Goal: Transaction & Acquisition: Purchase product/service

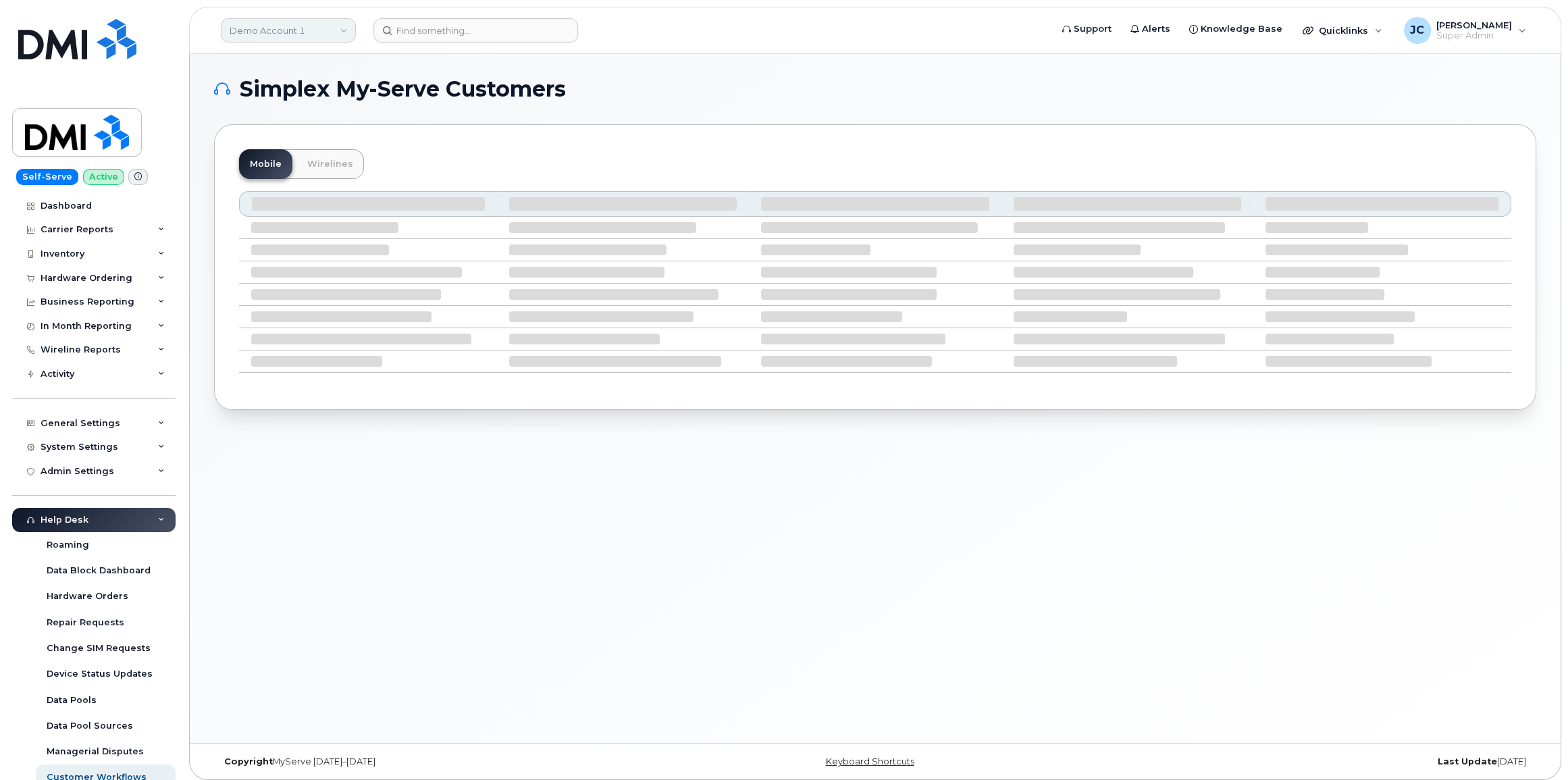
click at [312, 26] on link "Demo Account 1" at bounding box center [288, 30] width 135 height 24
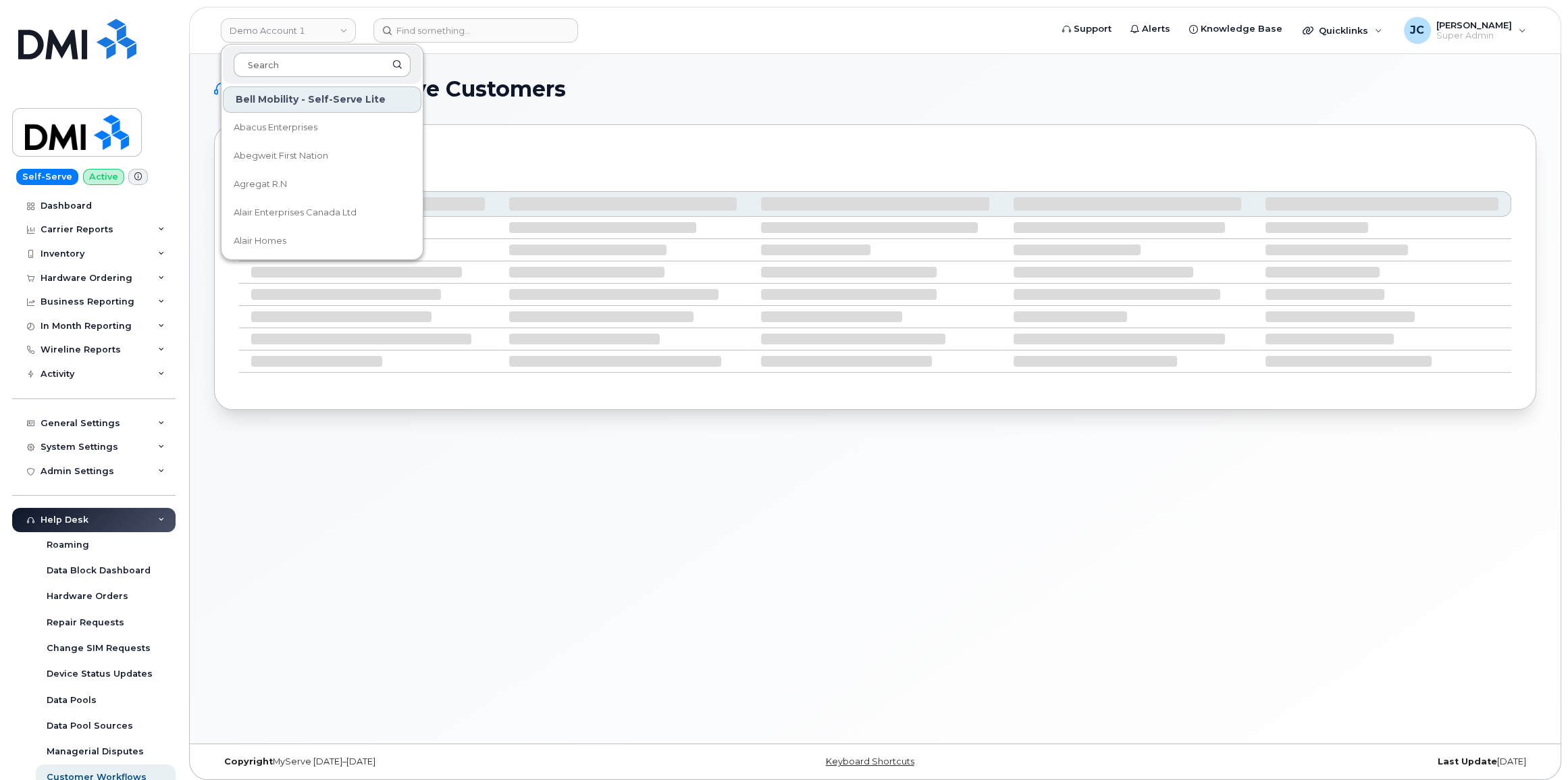
click at [275, 67] on input at bounding box center [322, 64] width 177 height 24
click at [257, 66] on input at bounding box center [322, 64] width 177 height 24
click at [167, 71] on div "Self-Serve Active Dashboard Carrier Reports Monthly Billing Data Daily Data Poo…" at bounding box center [92, 390] width 183 height 780
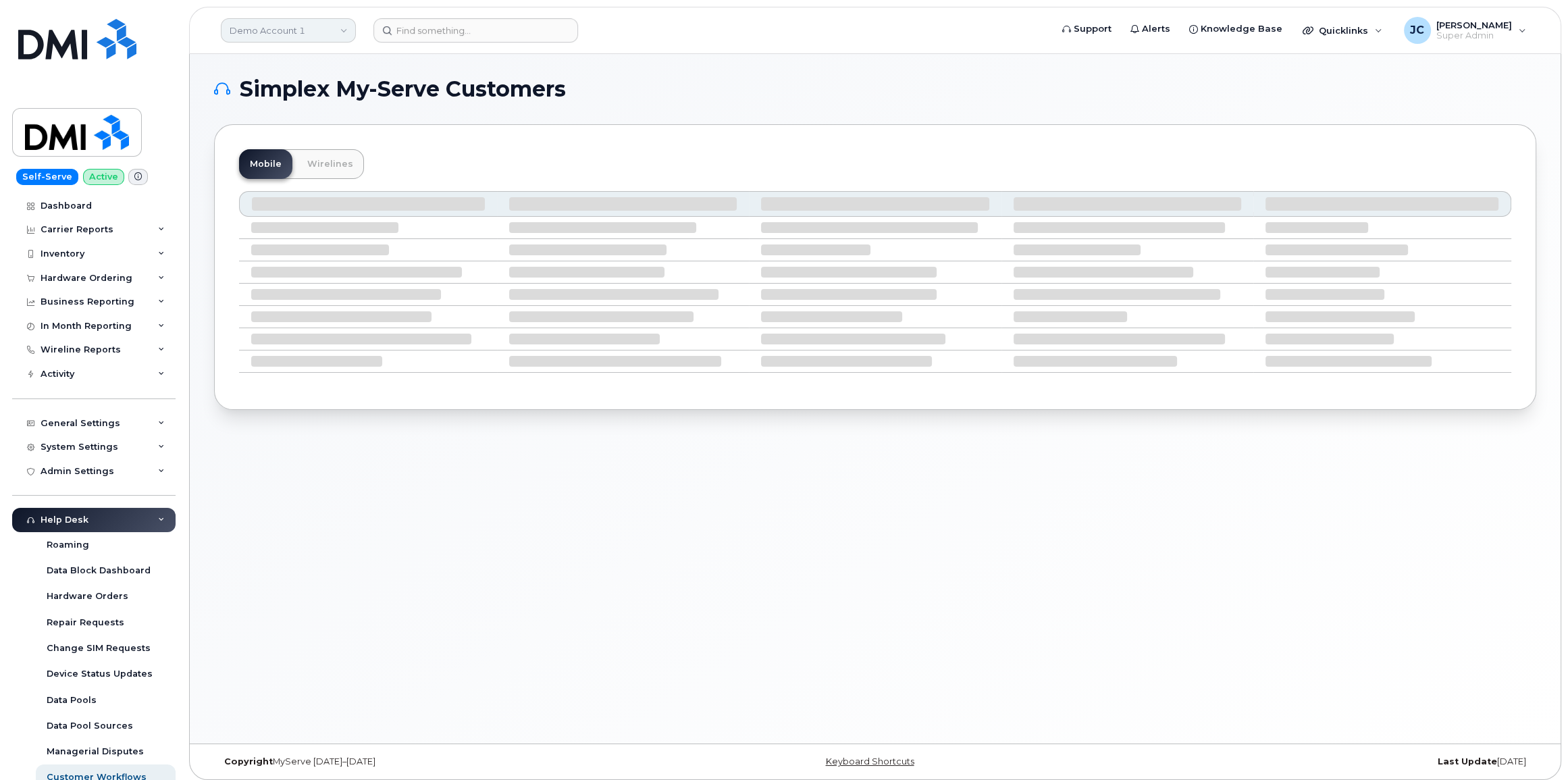
drag, startPoint x: 295, startPoint y: 33, endPoint x: 300, endPoint y: 26, distance: 8.6
click at [294, 33] on link "Demo Account 1" at bounding box center [288, 30] width 135 height 24
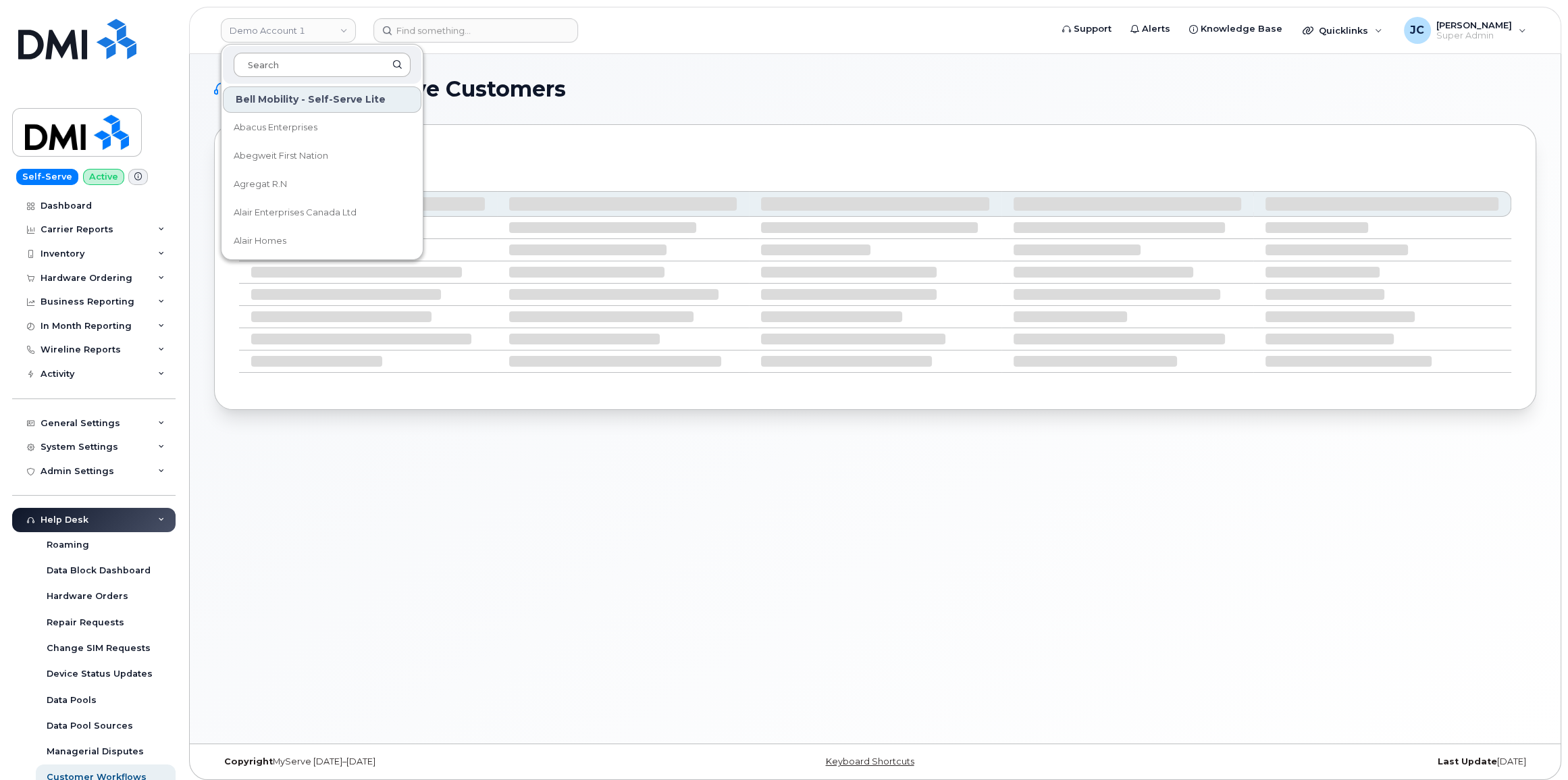
drag, startPoint x: 301, startPoint y: 63, endPoint x: 294, endPoint y: 64, distance: 7.1
click at [295, 64] on input at bounding box center [322, 64] width 177 height 24
drag, startPoint x: 295, startPoint y: 61, endPoint x: 297, endPoint y: 51, distance: 10.2
click at [297, 58] on input at bounding box center [322, 64] width 177 height 24
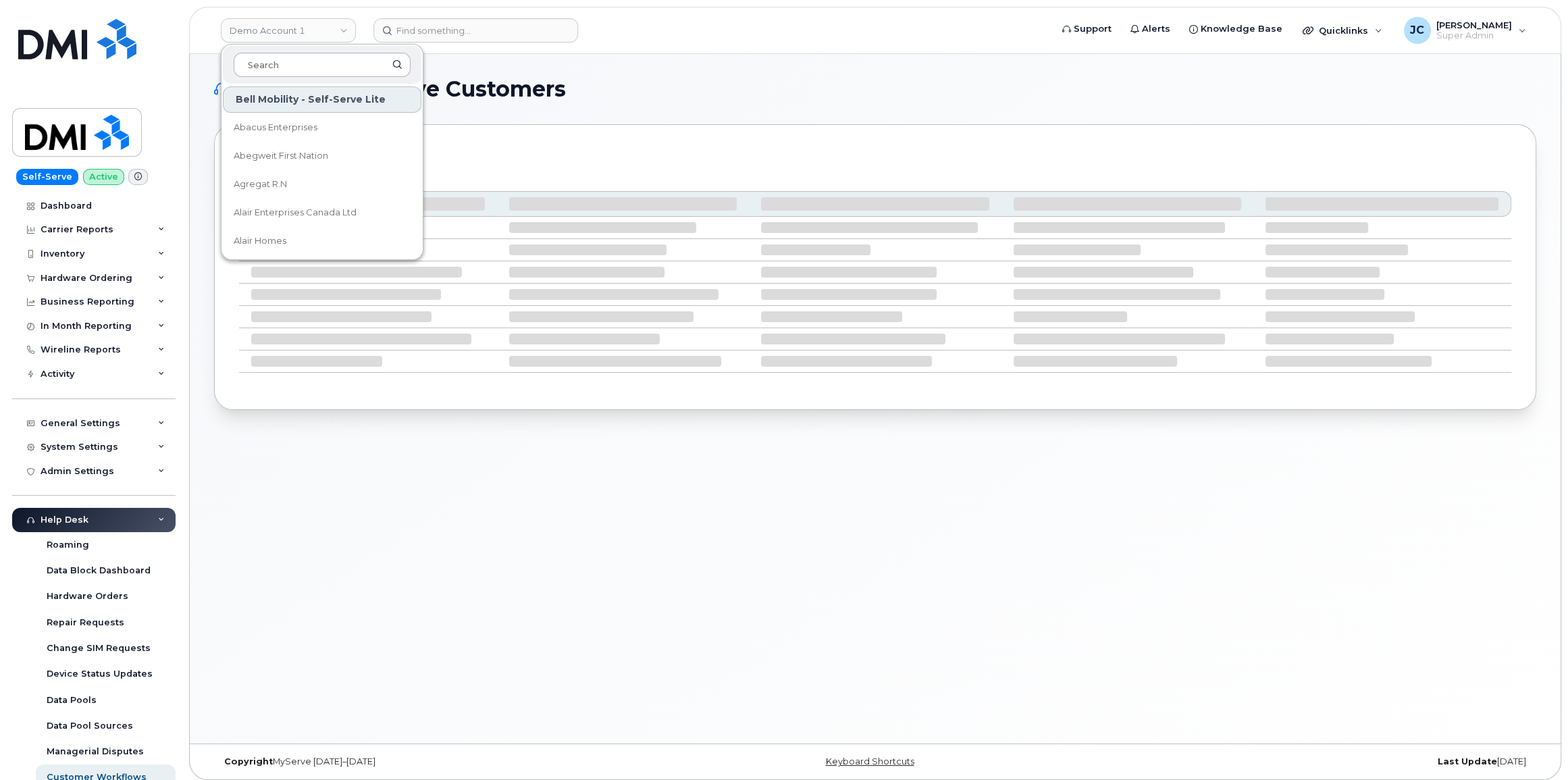
click at [311, 63] on input at bounding box center [322, 64] width 177 height 24
type input "i"
type input "kiew"
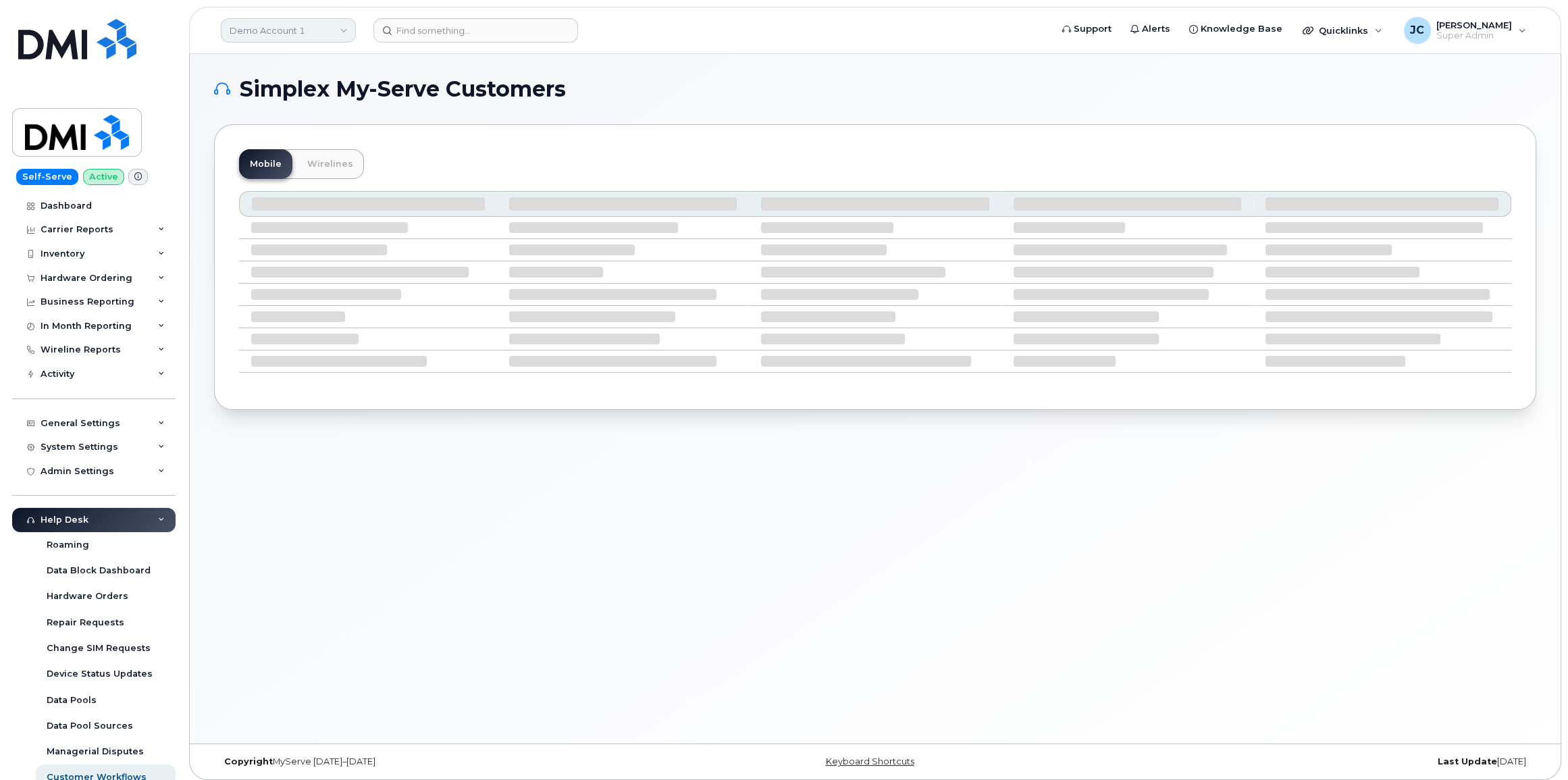
click at [253, 27] on link "Demo Account 1" at bounding box center [288, 30] width 135 height 24
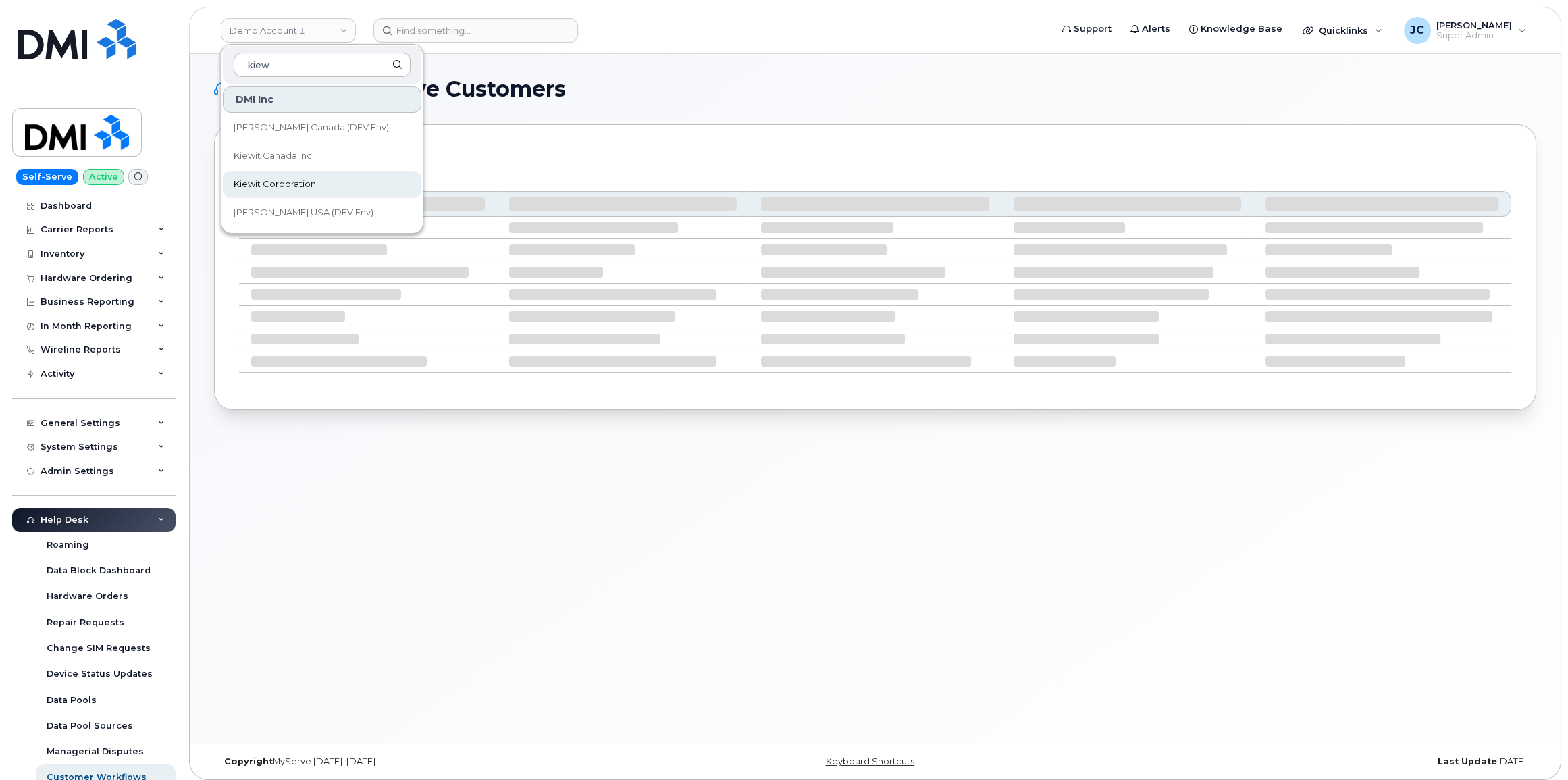
type input "kiew"
click at [296, 182] on span "Kiewit Corporation" at bounding box center [275, 184] width 83 height 13
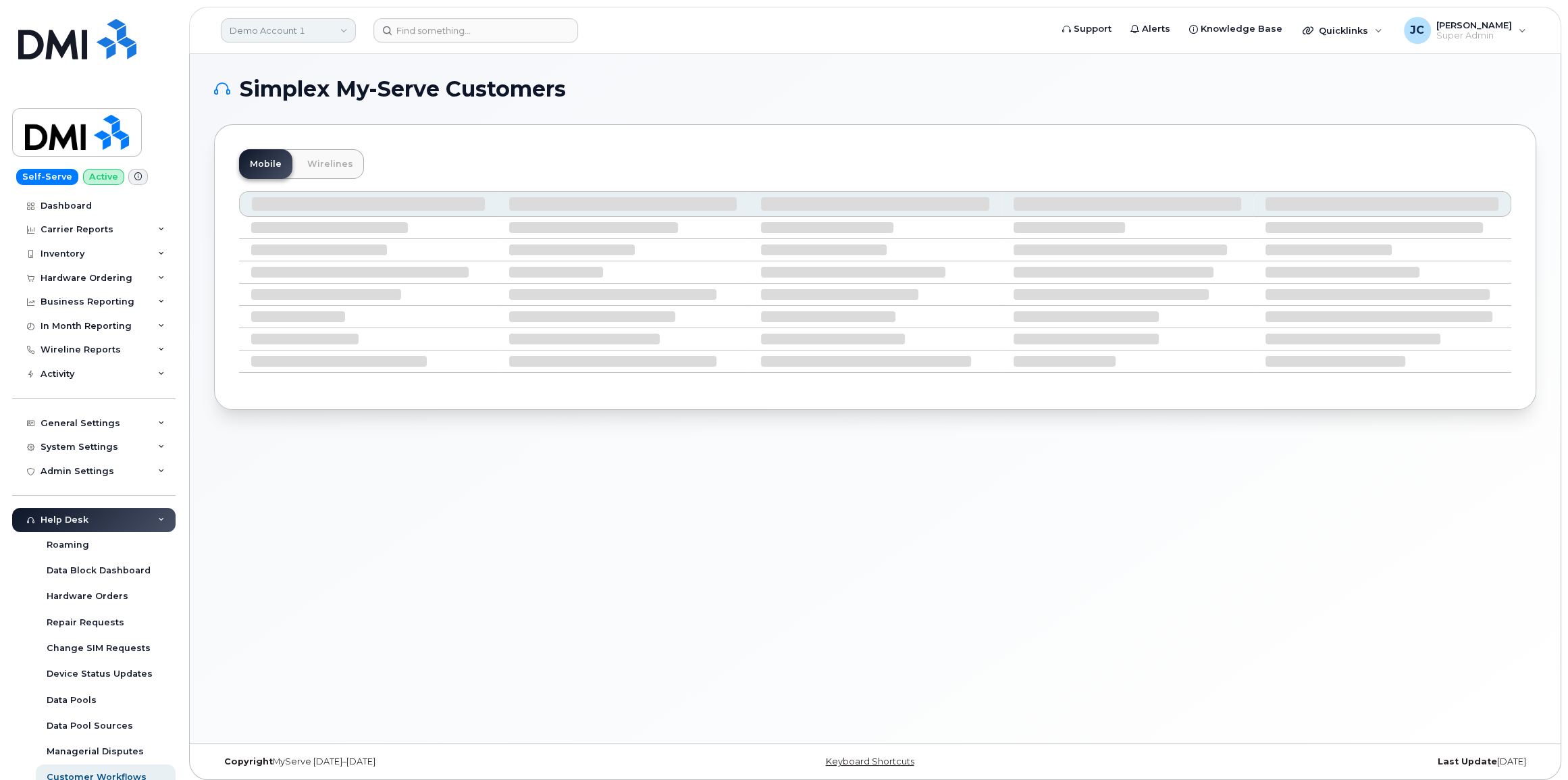
drag, startPoint x: 344, startPoint y: 31, endPoint x: 334, endPoint y: 31, distance: 10.0
click at [343, 31] on link "Demo Account 1" at bounding box center [288, 30] width 135 height 24
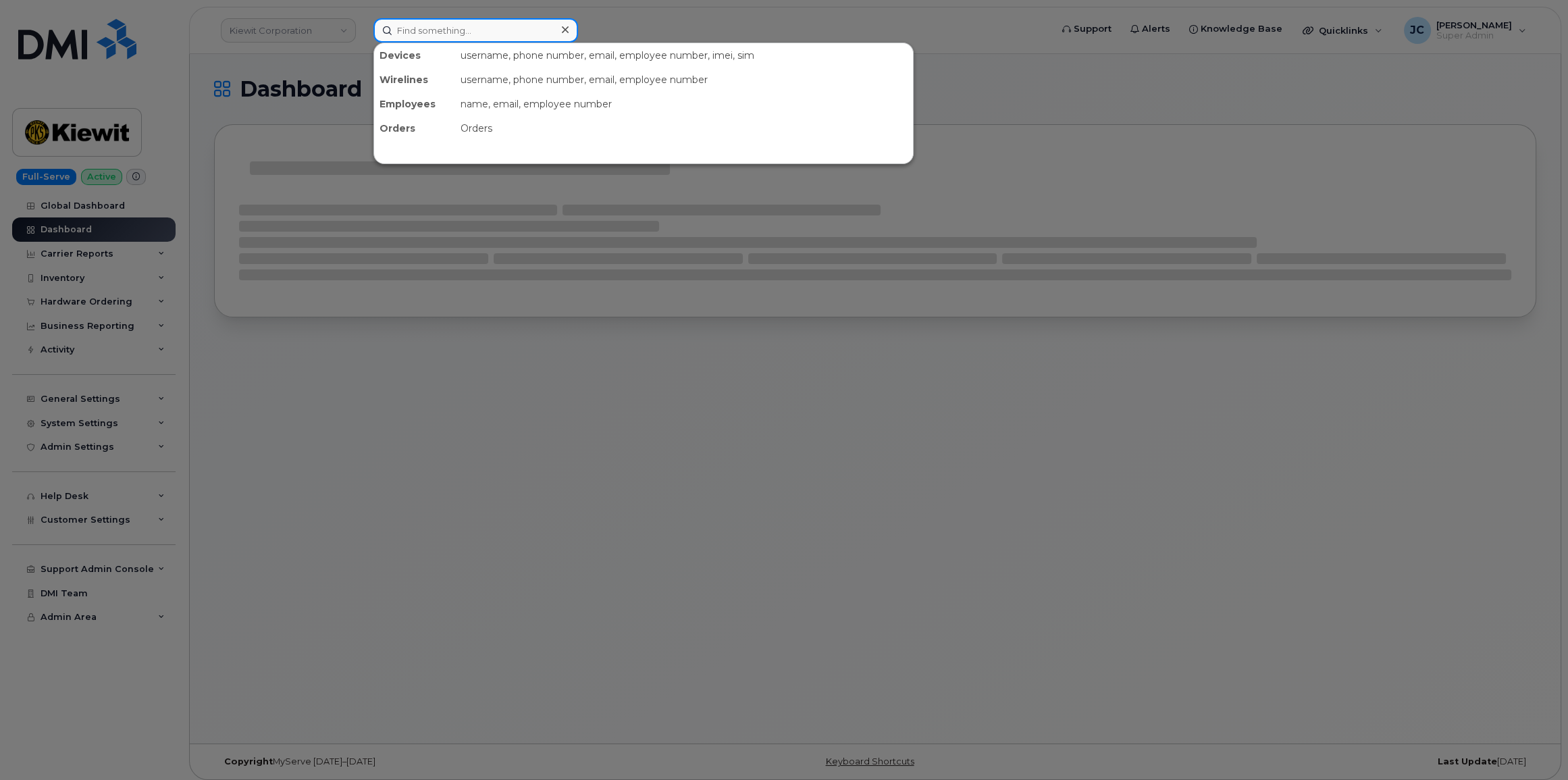
click at [455, 32] on input at bounding box center [475, 30] width 205 height 24
paste input "206.730.0694"
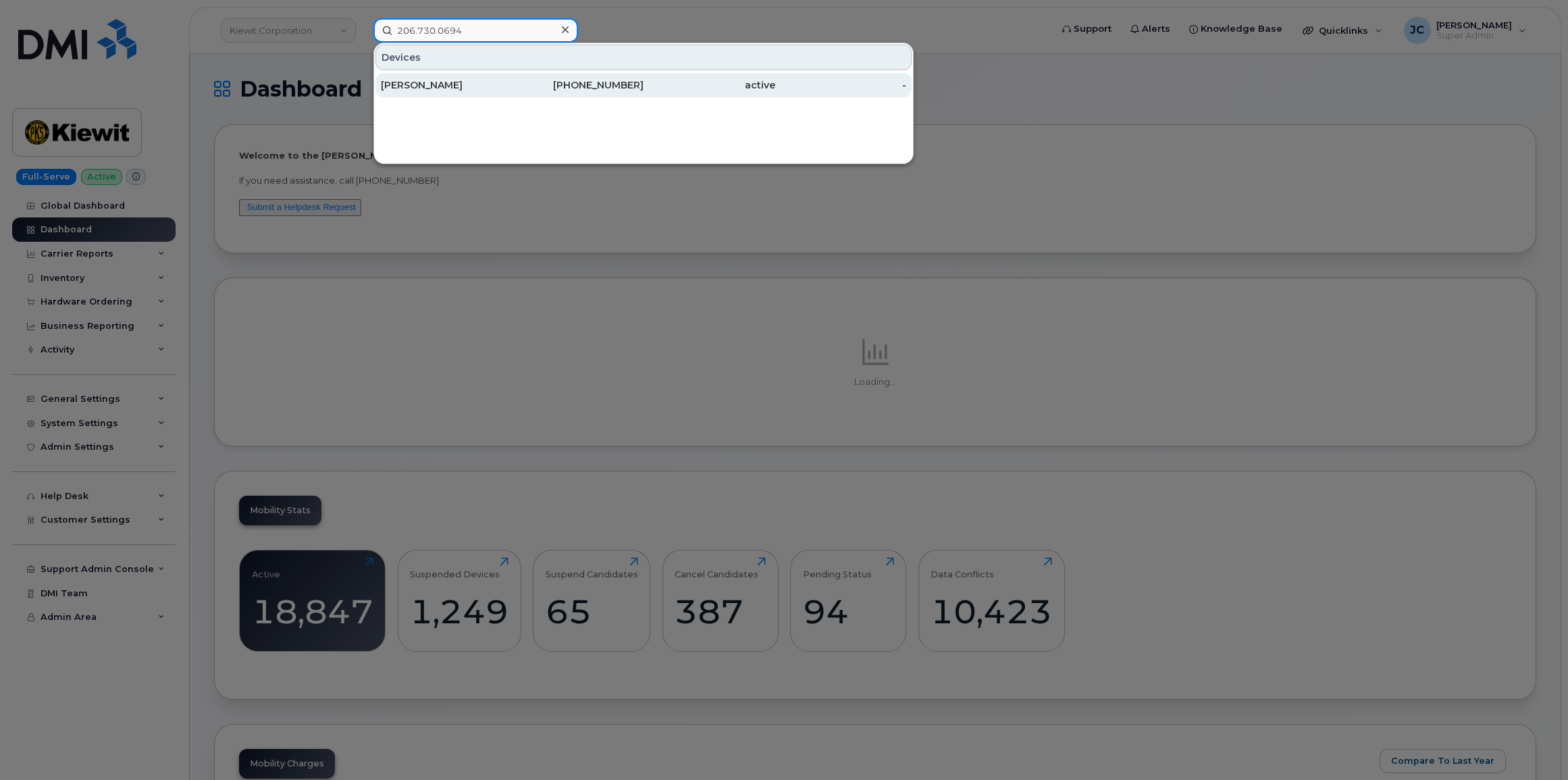
type input "206.730.0694"
click at [613, 87] on div "206-730-0694" at bounding box center [578, 85] width 132 height 13
click at [612, 87] on div "206-730-0694" at bounding box center [578, 85] width 132 height 13
click at [420, 80] on div "[PERSON_NAME]" at bounding box center [447, 85] width 132 height 13
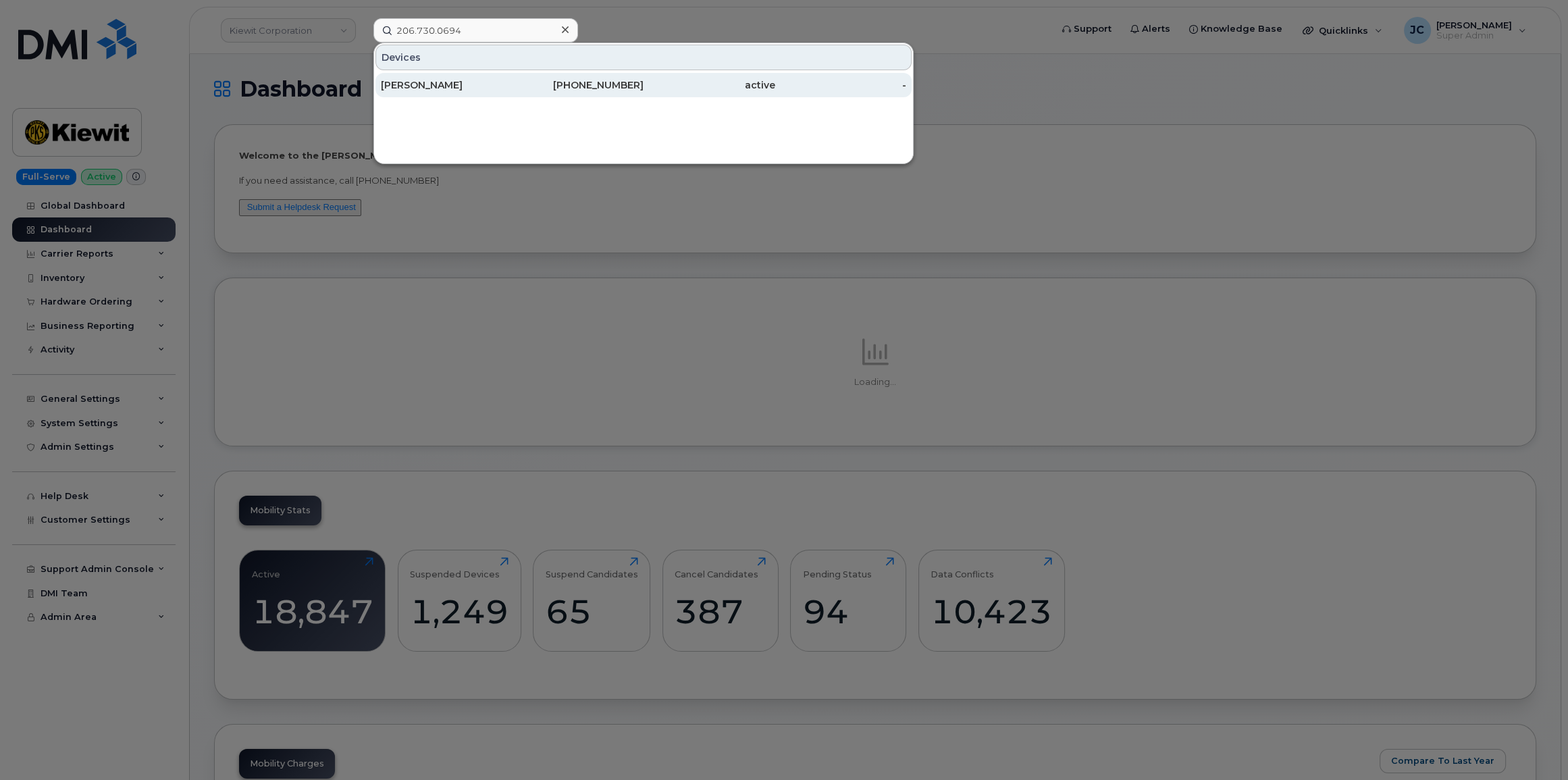
click at [422, 80] on div "[PERSON_NAME]" at bounding box center [447, 85] width 132 height 13
click at [375, 73] on link "PERRY KNODLE 206-730-0694 active -" at bounding box center [643, 85] width 536 height 24
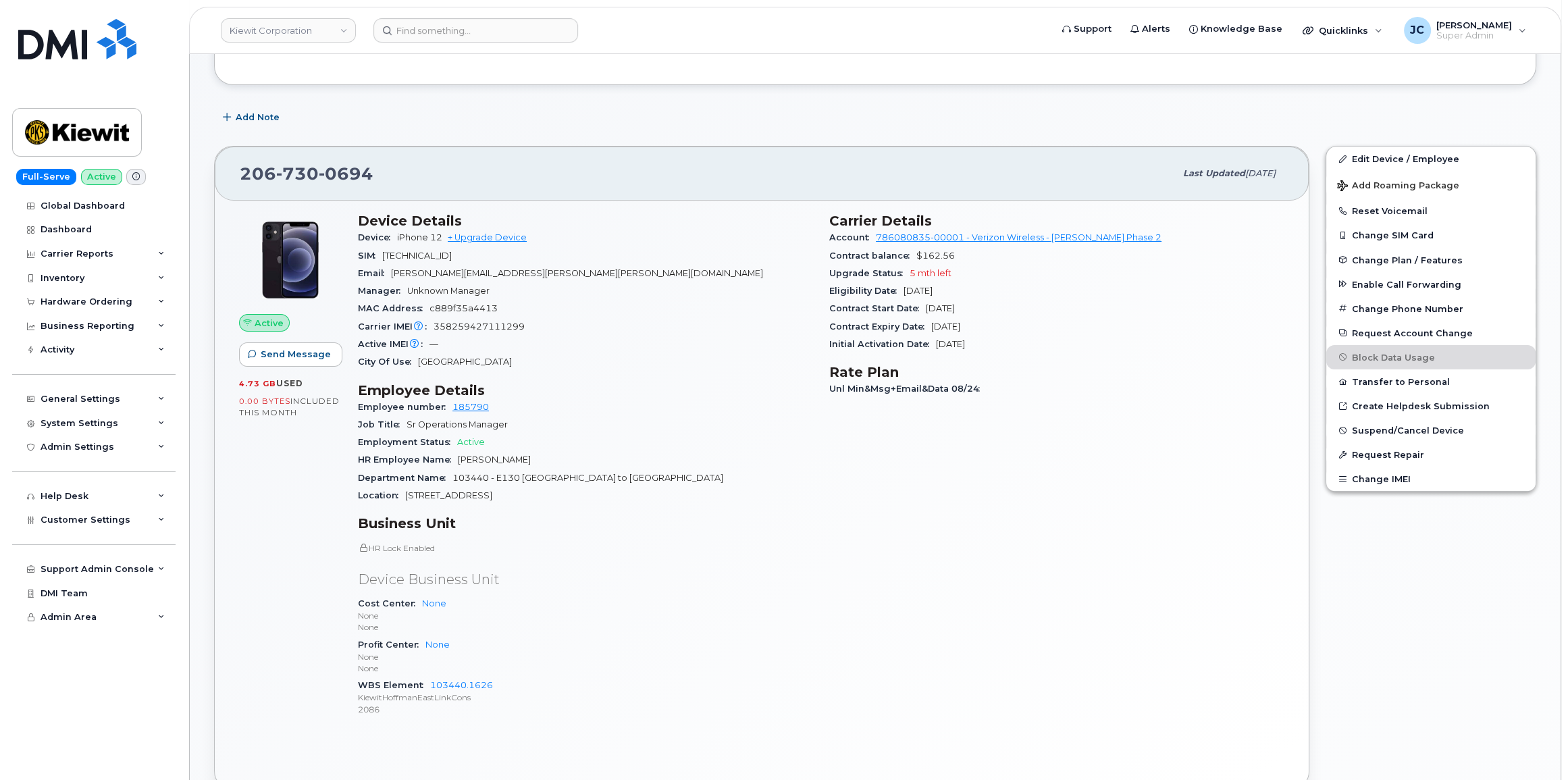
scroll to position [184, 0]
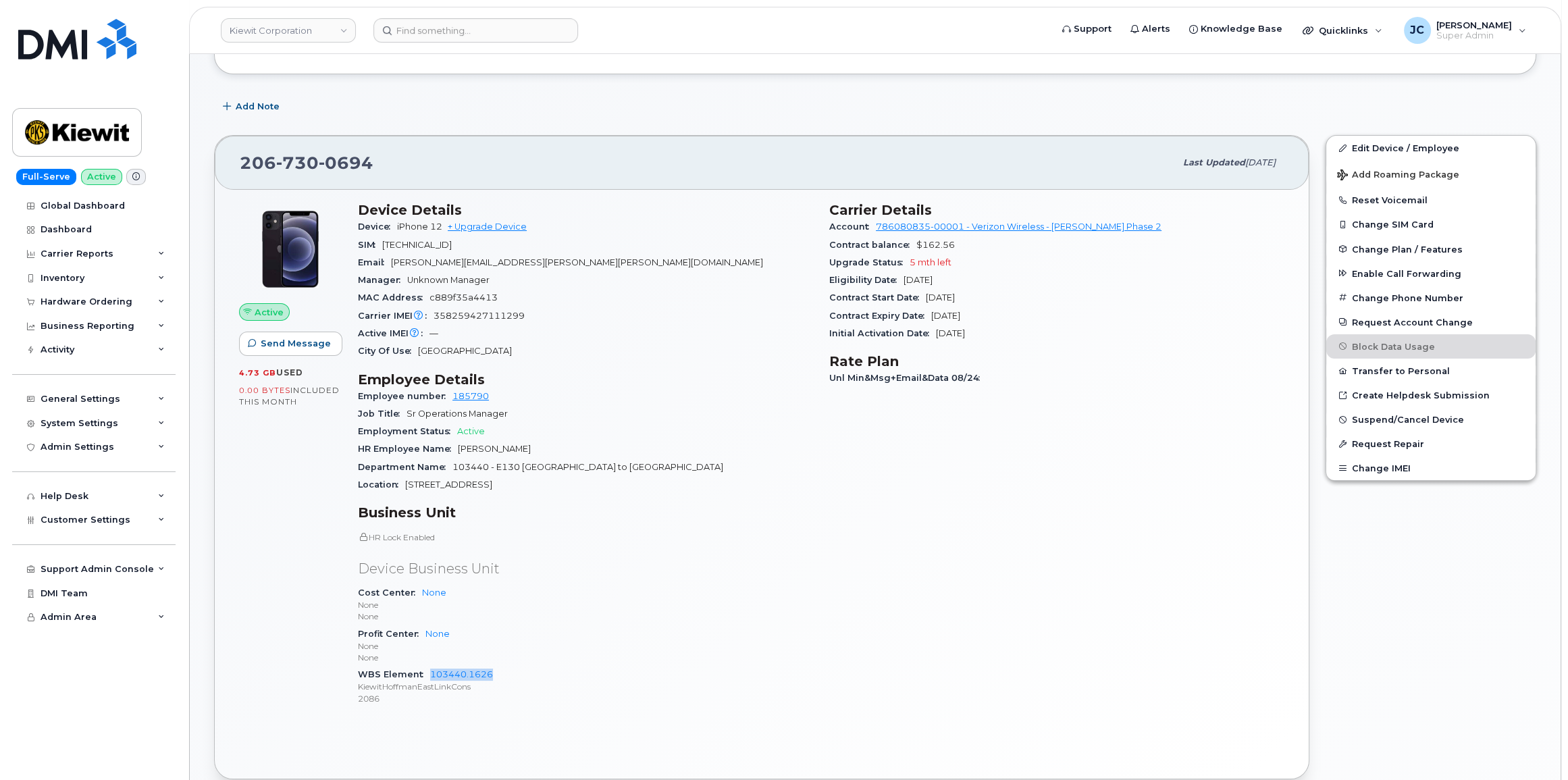
drag, startPoint x: 501, startPoint y: 673, endPoint x: 427, endPoint y: 676, distance: 74.1
click at [426, 677] on div "WBS Element 103440.1626 KiewitHoffmanEastLinkCons 2086" at bounding box center [585, 686] width 455 height 41
copy link "103440.1626"
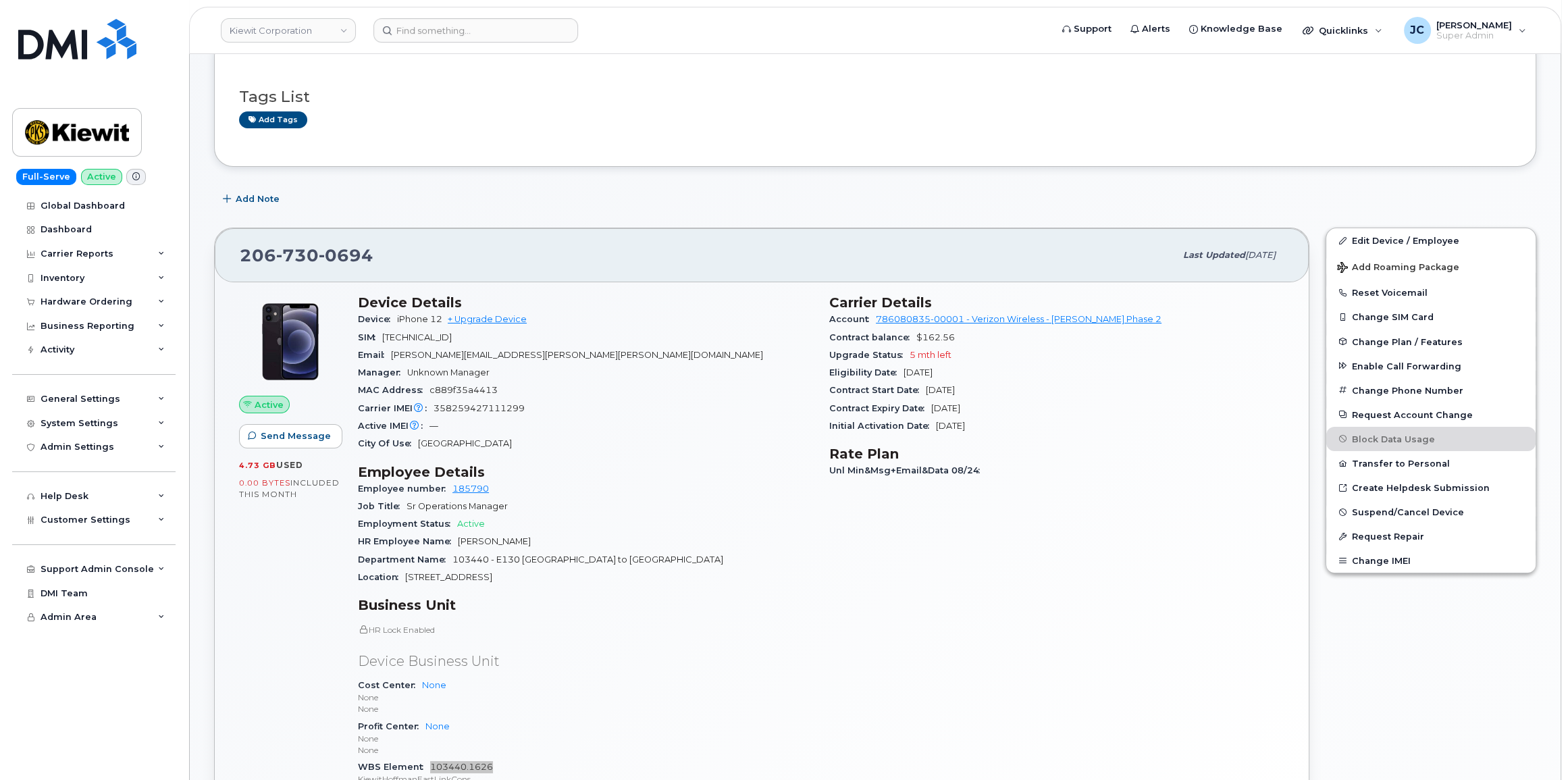
scroll to position [0, 0]
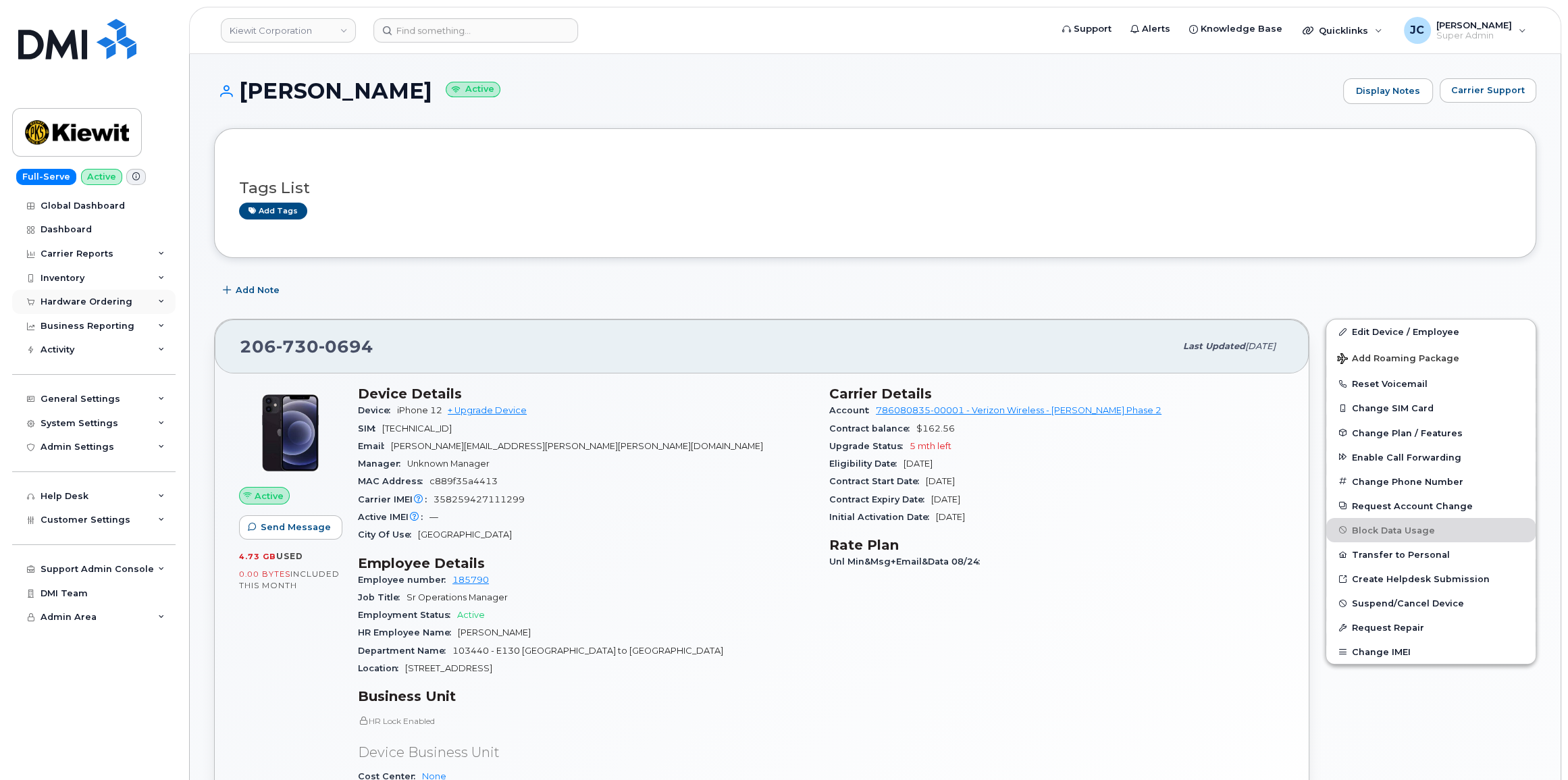
click at [155, 296] on div "Hardware Ordering" at bounding box center [94, 302] width 164 height 24
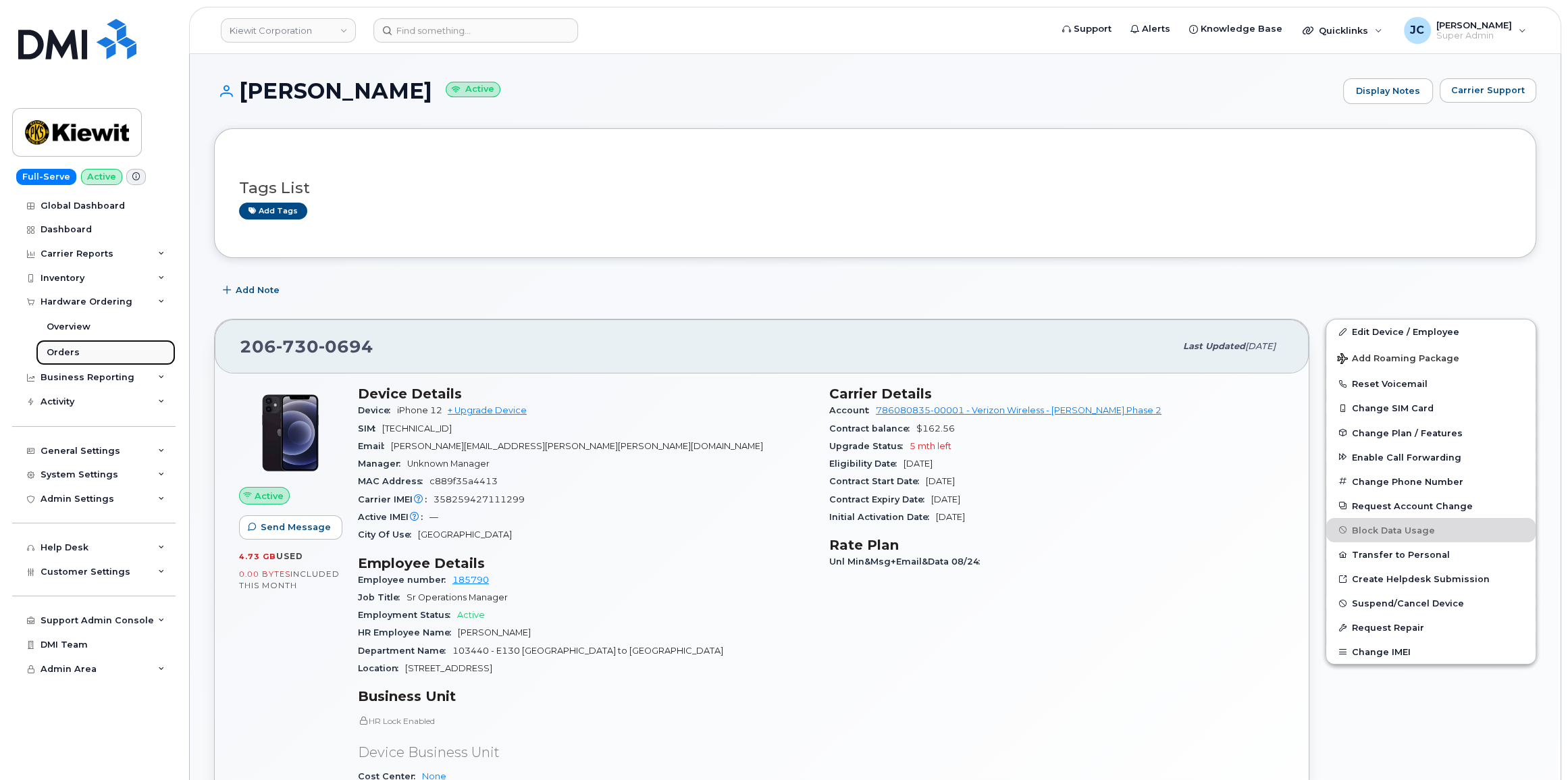
click at [67, 352] on div "Orders" at bounding box center [63, 352] width 33 height 12
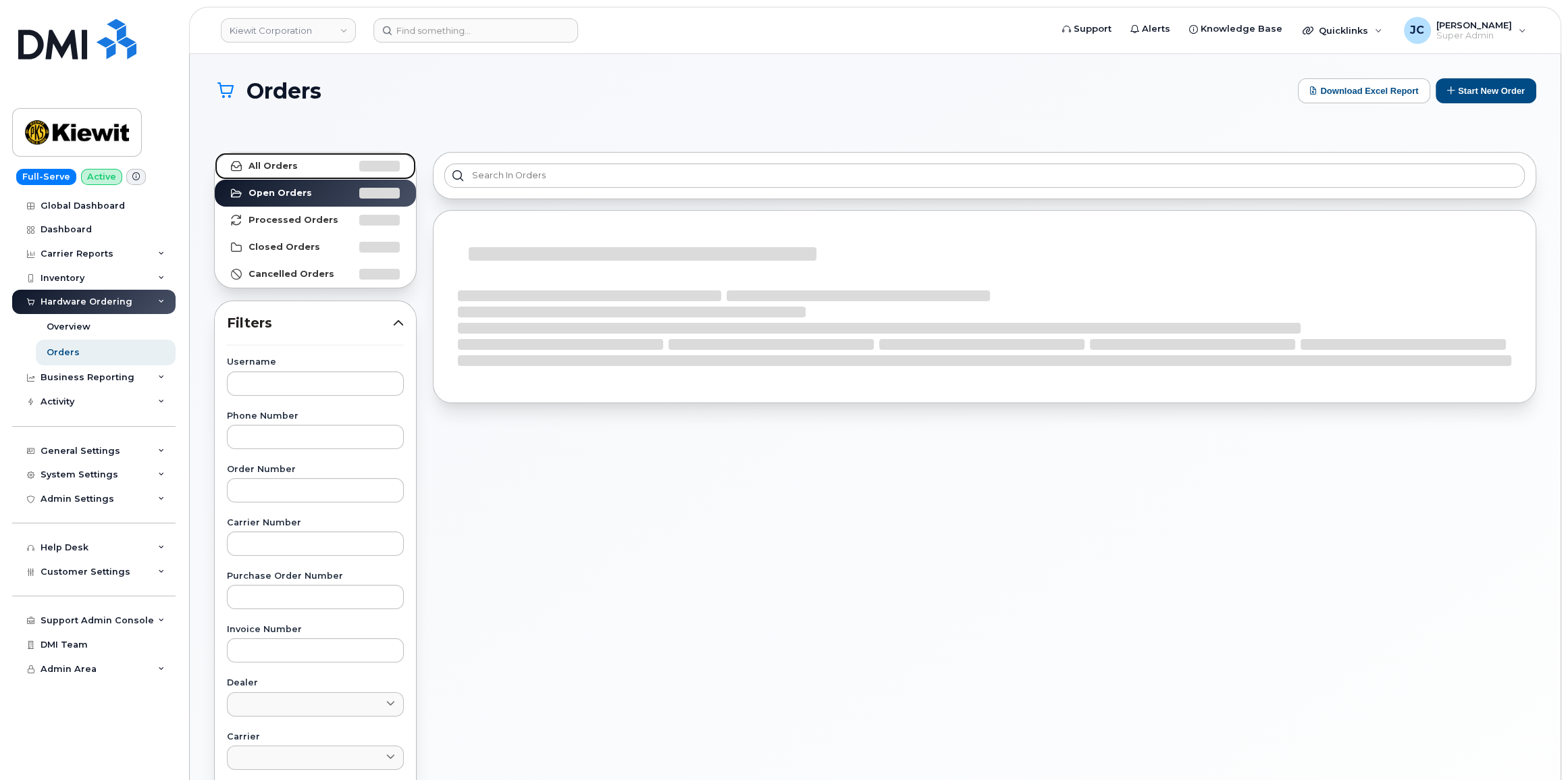
click at [295, 168] on link "All Orders" at bounding box center [316, 166] width 201 height 27
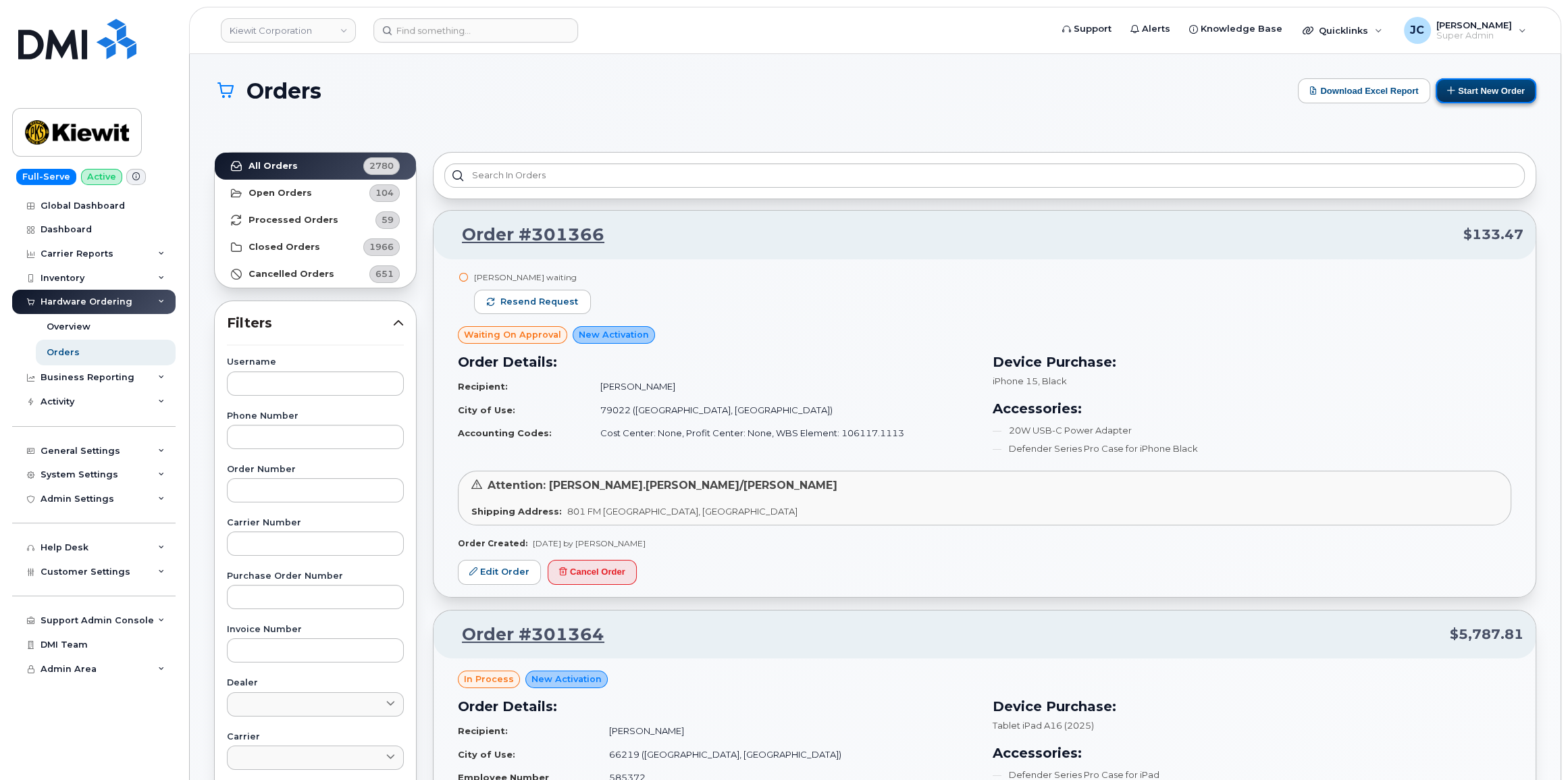
click at [1484, 92] on button "Start New Order" at bounding box center [1485, 91] width 101 height 25
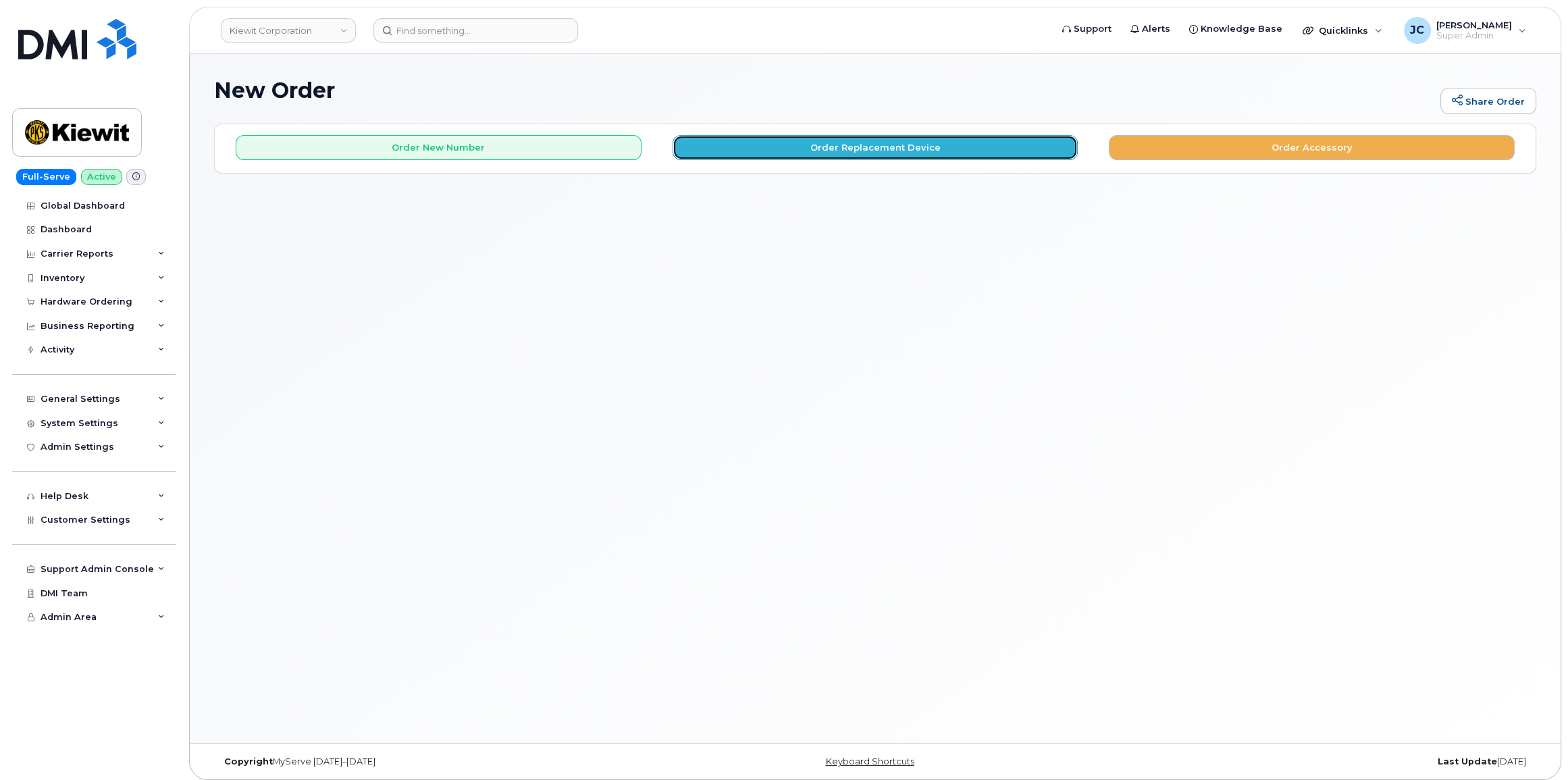
click at [837, 146] on button "Order Replacement Device" at bounding box center [875, 148] width 406 height 25
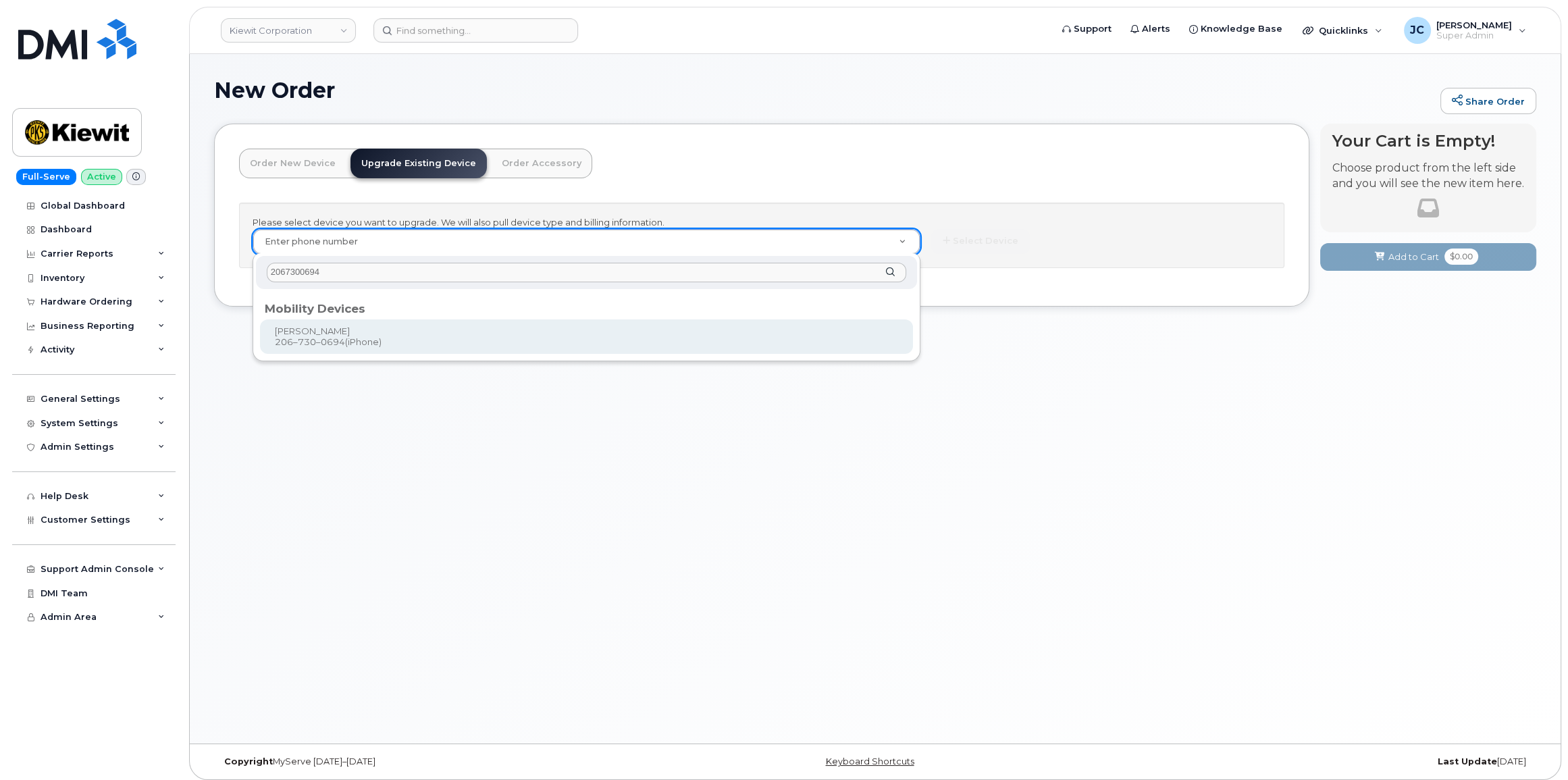
type input "2067300694"
type input "1165367"
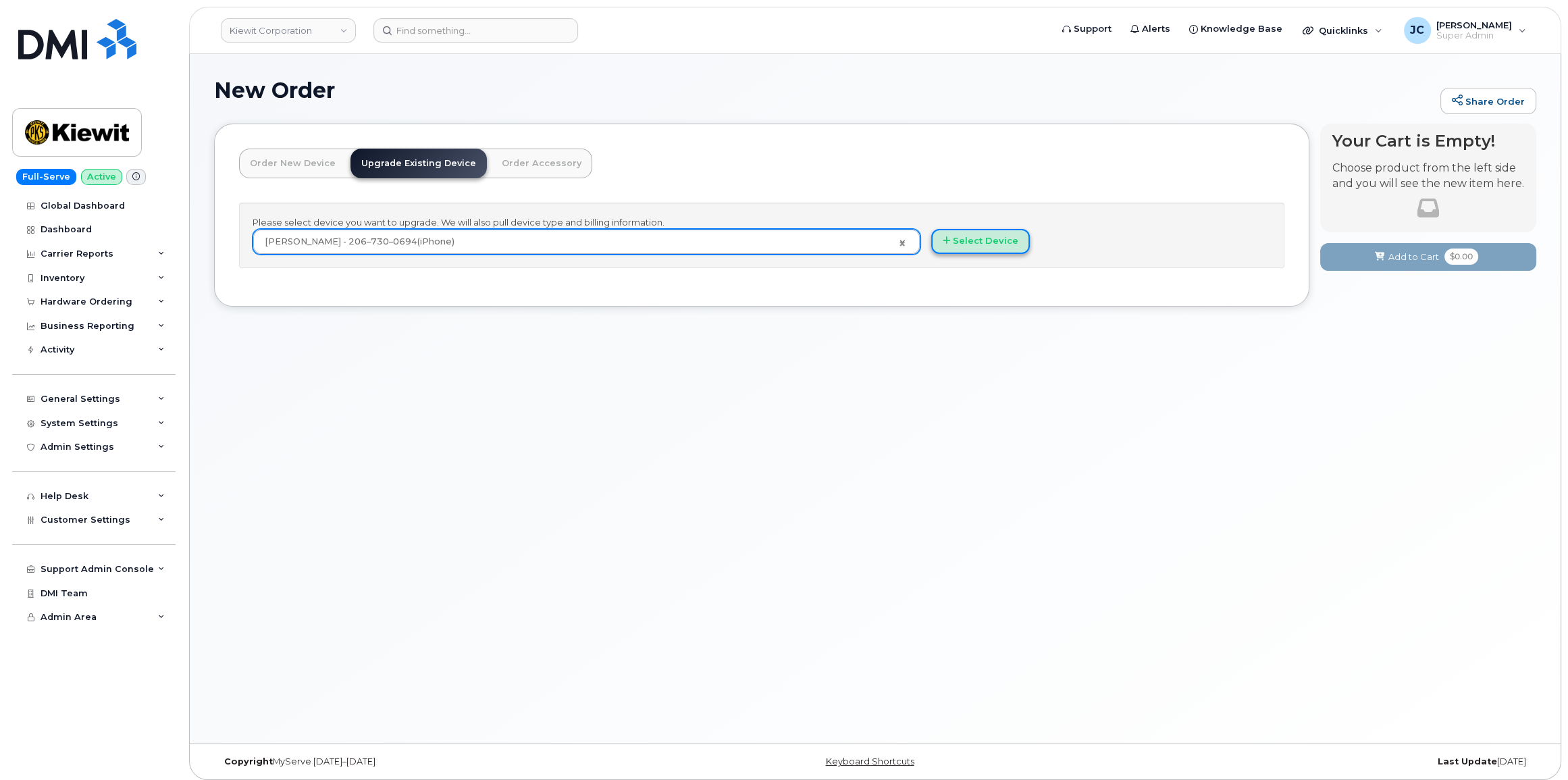
click at [990, 236] on button "Select Device" at bounding box center [981, 241] width 98 height 25
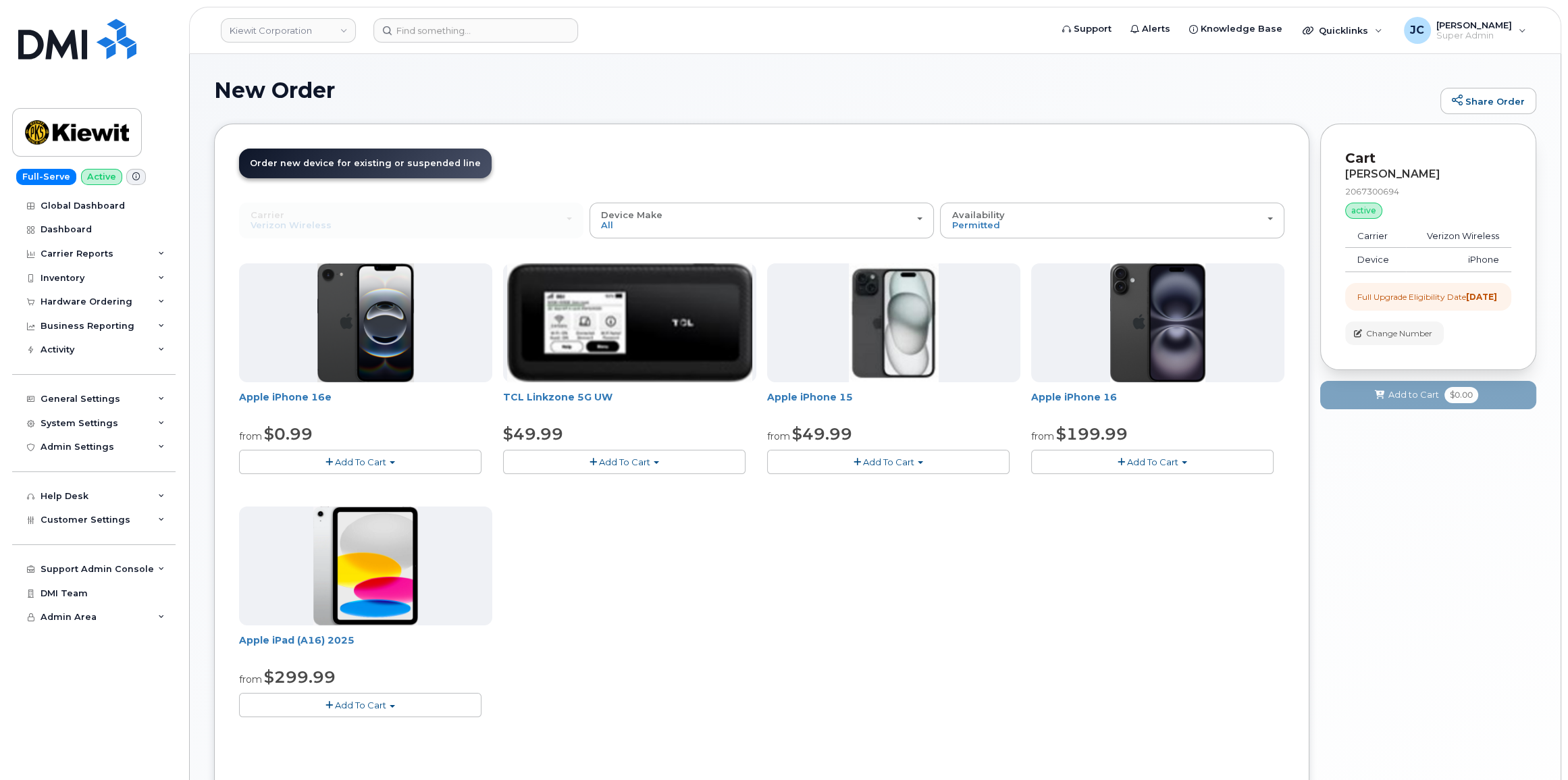
click at [389, 465] on button "Add To Cart" at bounding box center [361, 461] width 243 height 24
click at [375, 483] on link "$0.99 - 2 Year Upgrade (128GB)" at bounding box center [327, 487] width 169 height 17
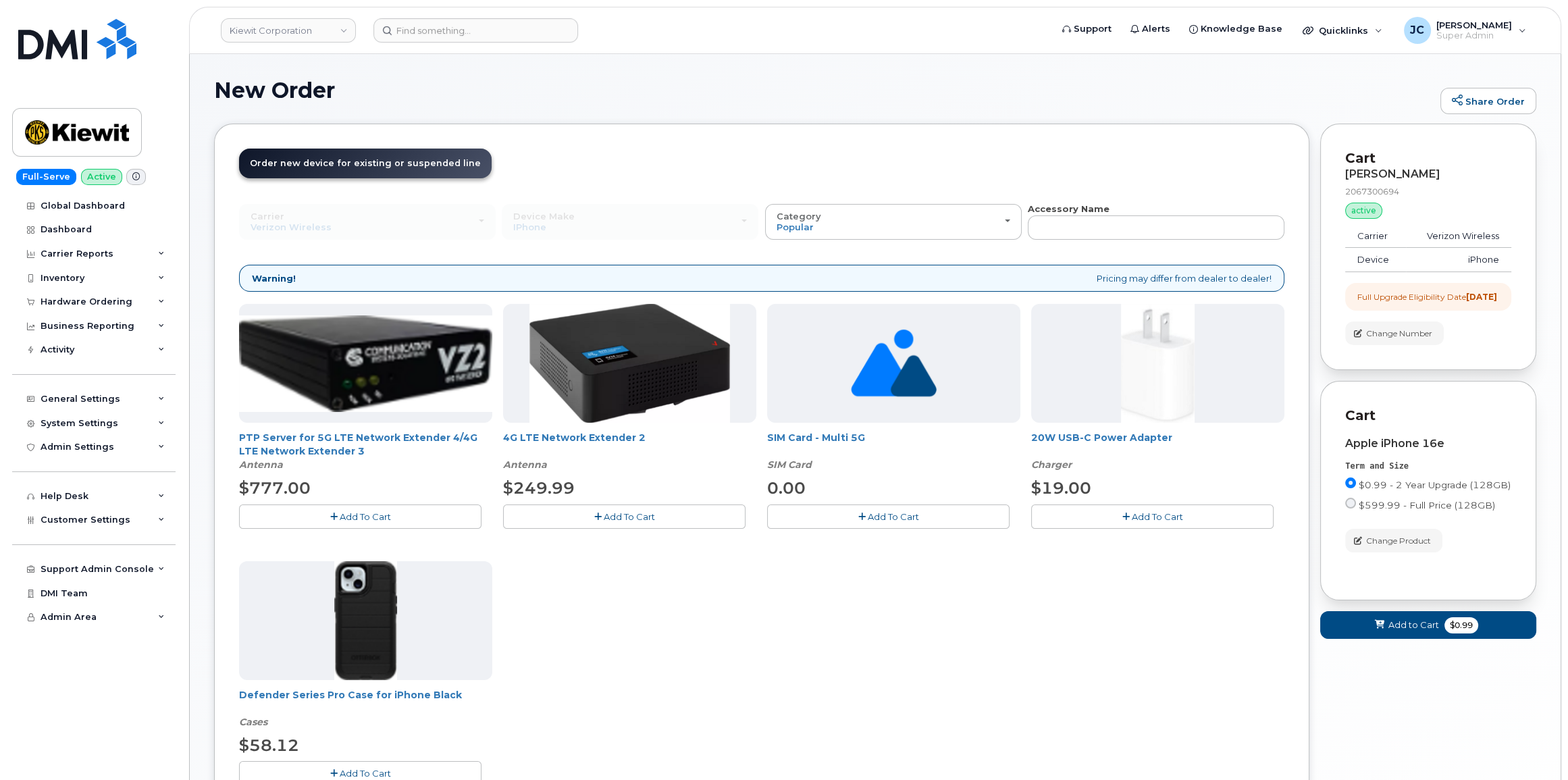
click at [1169, 513] on span "Add To Cart" at bounding box center [1157, 517] width 51 height 11
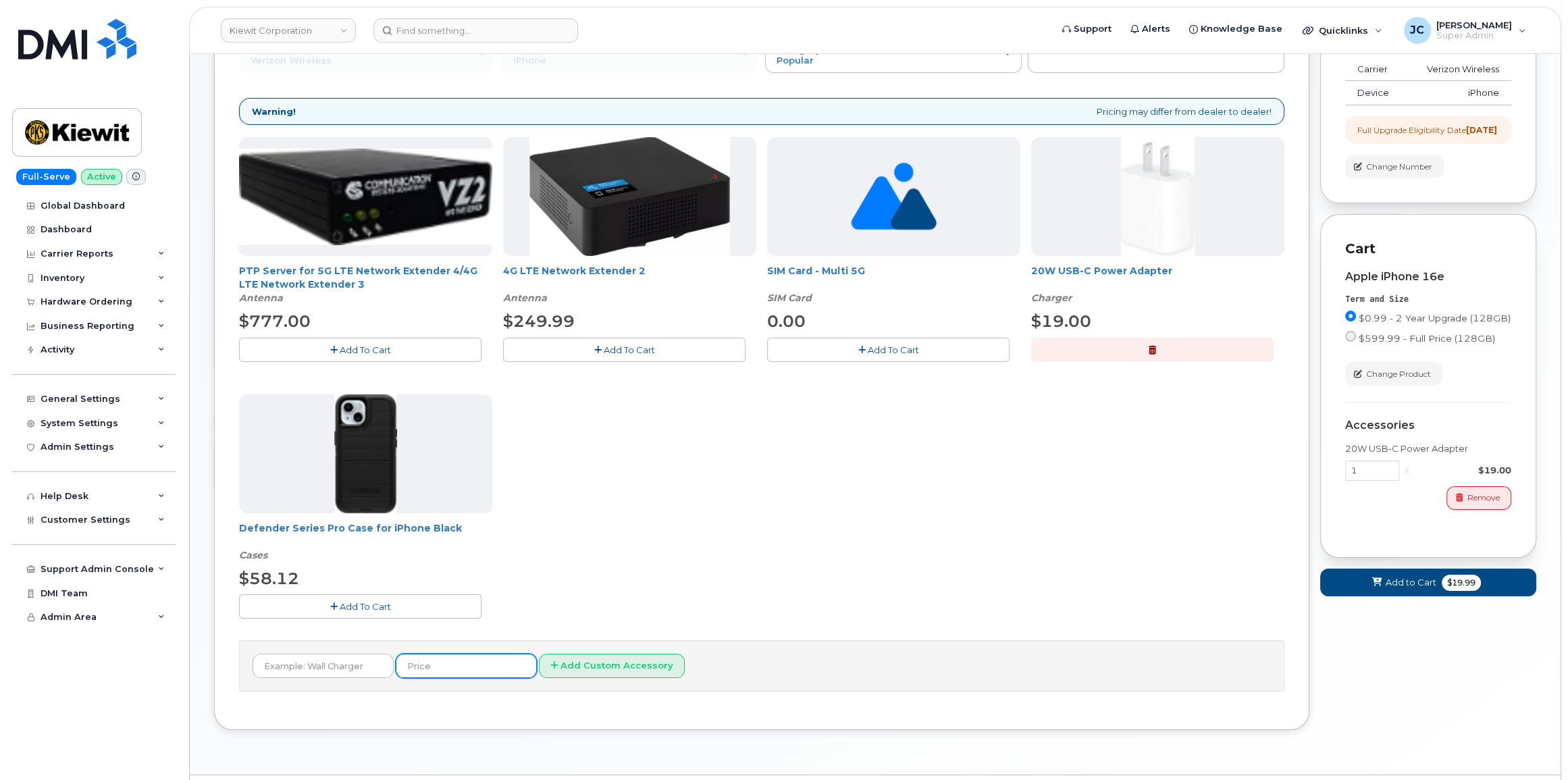
scroll to position [184, 0]
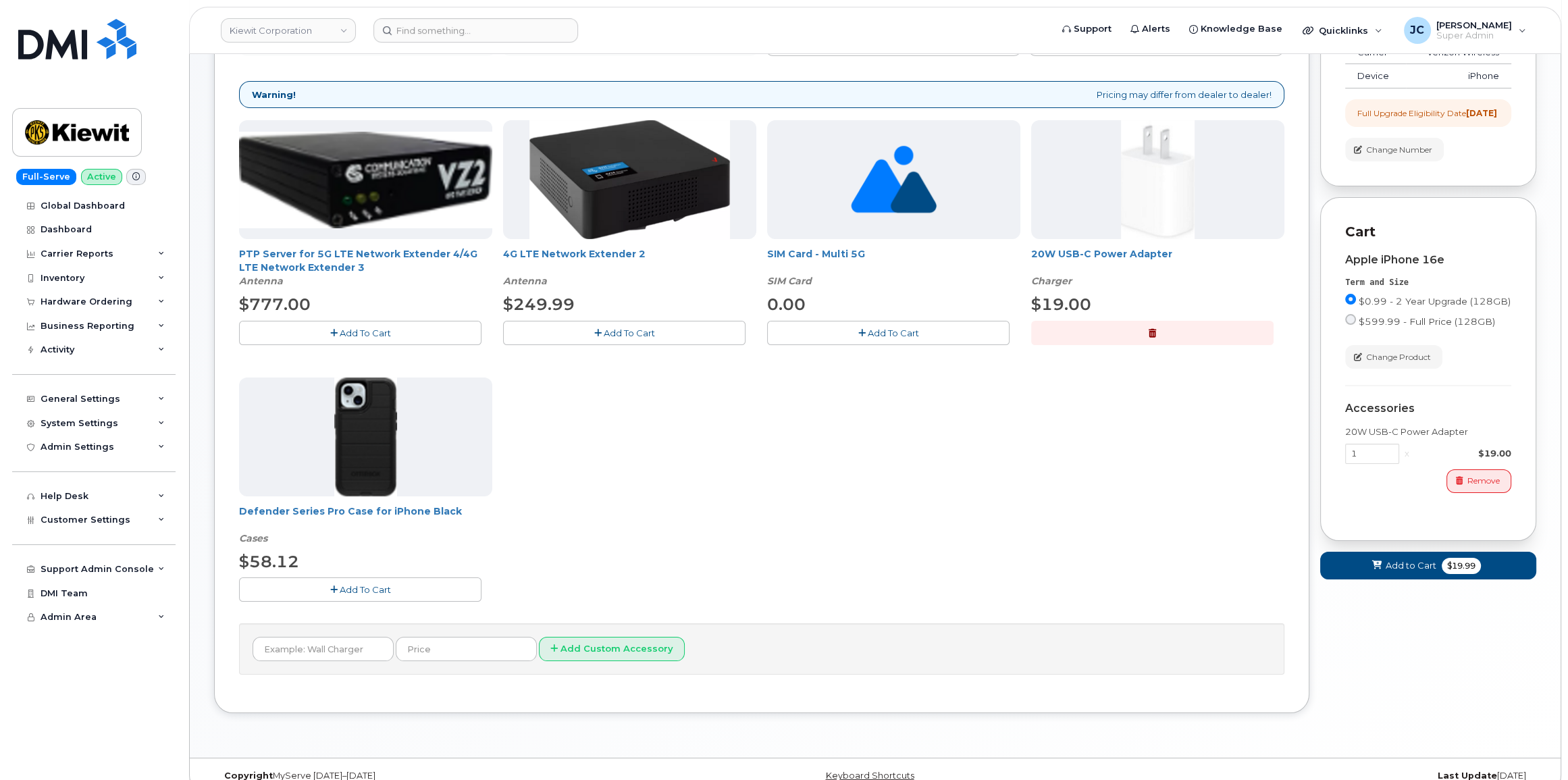
click at [374, 591] on span "Add To Cart" at bounding box center [365, 589] width 51 height 11
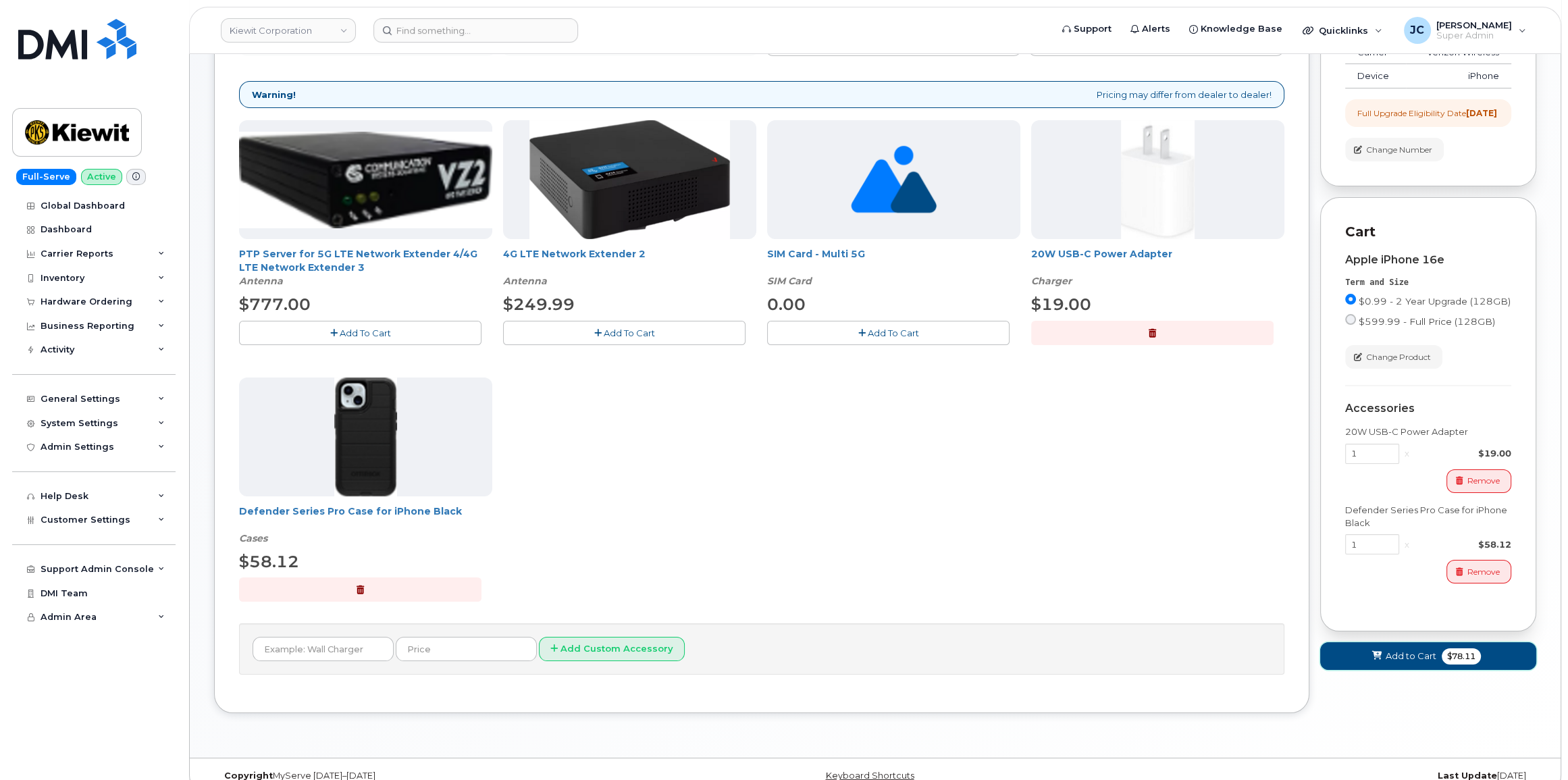
click at [1404, 662] on span "Add to Cart" at bounding box center [1411, 656] width 51 height 12
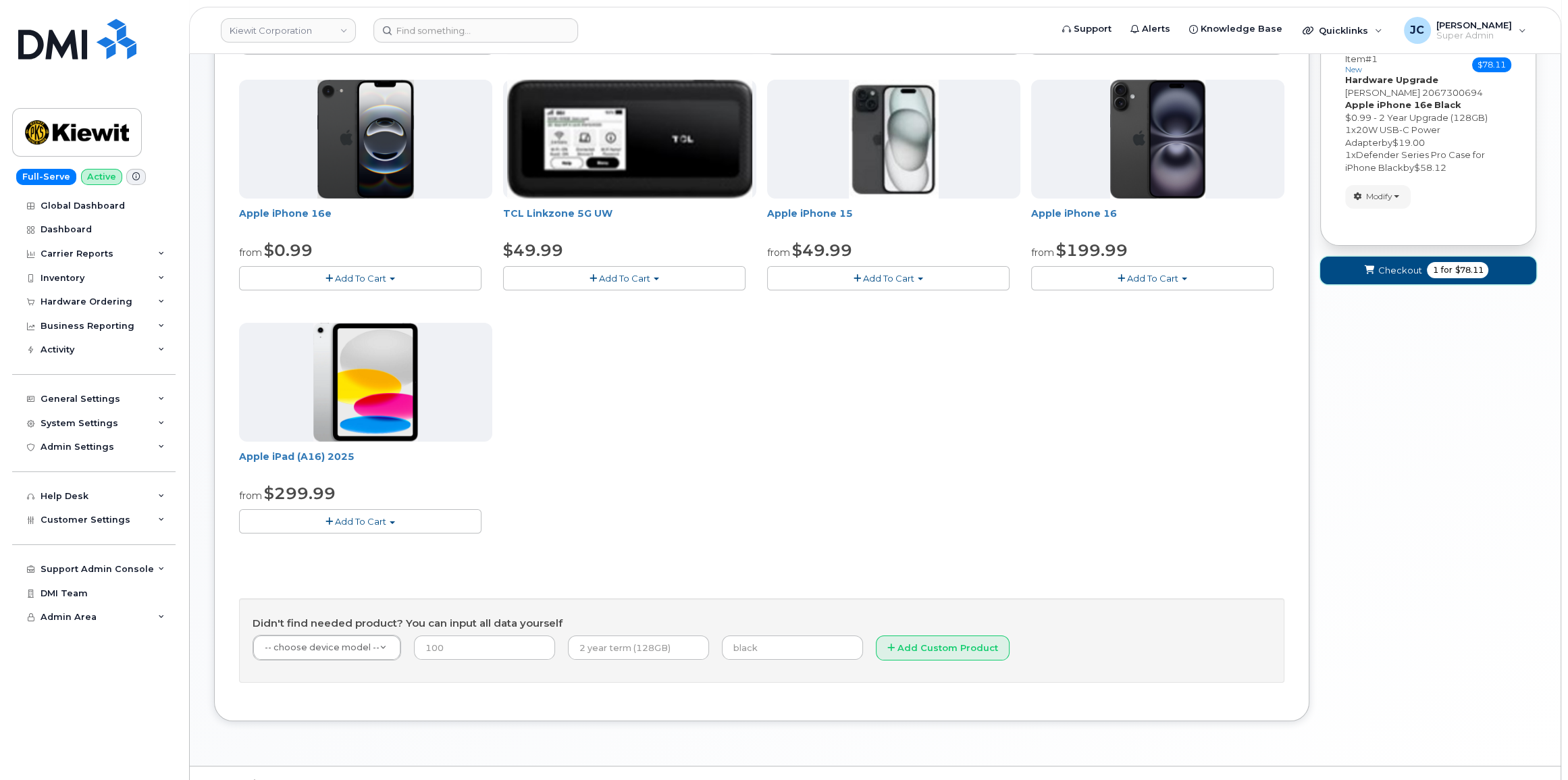
click at [1393, 264] on span "Checkout" at bounding box center [1399, 270] width 44 height 12
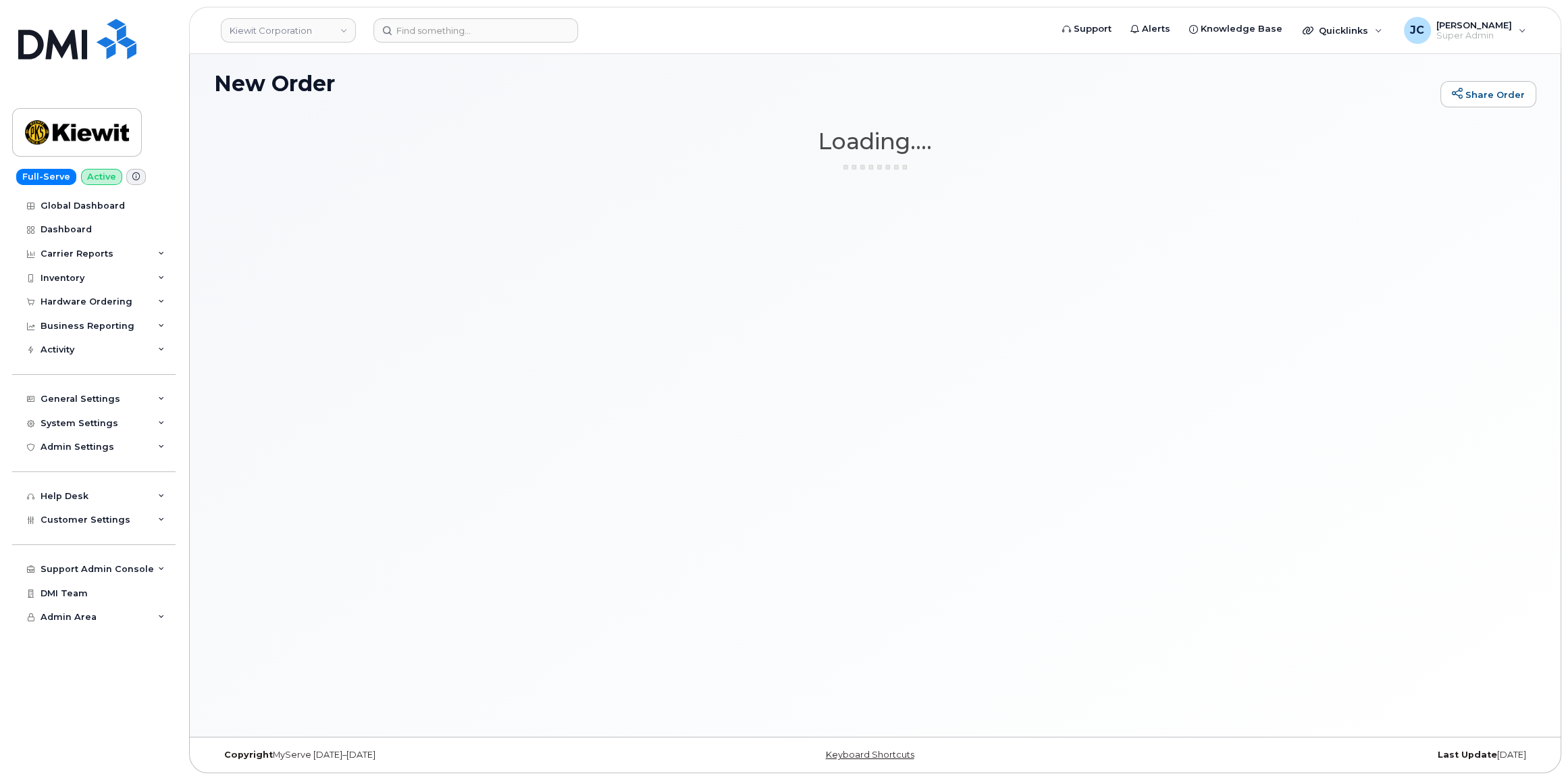
scroll to position [7, 0]
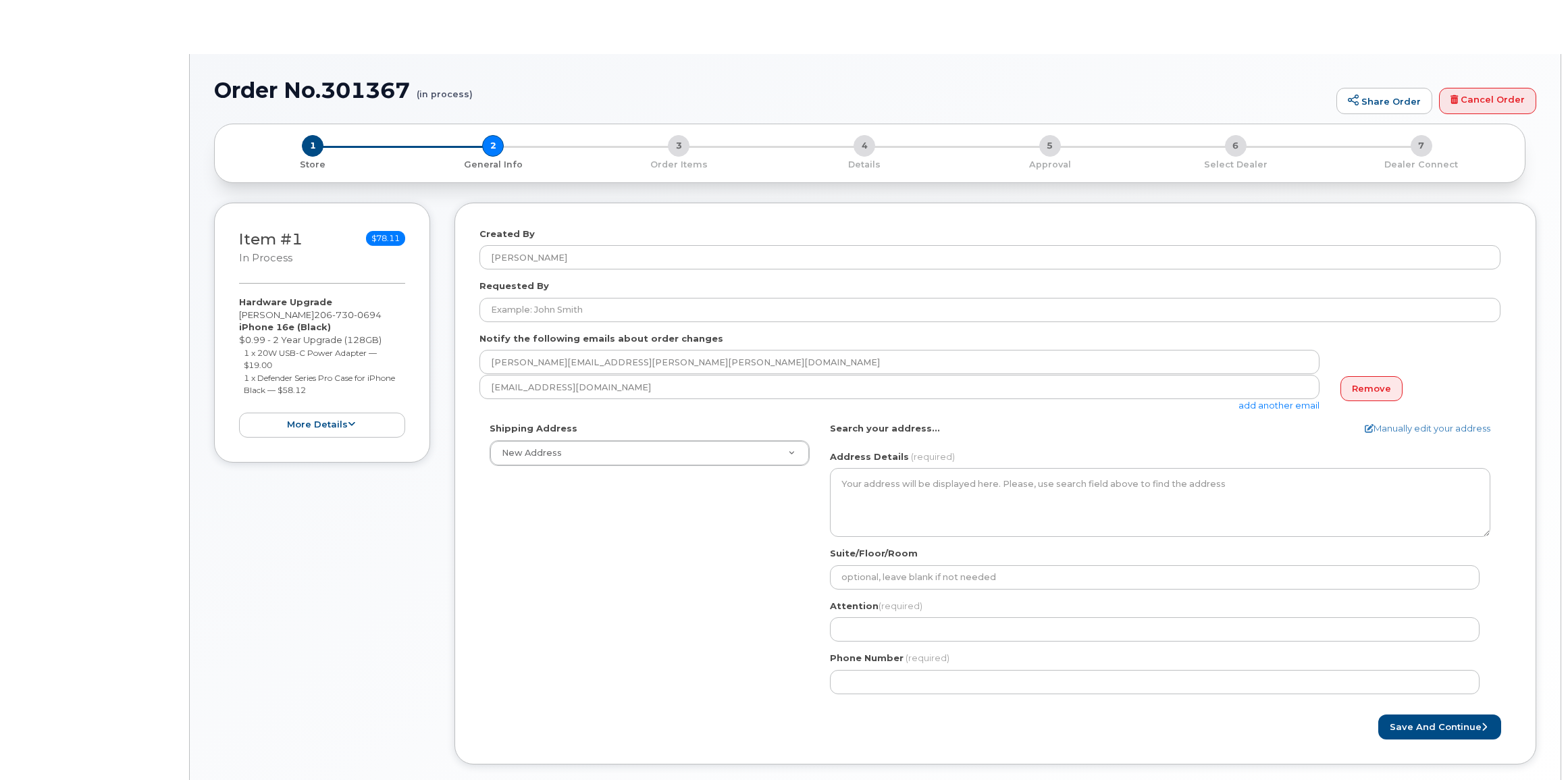
select select
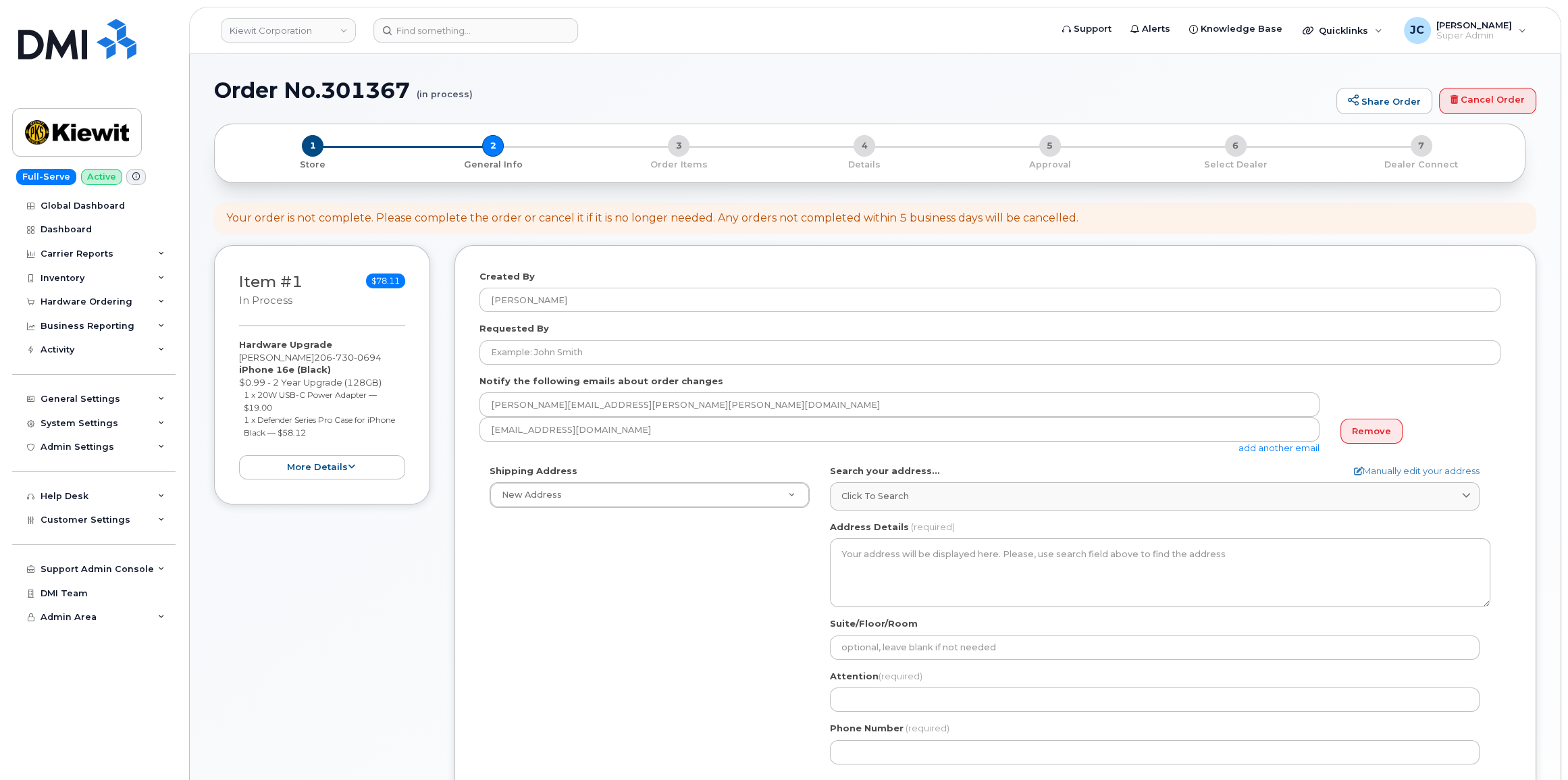
click at [1279, 446] on link "add another email" at bounding box center [1279, 448] width 81 height 11
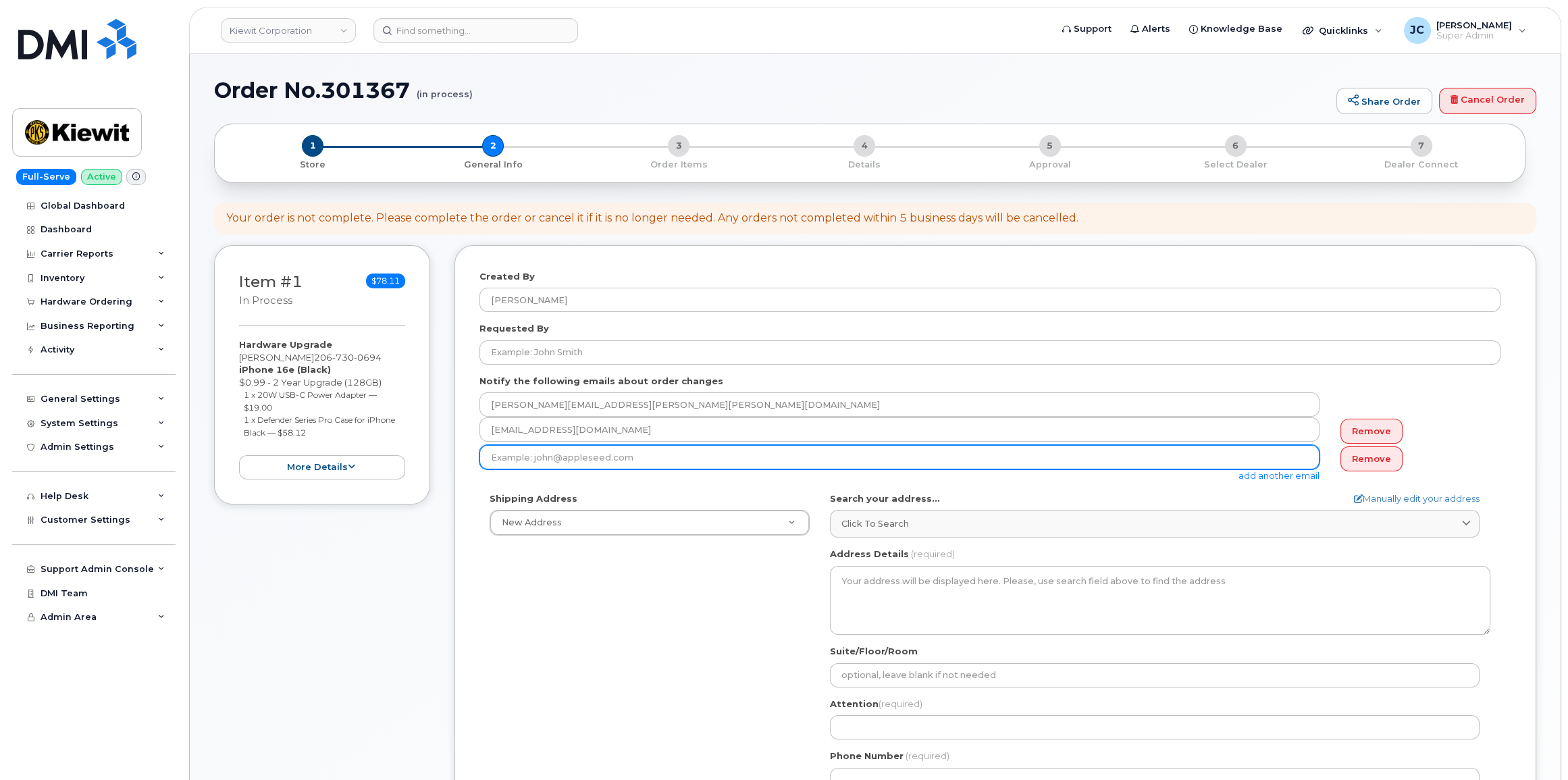
click at [654, 459] on input "email" at bounding box center [899, 457] width 840 height 24
type input "[EMAIL_ADDRESS][PERSON_NAME][PERSON_NAME][DOMAIN_NAME]"
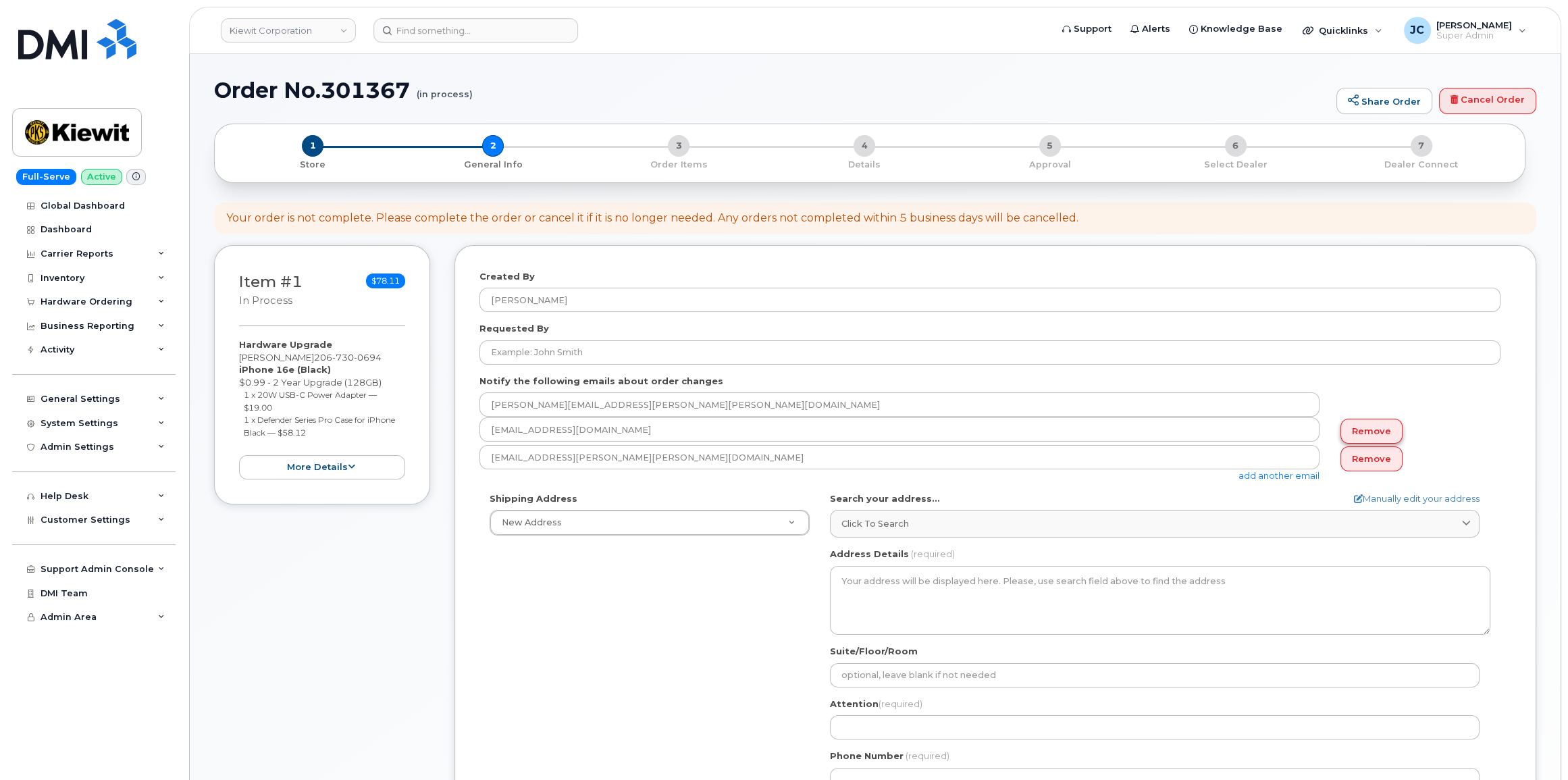
click at [1375, 428] on link "Remove" at bounding box center [1372, 431] width 62 height 25
type input "[EMAIL_ADDRESS][PERSON_NAME][PERSON_NAME][DOMAIN_NAME]"
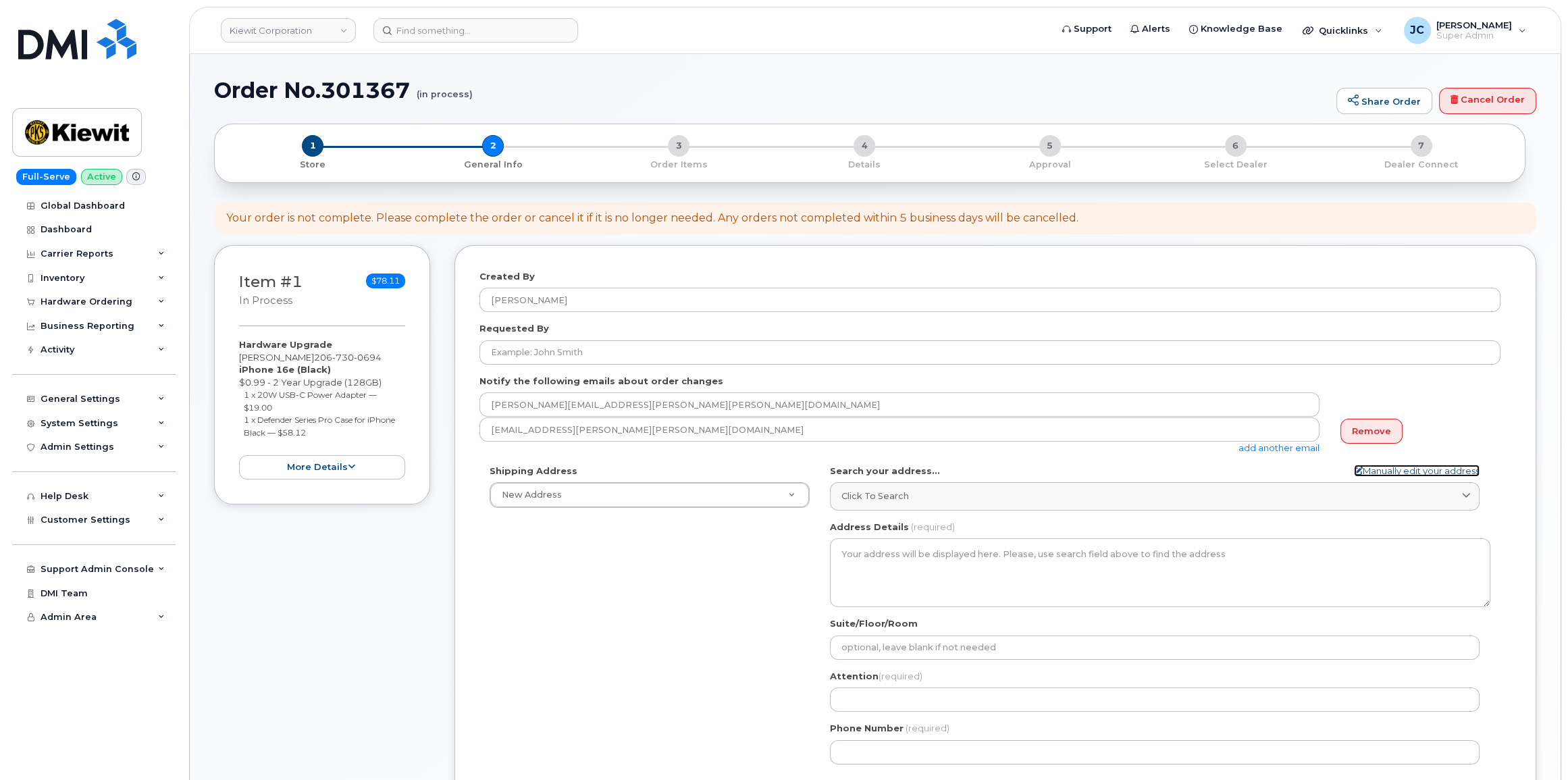
click at [1354, 471] on icon at bounding box center [1358, 471] width 9 height 9
select select
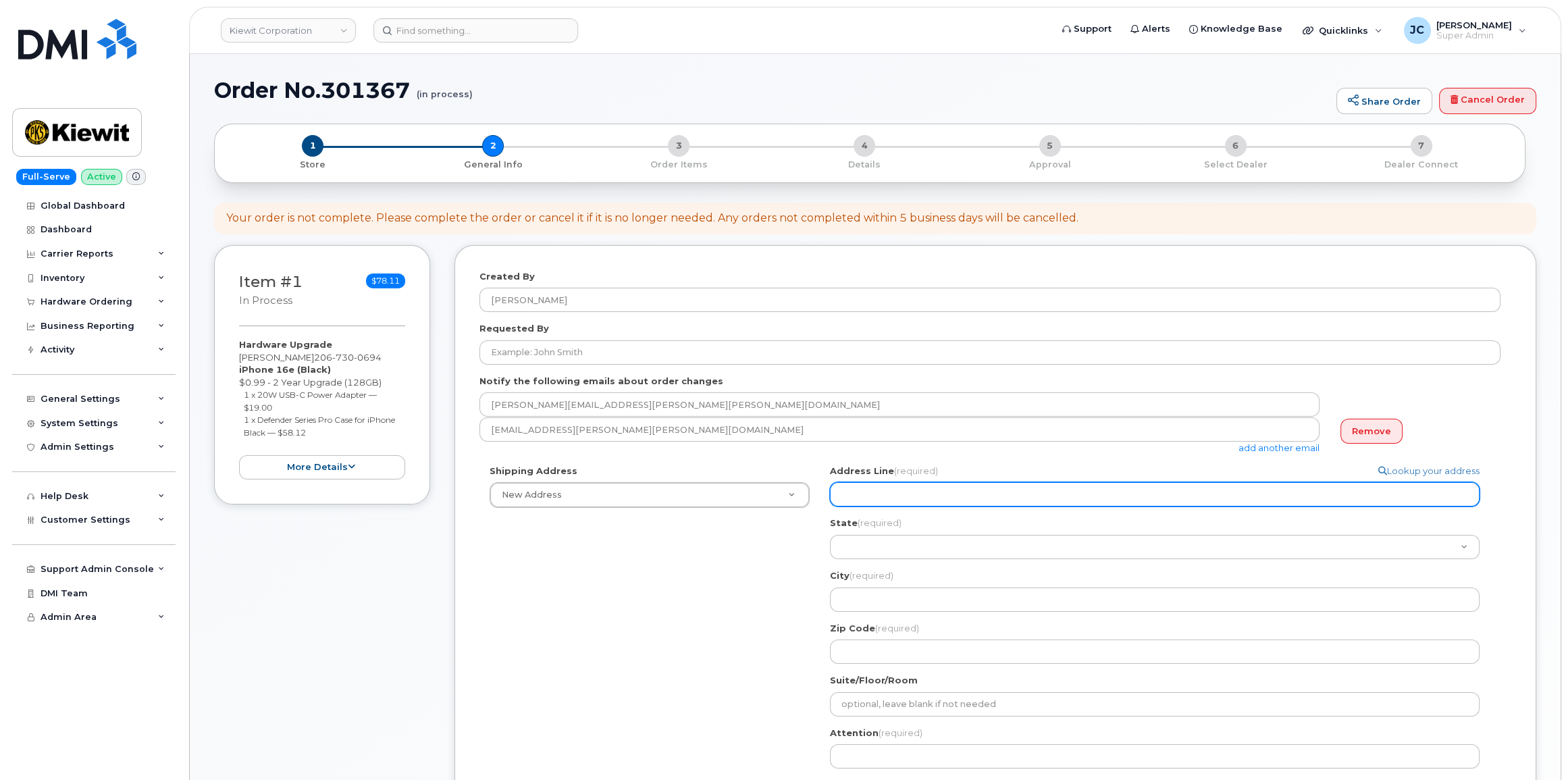
click at [879, 492] on input "Address Line (required)" at bounding box center [1155, 494] width 650 height 24
select select
type input "3"
select select
type input "38"
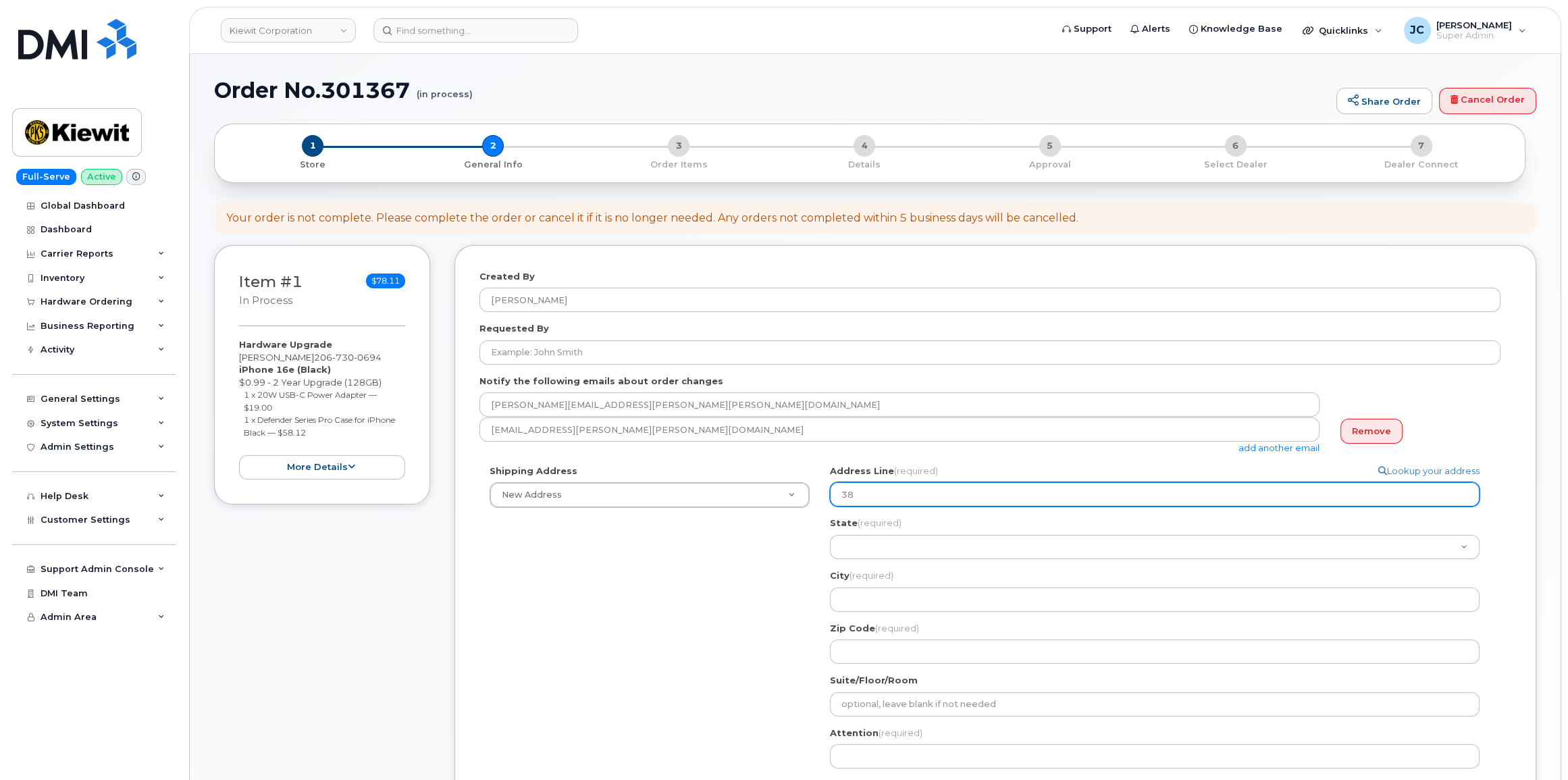
select select
type input "380"
select select
type input "3800"
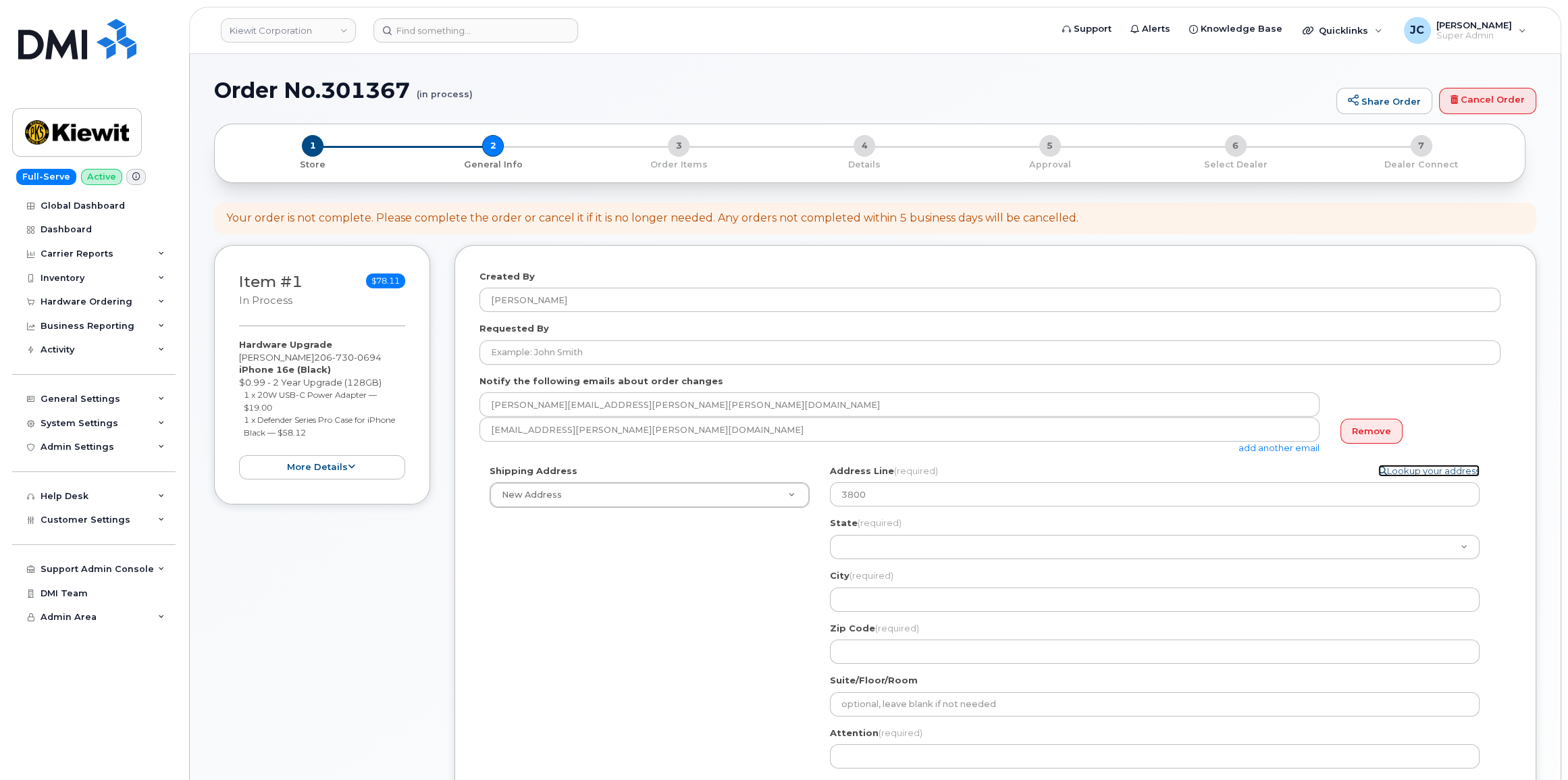
click at [1413, 471] on link "Lookup your address" at bounding box center [1429, 471] width 101 height 12
select select
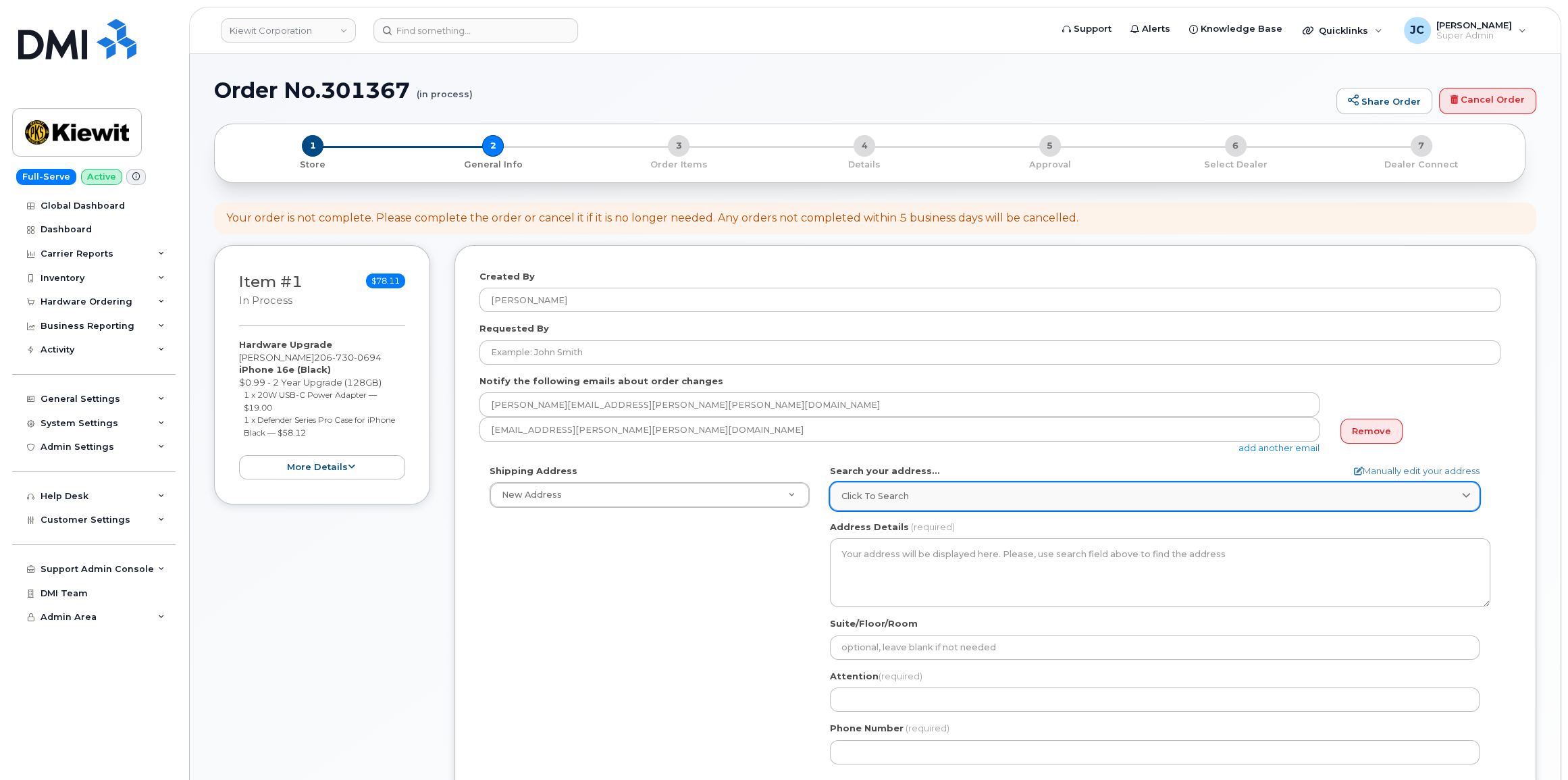
click at [884, 495] on span "Click to search" at bounding box center [875, 496] width 67 height 12
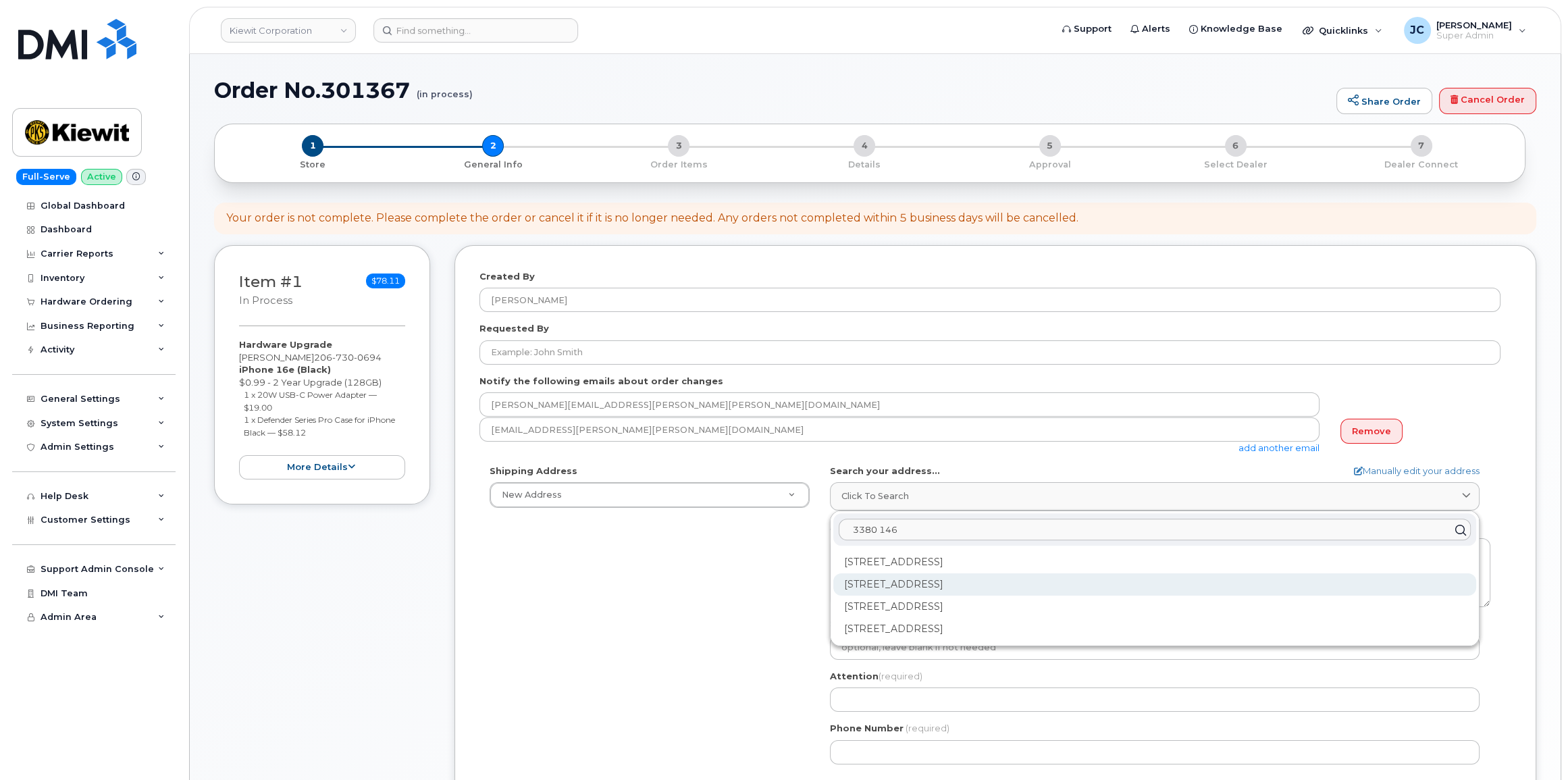
type input "3380 146"
click at [980, 584] on div "3380 146th Pl SE Bellevue WA 98007-6480" at bounding box center [1154, 584] width 643 height 22
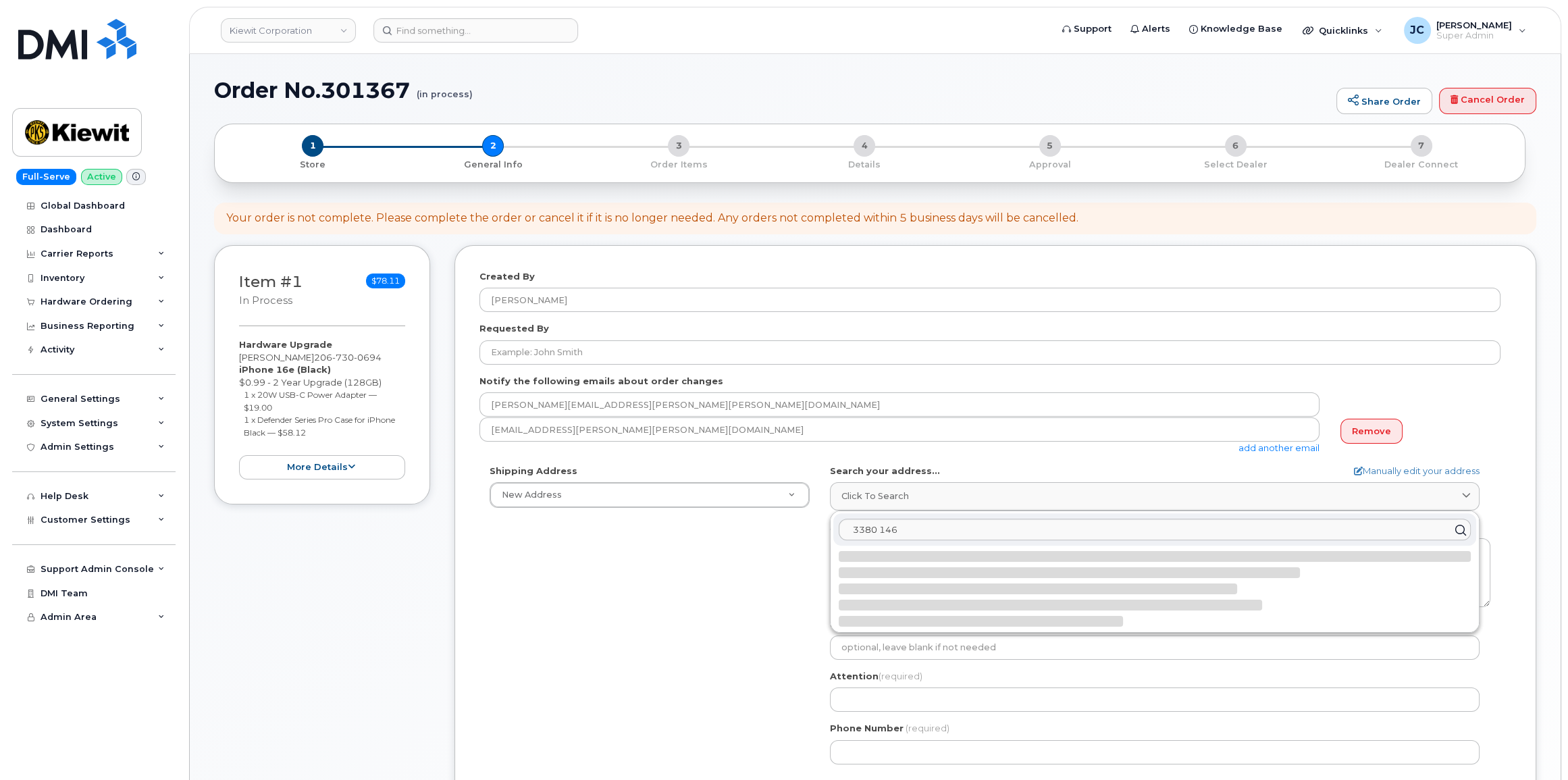
select select
type textarea "3380 146th Pl SE BELLEVUE WA 98007-6480 UNITED STATES"
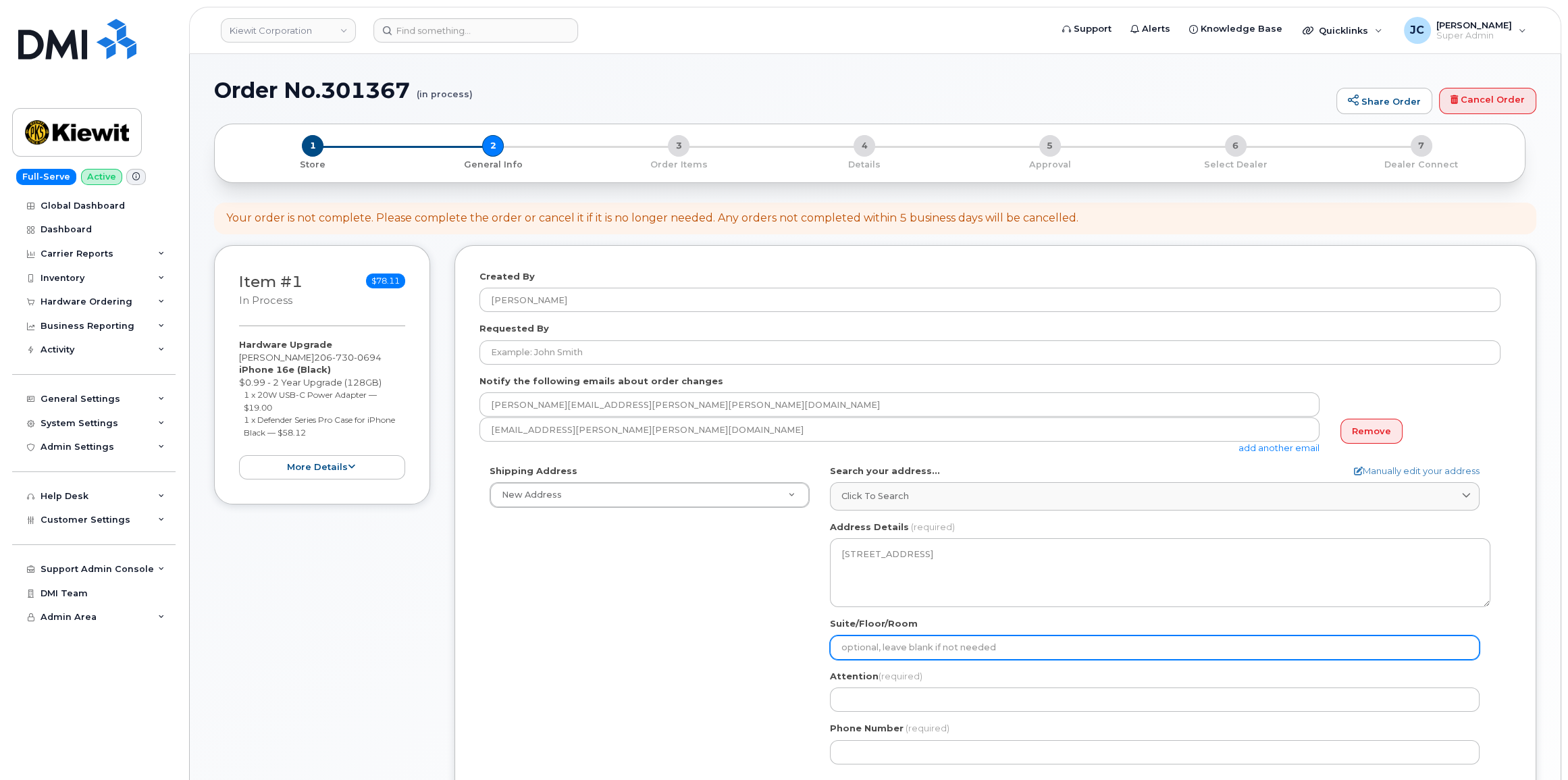
click at [964, 651] on input "Suite/Floor/Room" at bounding box center [1155, 647] width 650 height 24
select select
type input "S"
select select
type input "Su"
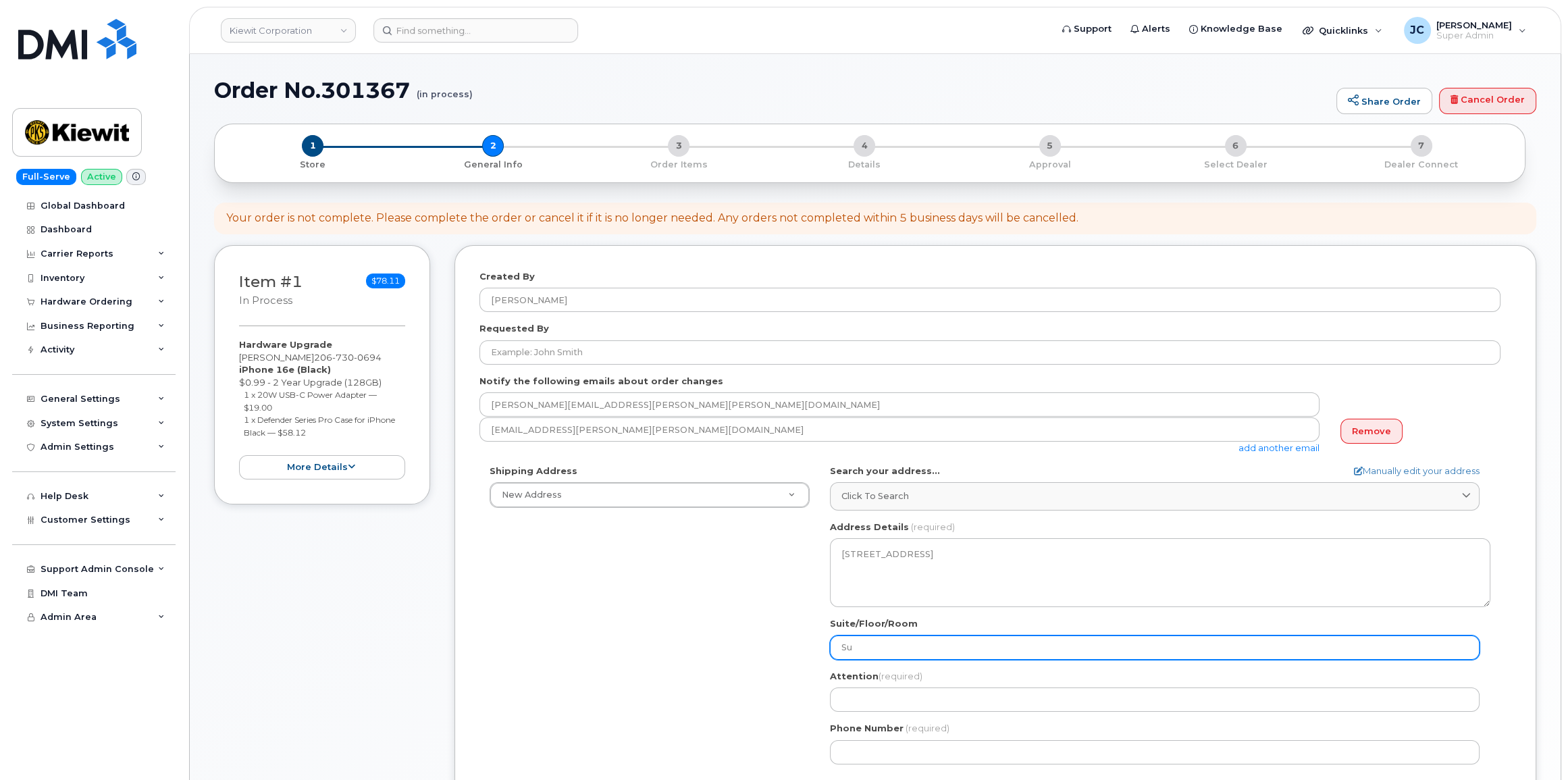
select select
type input "Suit"
select select
type input "Suit"
select select
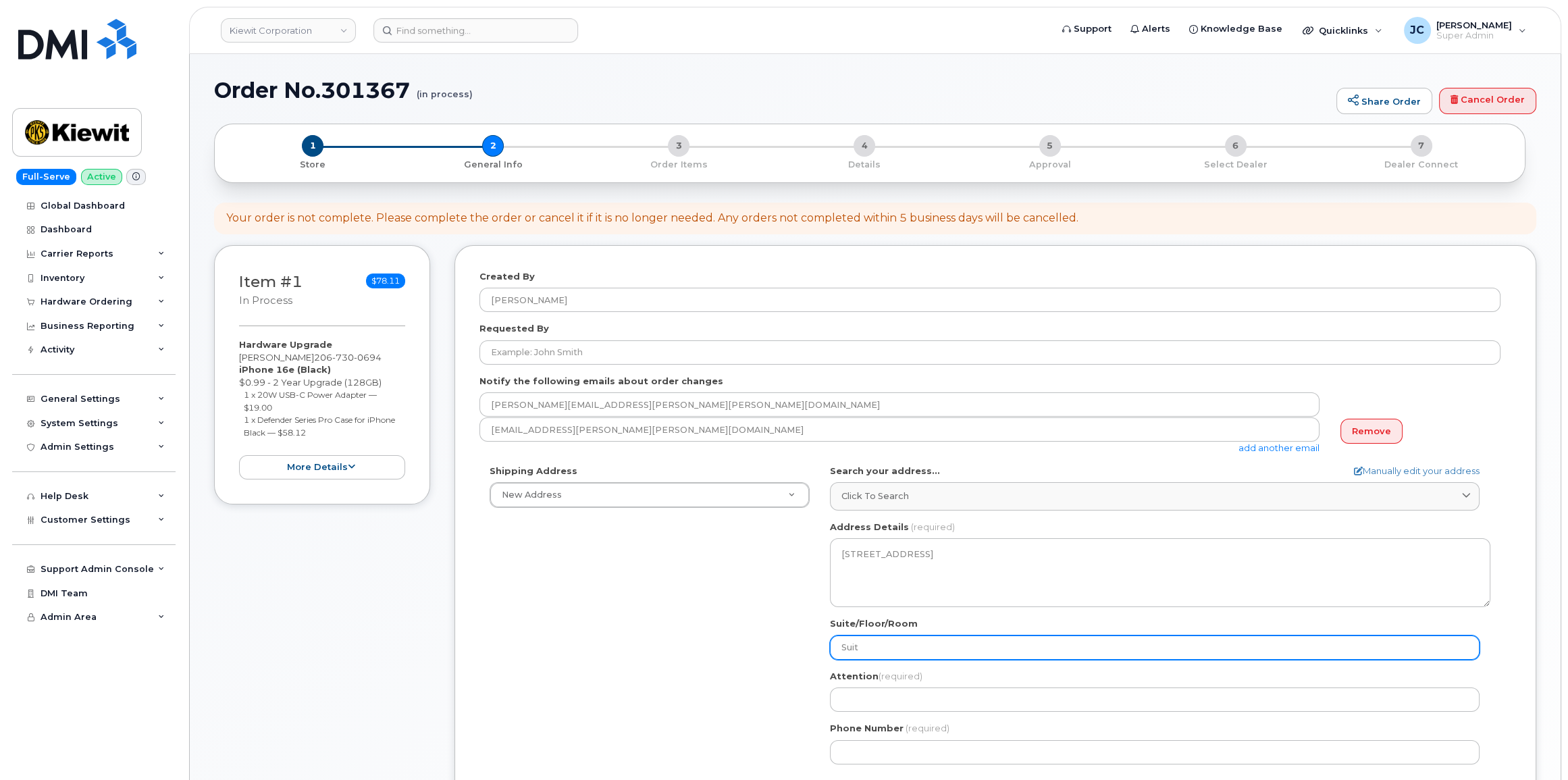
type input "Suit 2"
select select
type input "Suit 20"
select select
type input "Suit 200"
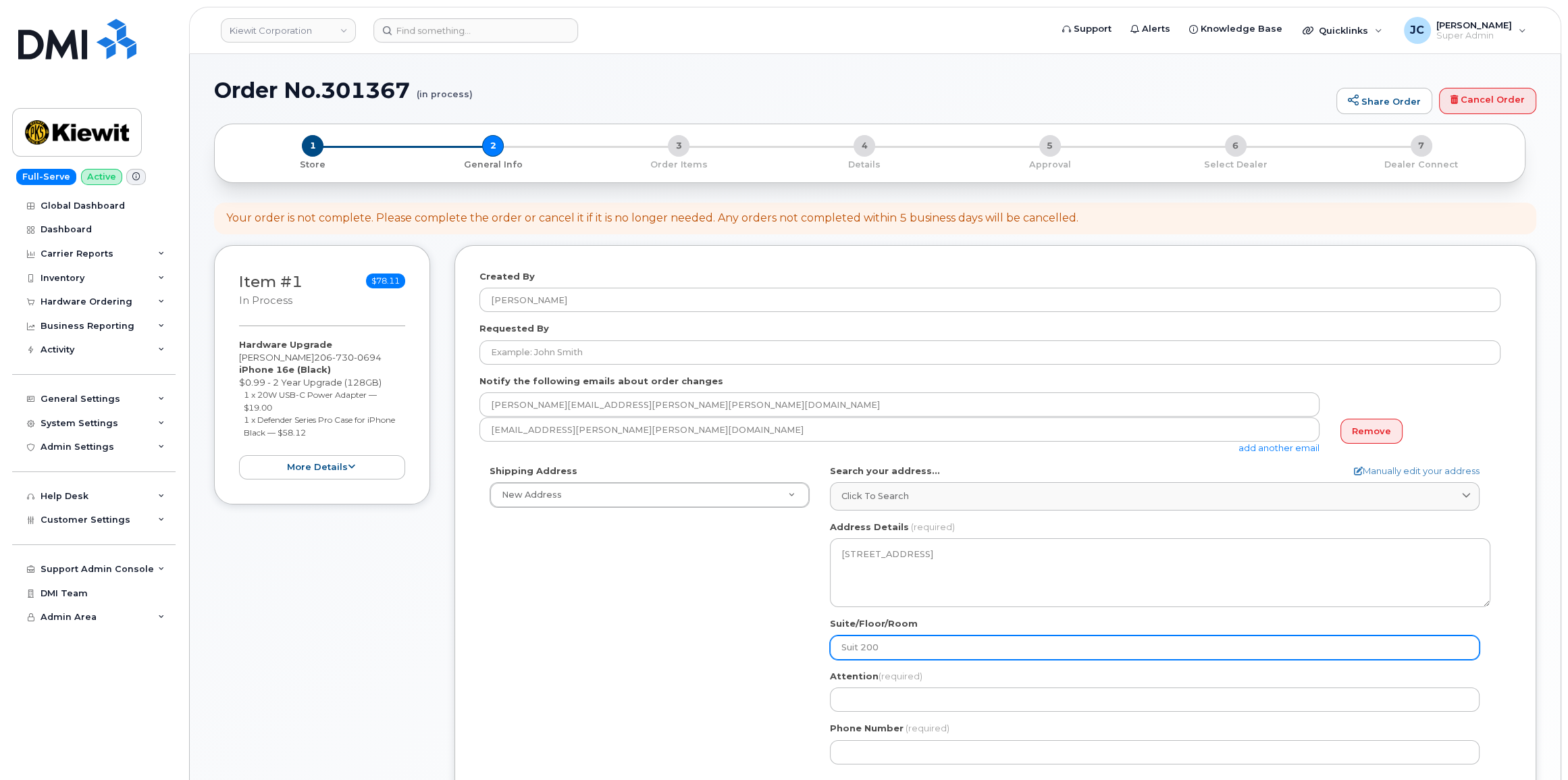
click at [856, 647] on input "Suit 200" at bounding box center [1155, 647] width 650 height 24
select select
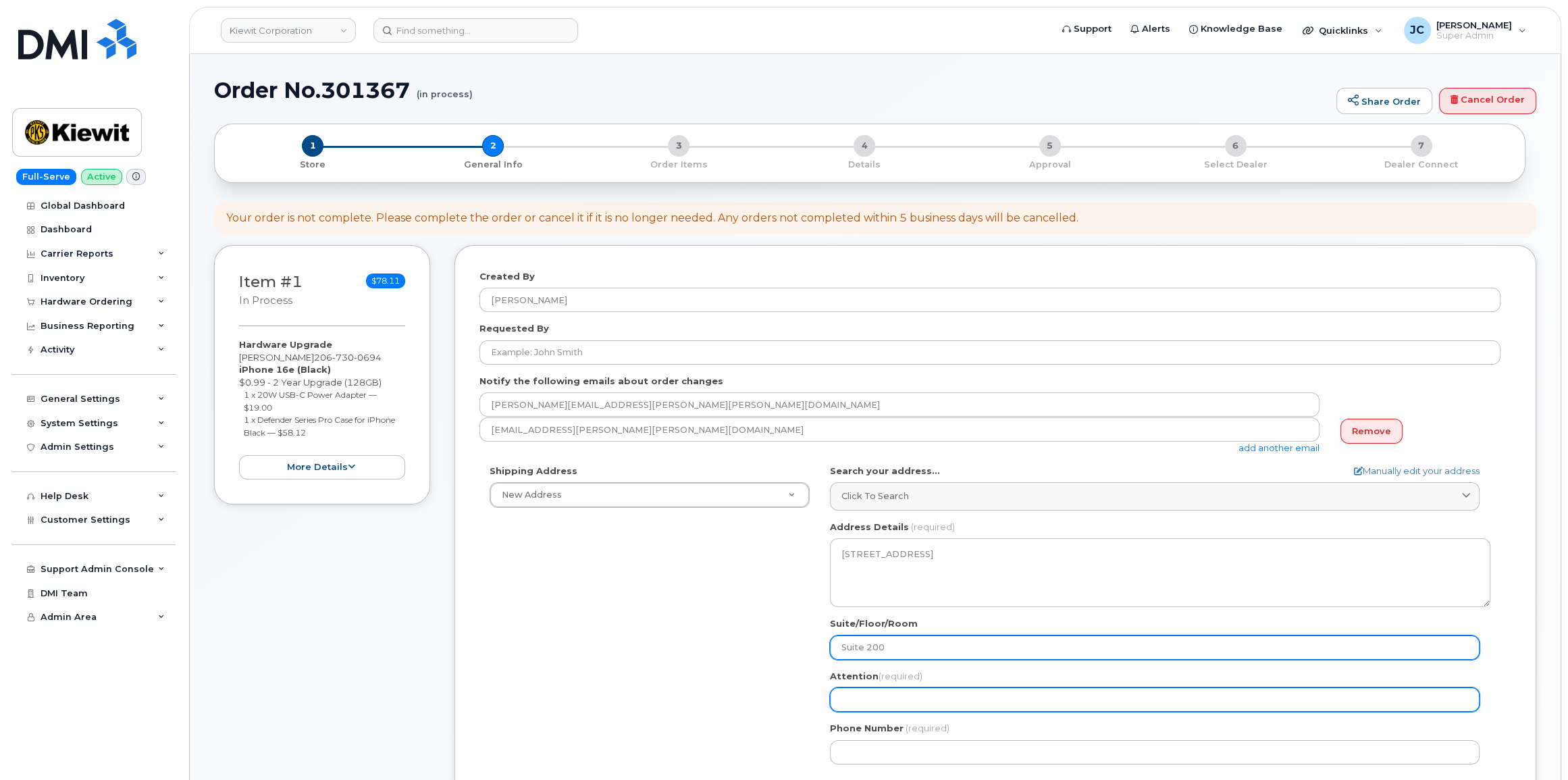
type input "Suite 200"
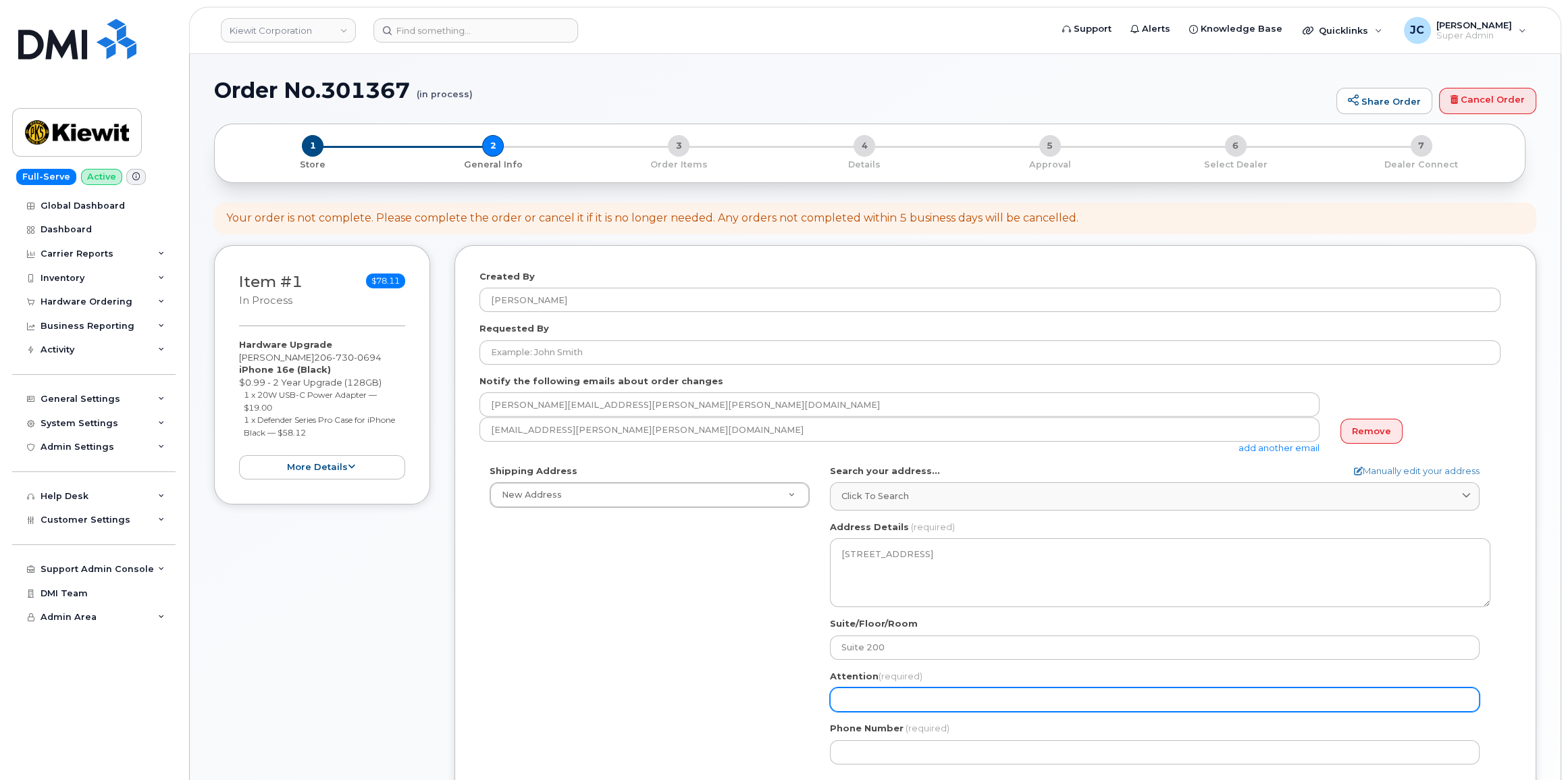
click at [877, 710] on input "Attention (required)" at bounding box center [1155, 699] width 650 height 24
select select
type input "A"
select select
type input "AT"
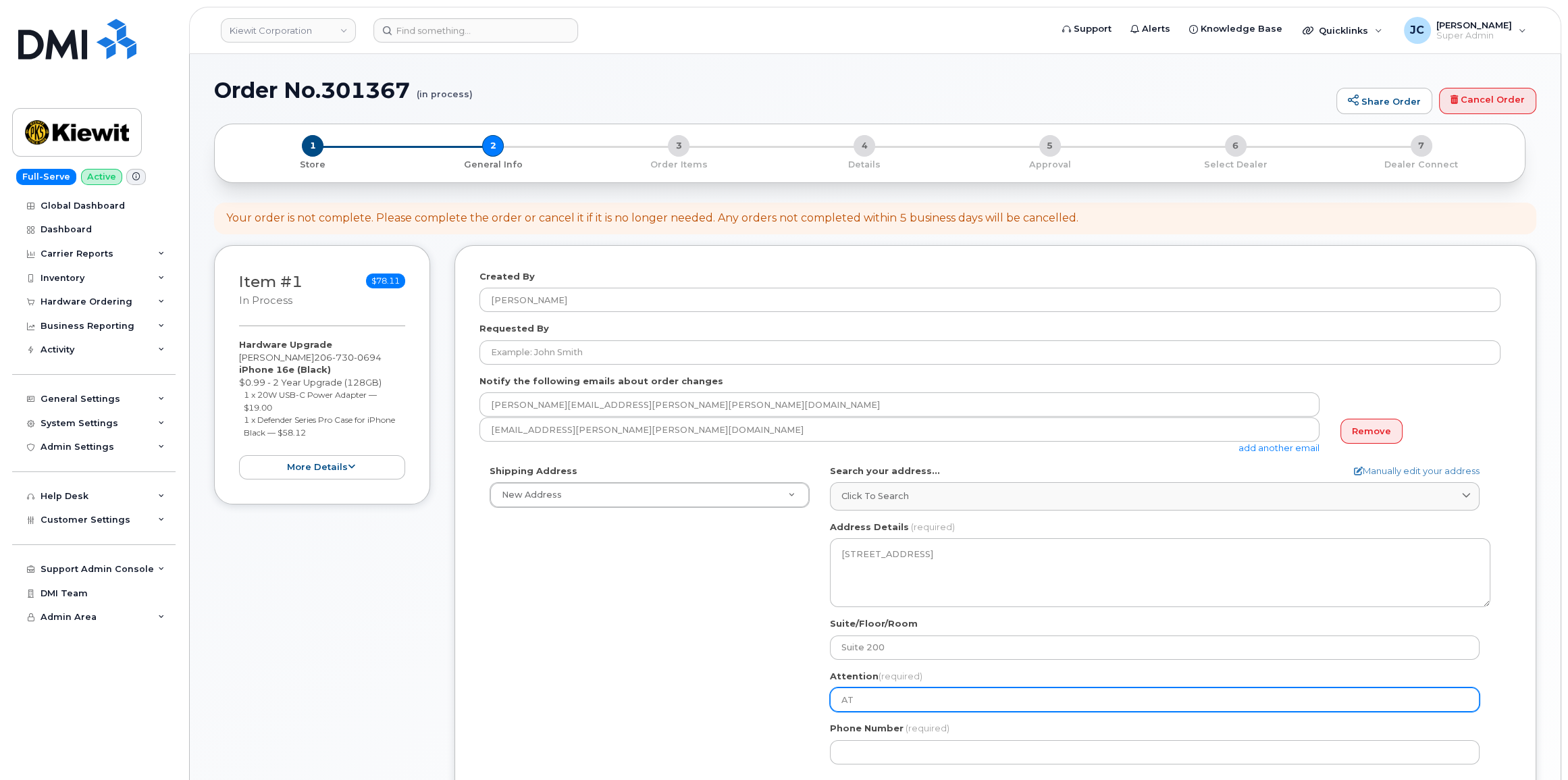
select select
type input "ATT"
select select
type input "ATTN"
select select
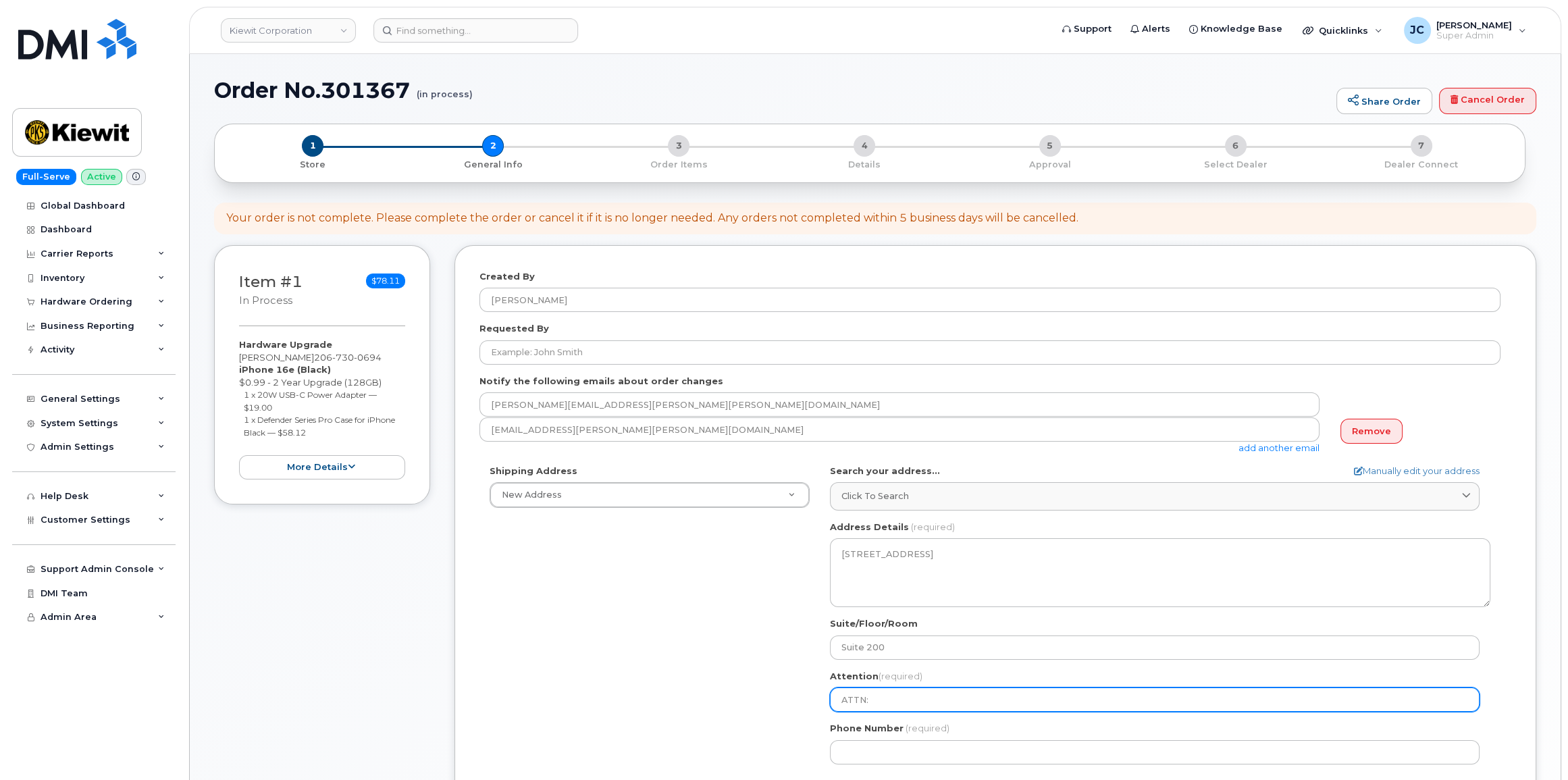
type input "ATTN:"
select select
type input "ATTN: P"
select select
type input "ATTN: Pe"
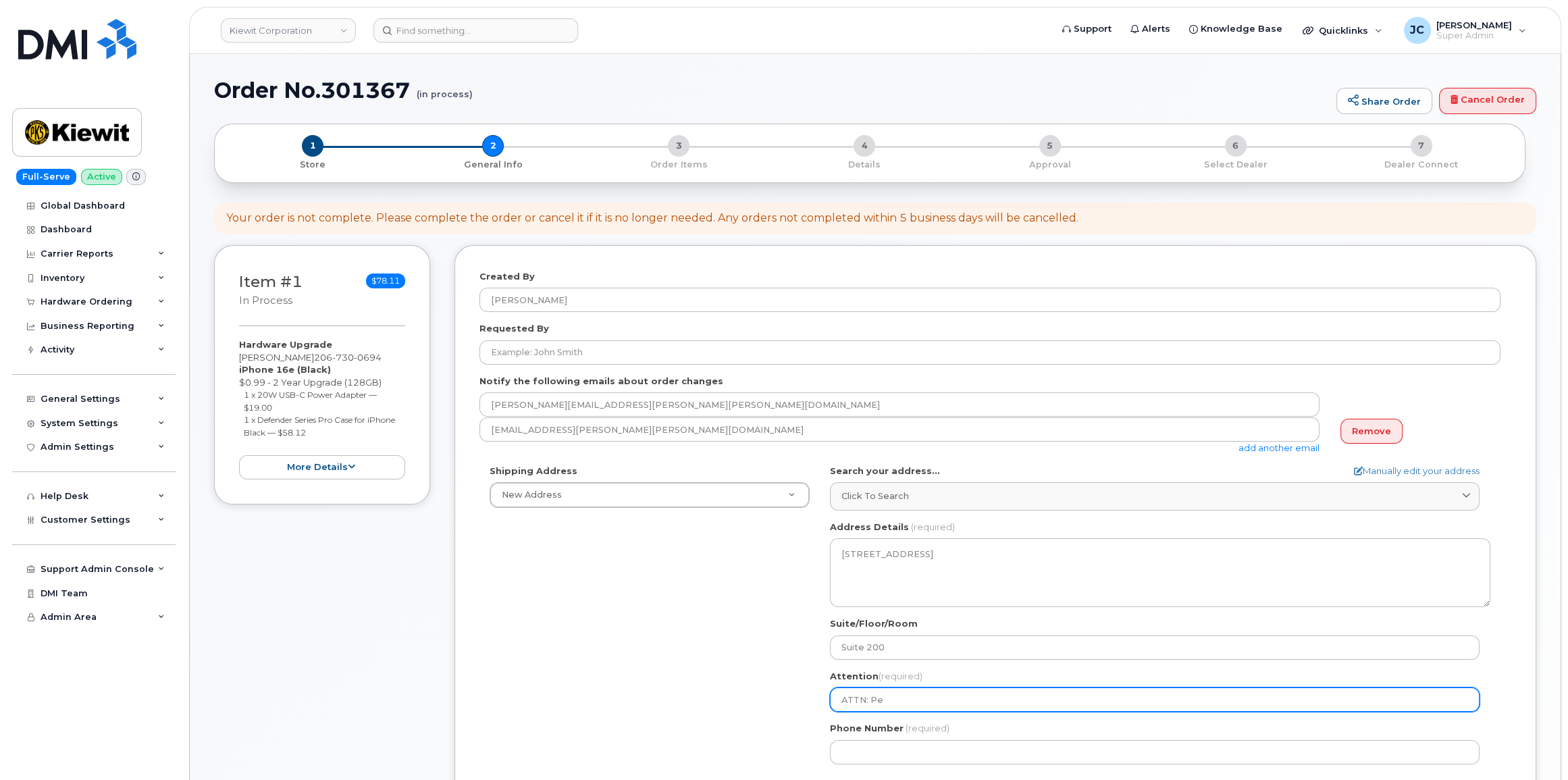
select select
type input "ATTN: Per"
select select
type input "ATTN: Perr"
select select
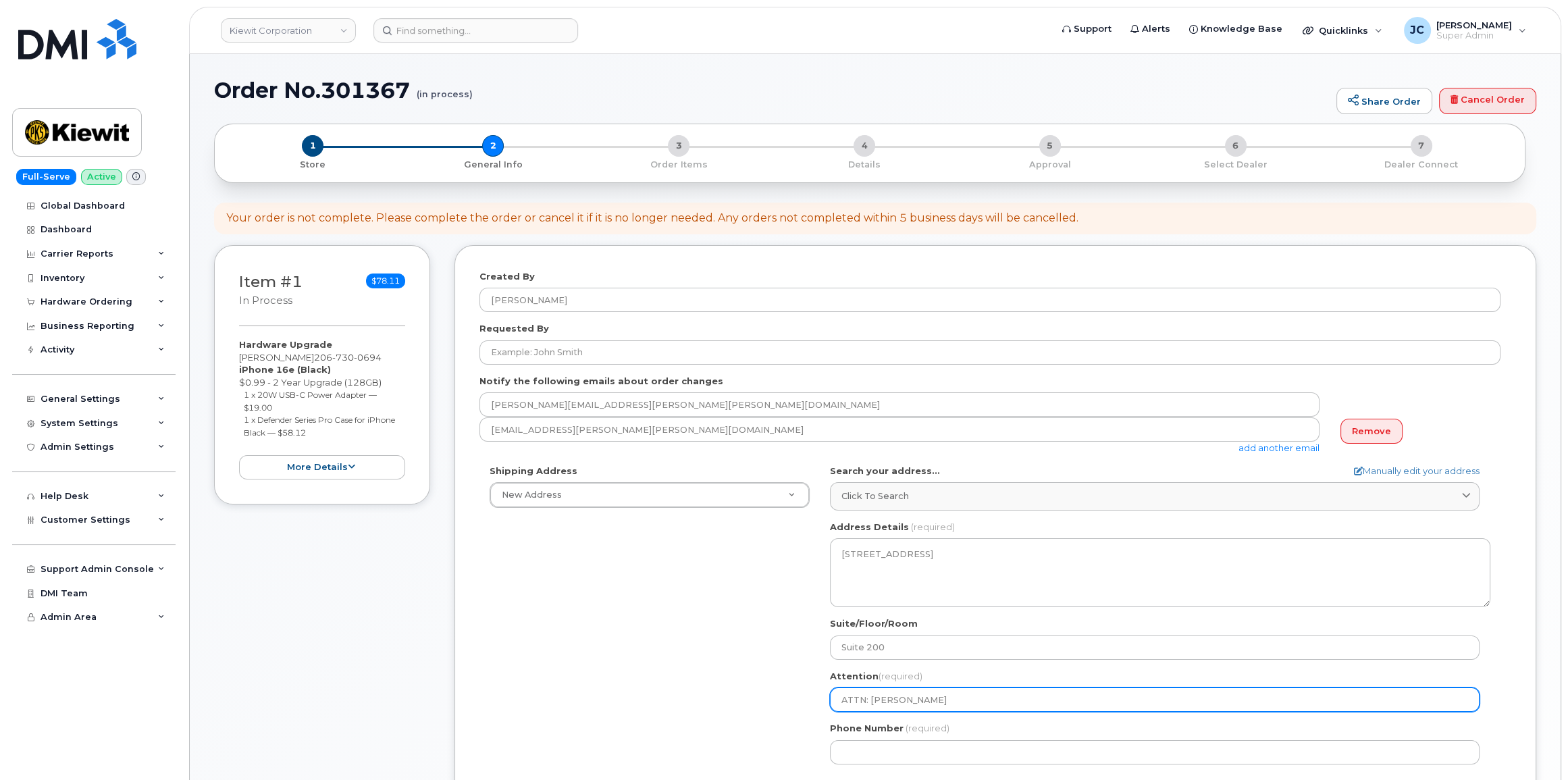
type input "ATTN: Perry"
select select
type input "ATTN: Perry K"
select select
type input "ATTN: Perry Kn"
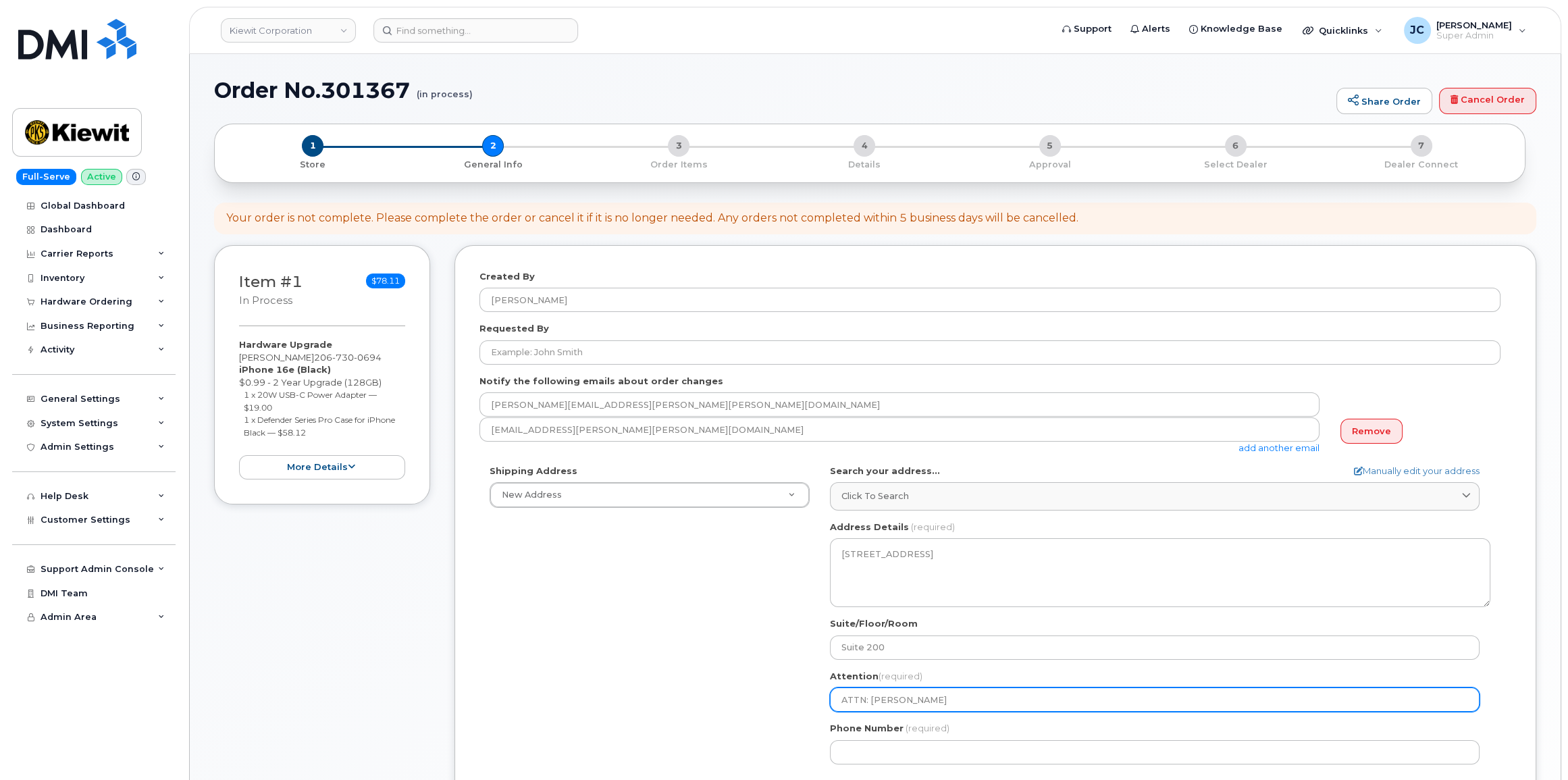
select select
type input "ATTN: Perry Kno"
select select
type input "ATTN: Perry Knol"
select select
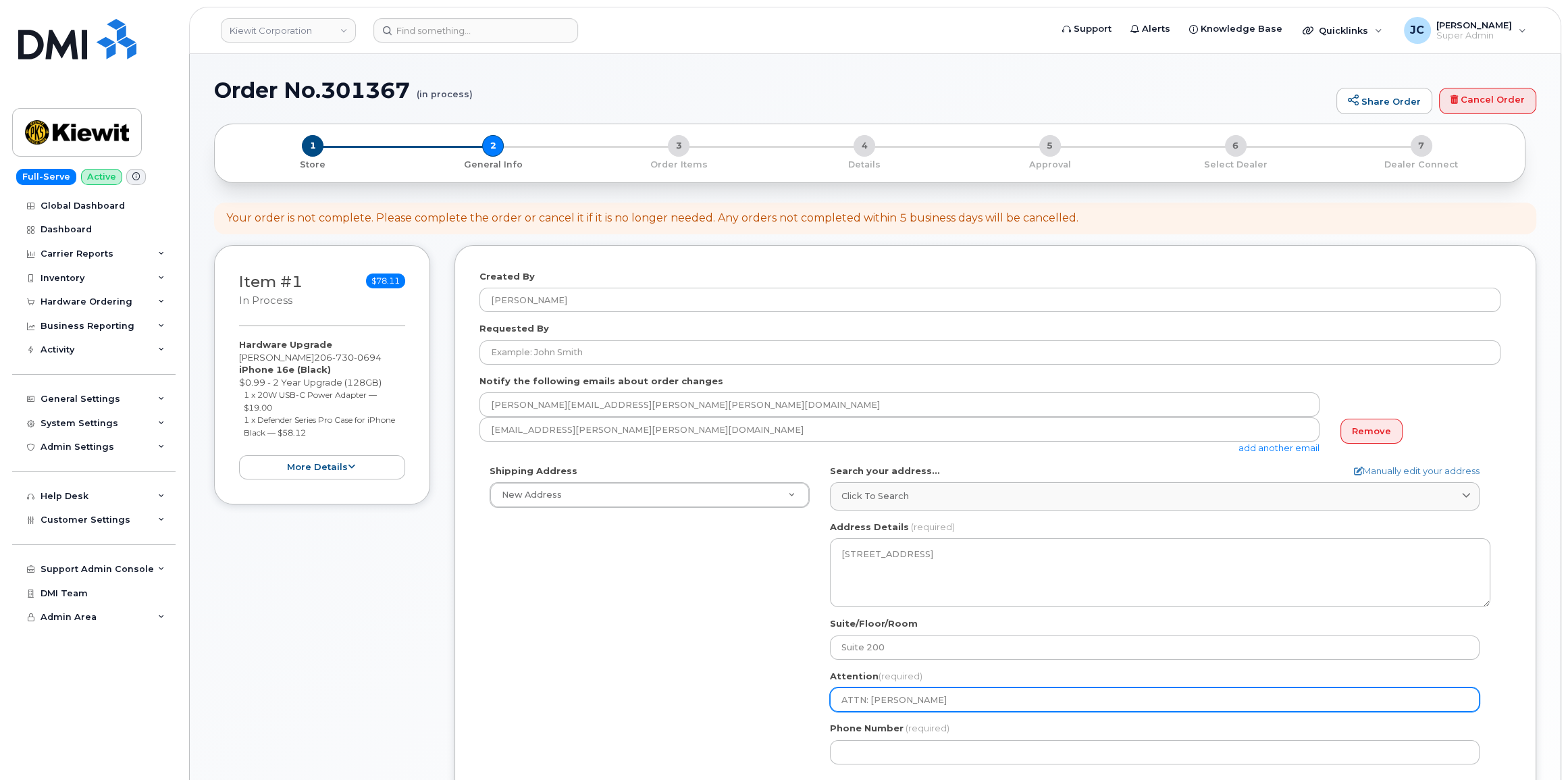
type input "ATTN: Perry Knold"
select select
type input "ATTN: Perry Knolde"
select select
type input "ATTN: Perry Knold"
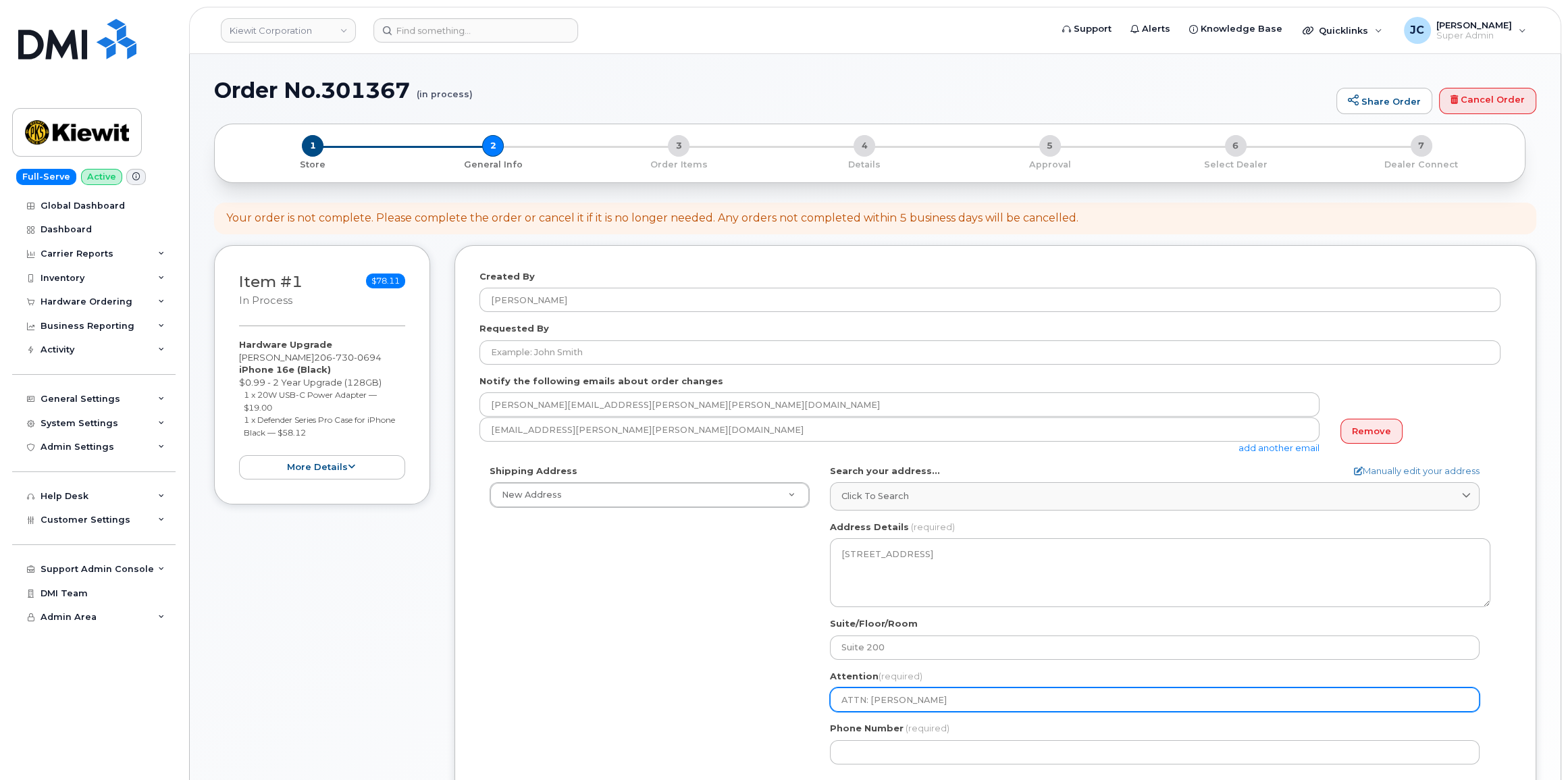
select select
type input "ATTN: Perry Knol"
select select
type input "ATTN: Perry Kno"
select select
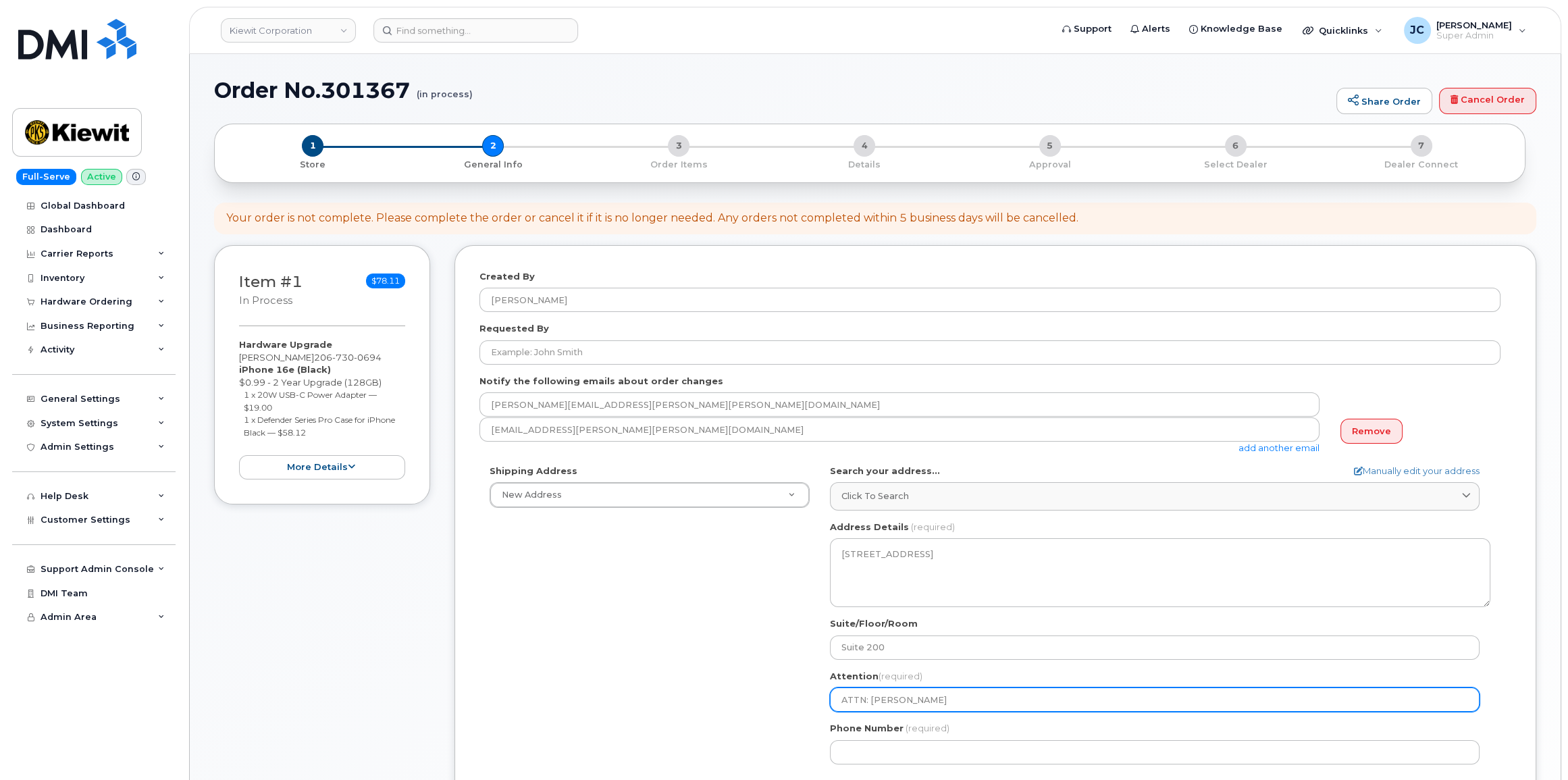
type input "ATTN: Perry Knod"
select select
type input "ATTN: Perry Knodl"
select select
type input "ATTN: Perry Knod"
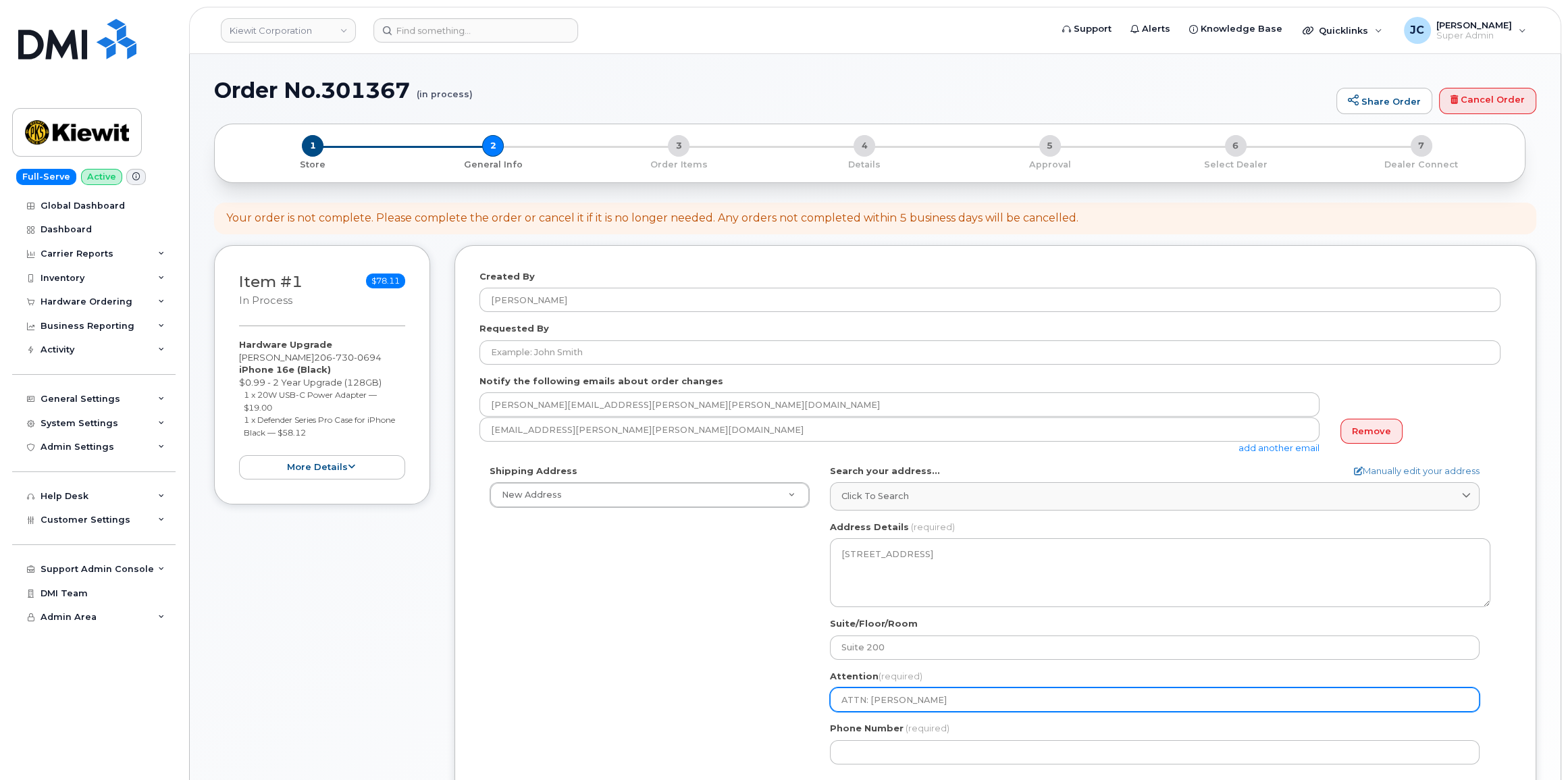
select select
type input "ATTN: Perry Knodl"
select select
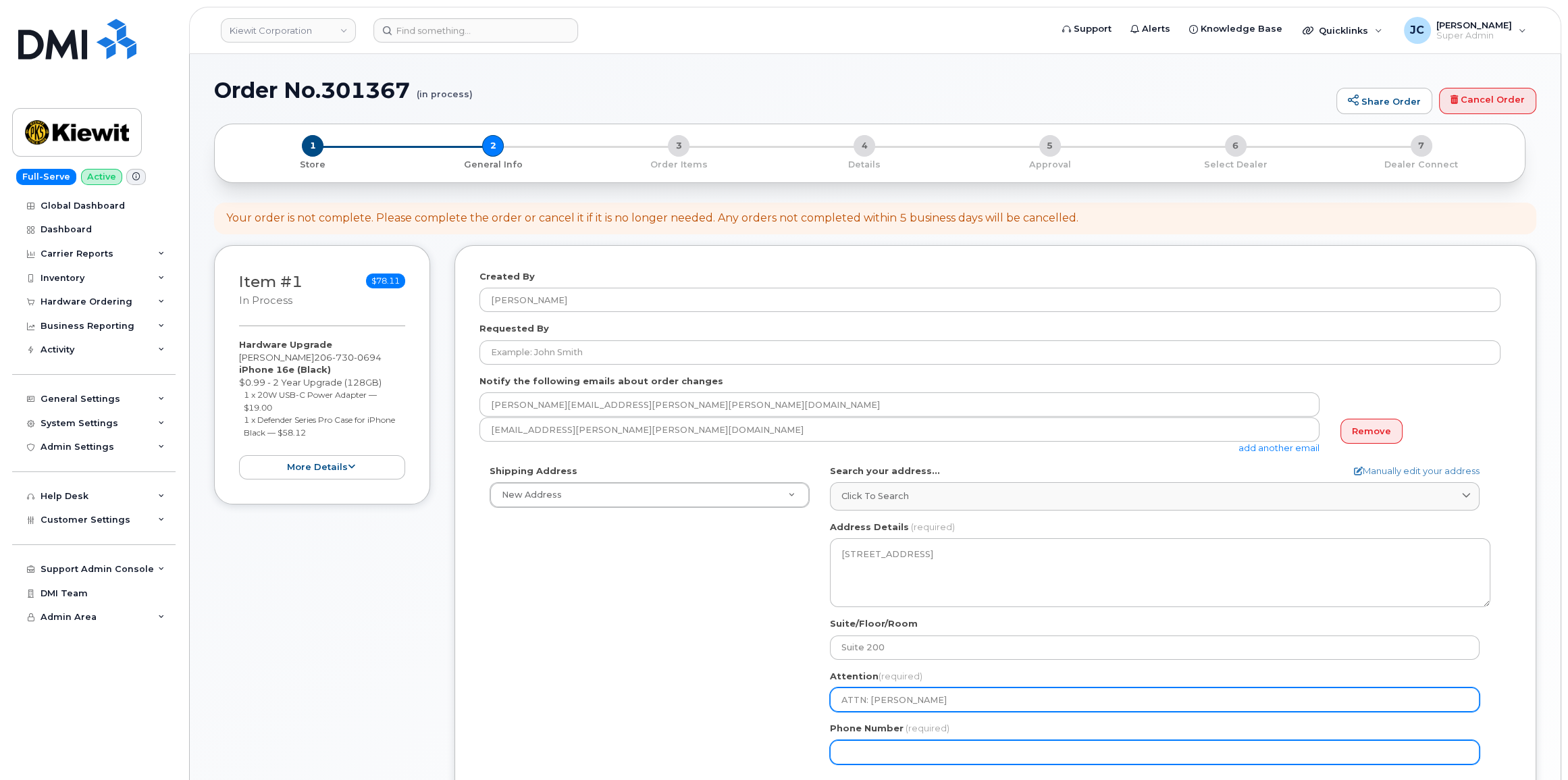
type input "ATTN: [PERSON_NAME]"
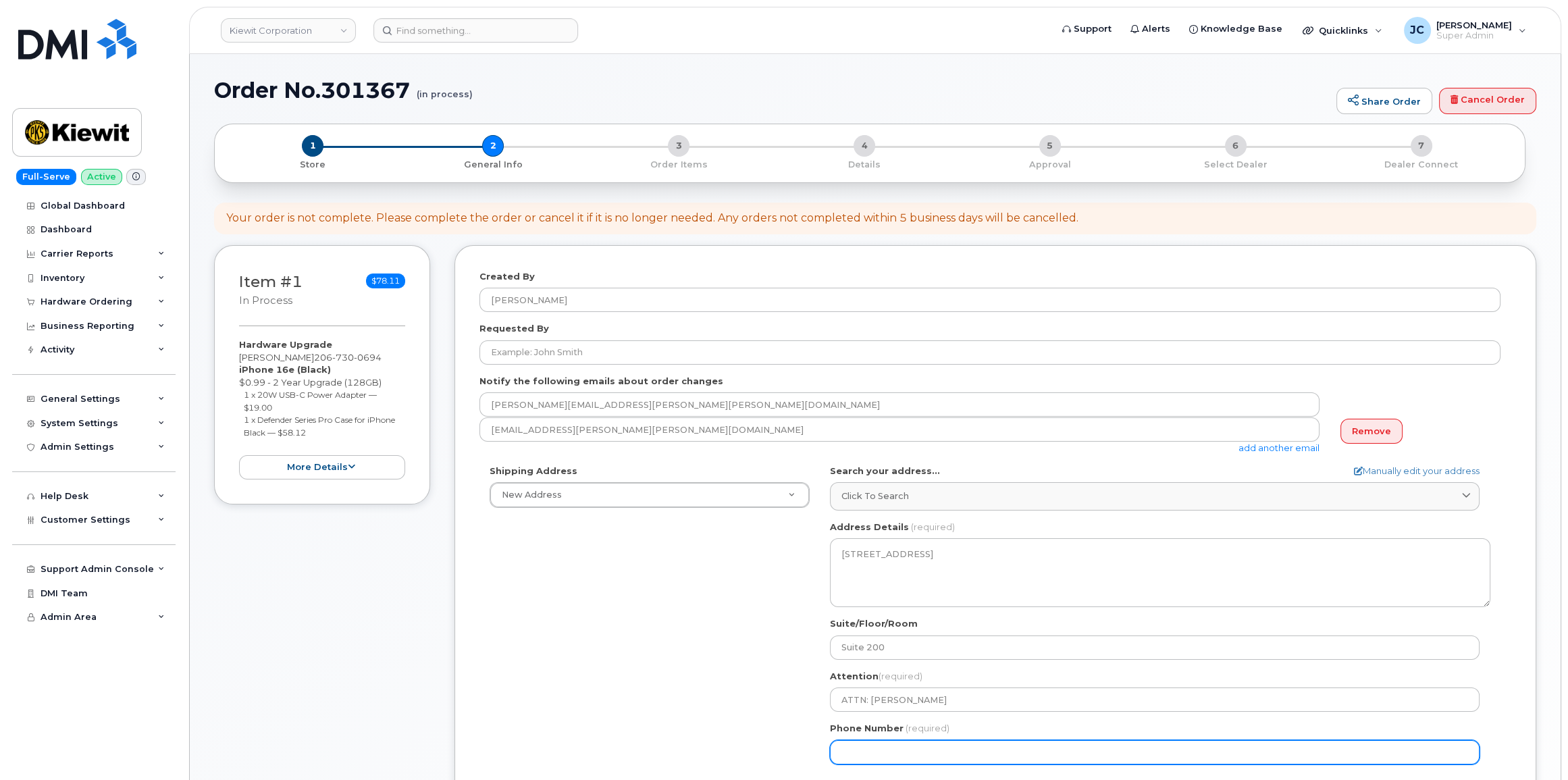
click at [892, 750] on input "Phone Number" at bounding box center [1155, 752] width 650 height 24
click at [882, 750] on input "Phone Number" at bounding box center [1155, 752] width 650 height 24
paste input "206.7300694"
type input "206.7300694"
click at [863, 754] on input "206.7300694" at bounding box center [1155, 752] width 650 height 24
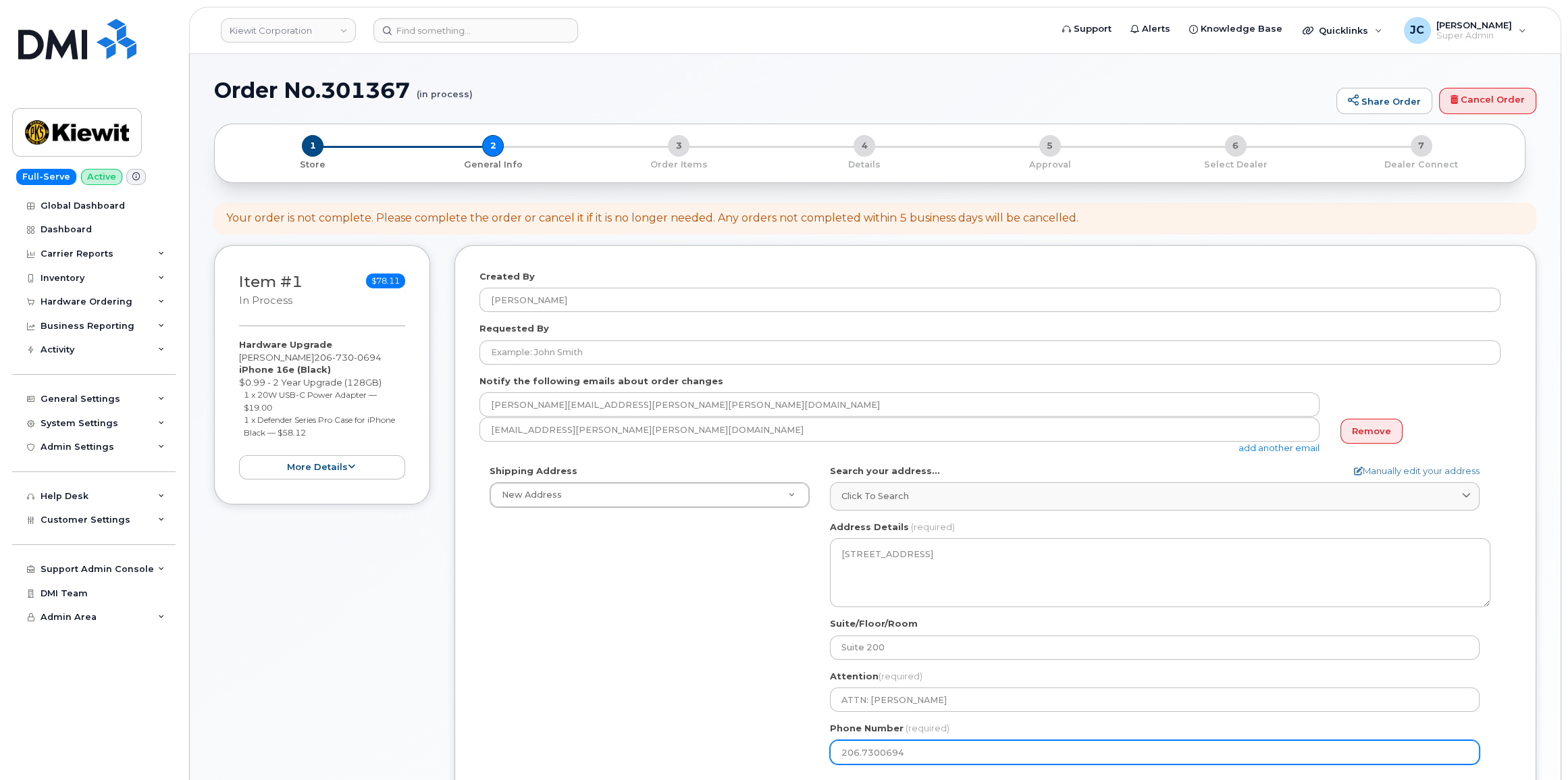
select select
type input "206.300694"
drag, startPoint x: 825, startPoint y: 752, endPoint x: 655, endPoint y: 745, distance: 170.1
click at [655, 745] on div "Shipping Address New Address New Address 5410 Izard St WA Bellevue Search your …" at bounding box center [990, 619] width 1021 height 310
select select
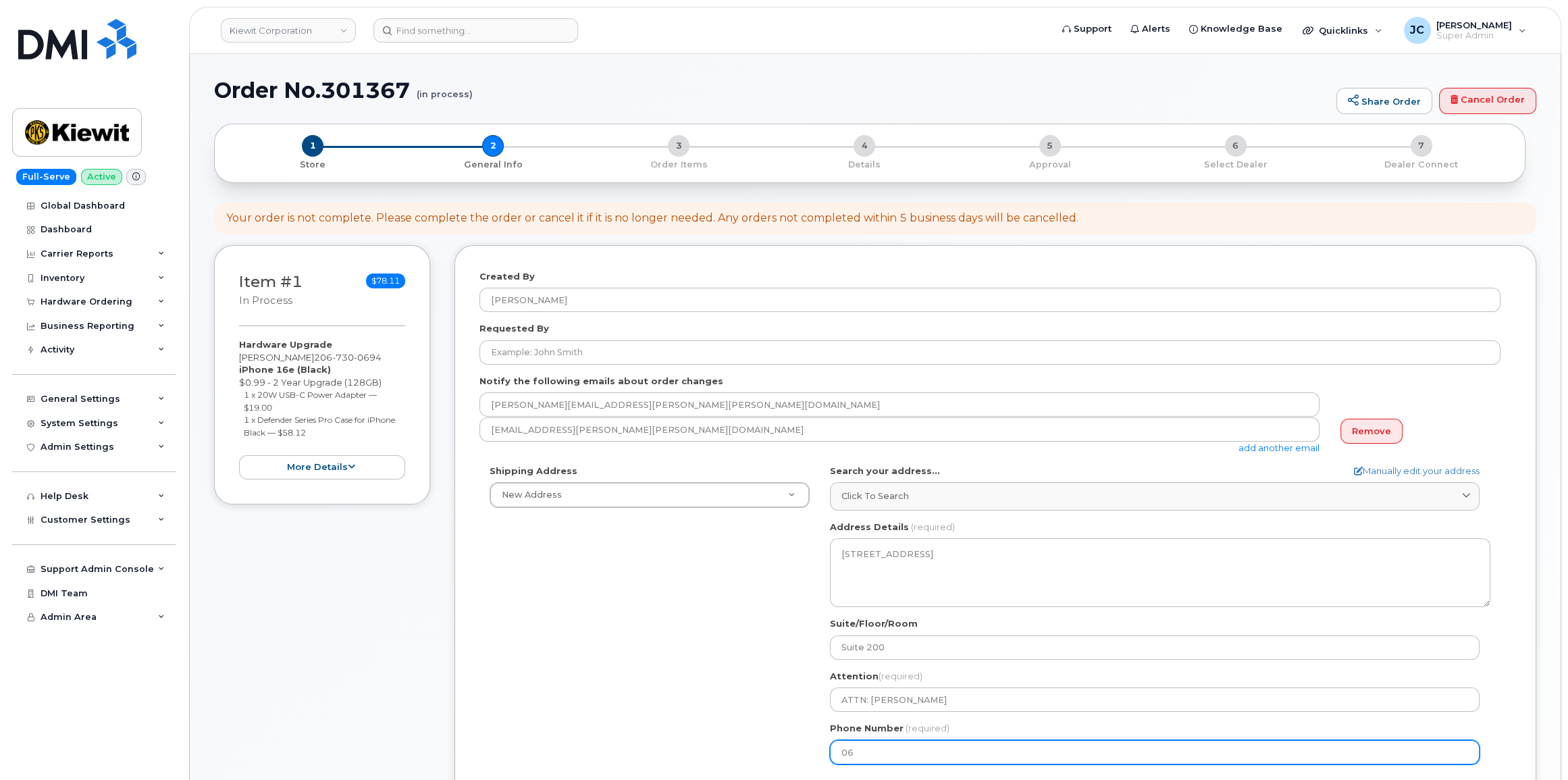
type input "0"
type input "206730069"
select select
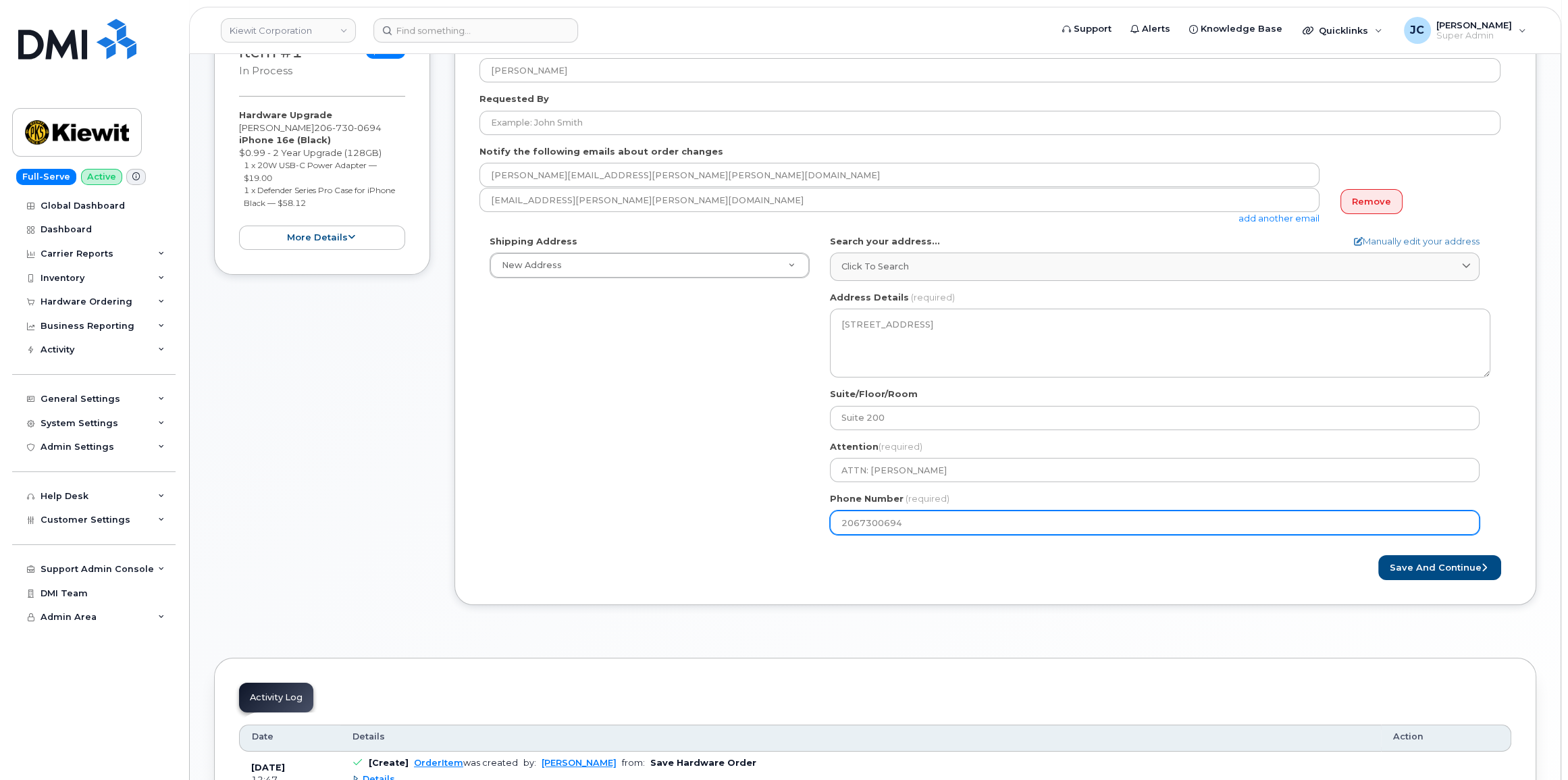
scroll to position [245, 0]
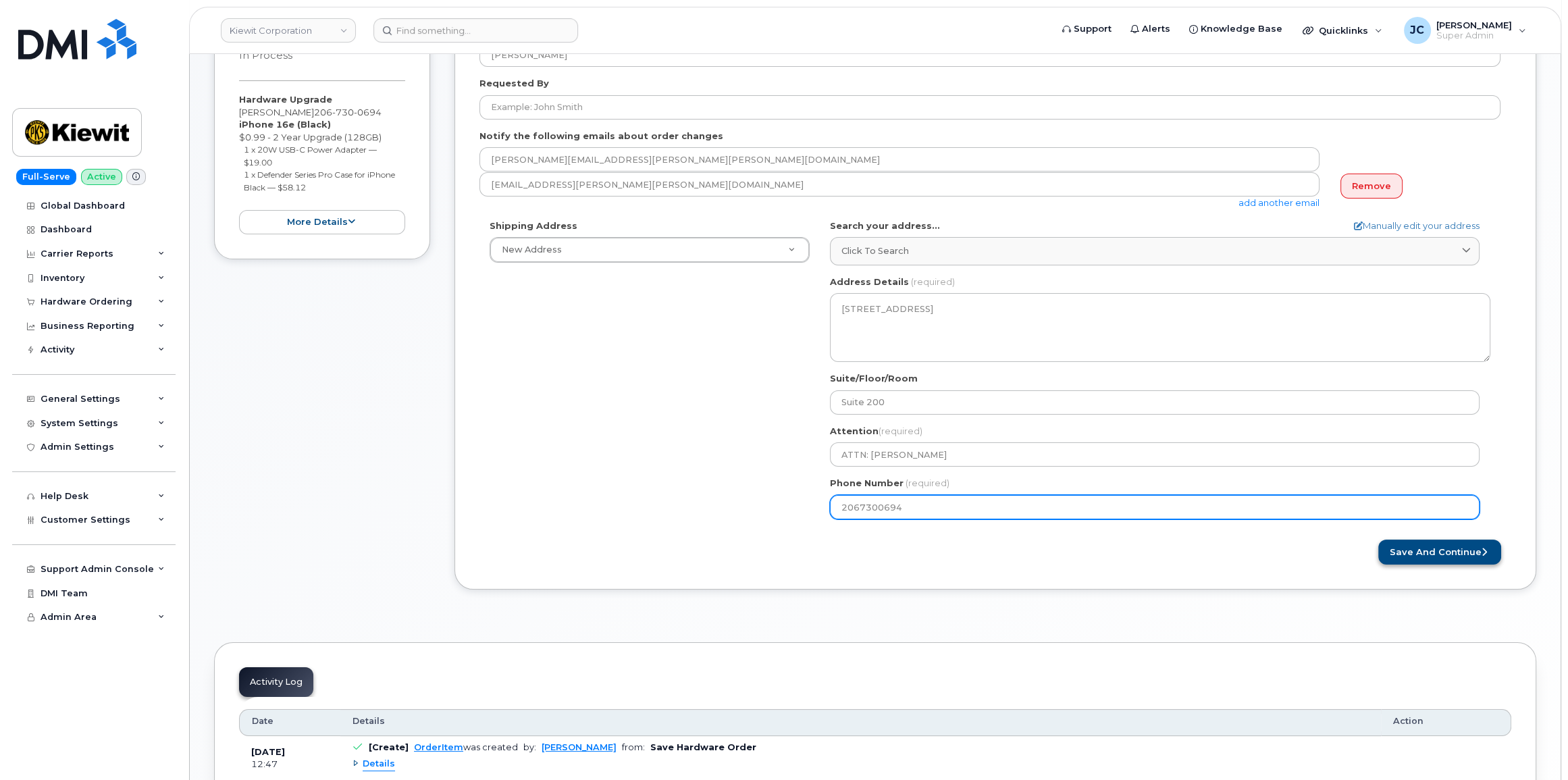
type input "2067300694"
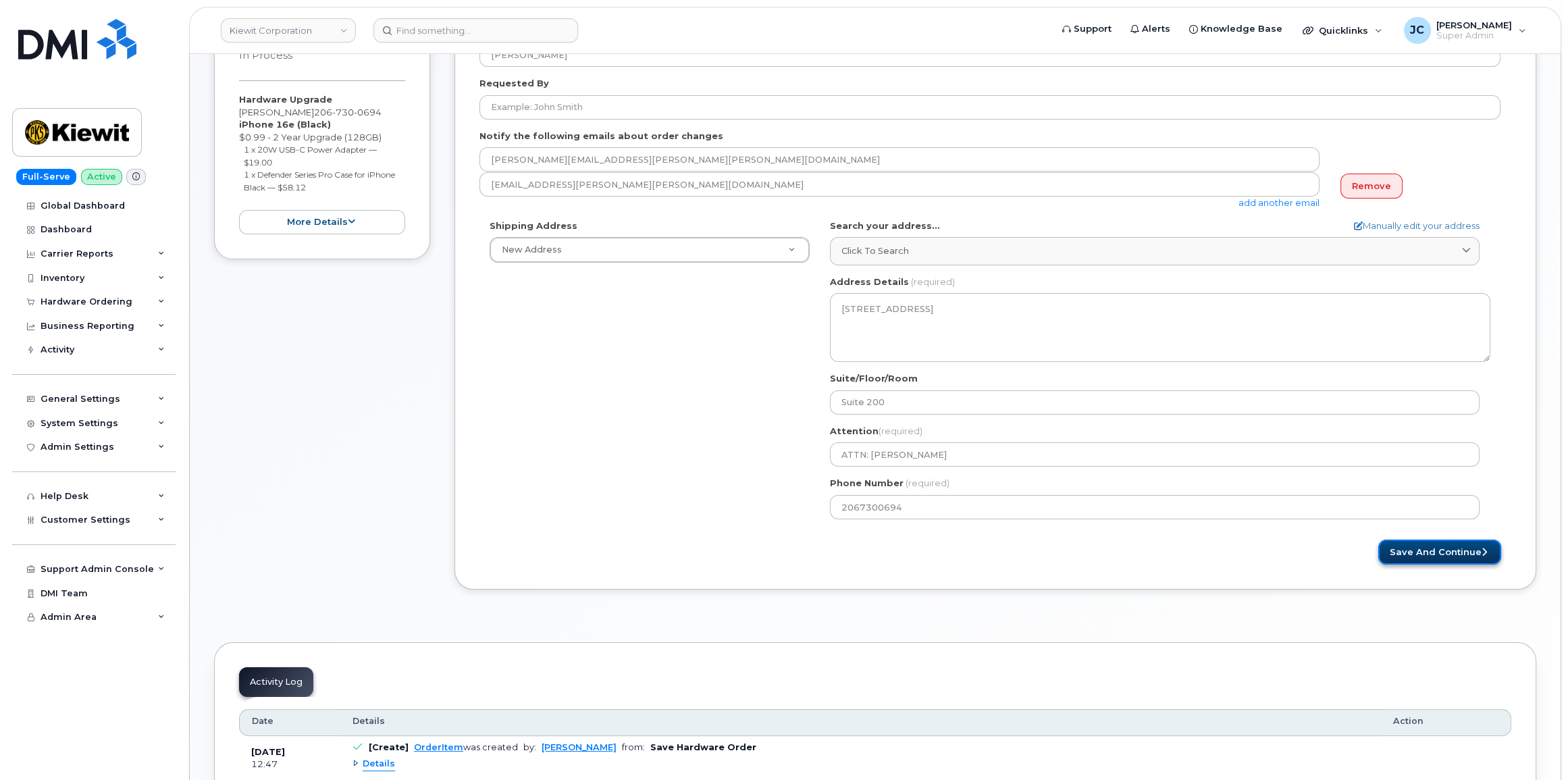
click at [1447, 544] on button "Save and Continue" at bounding box center [1439, 552] width 123 height 25
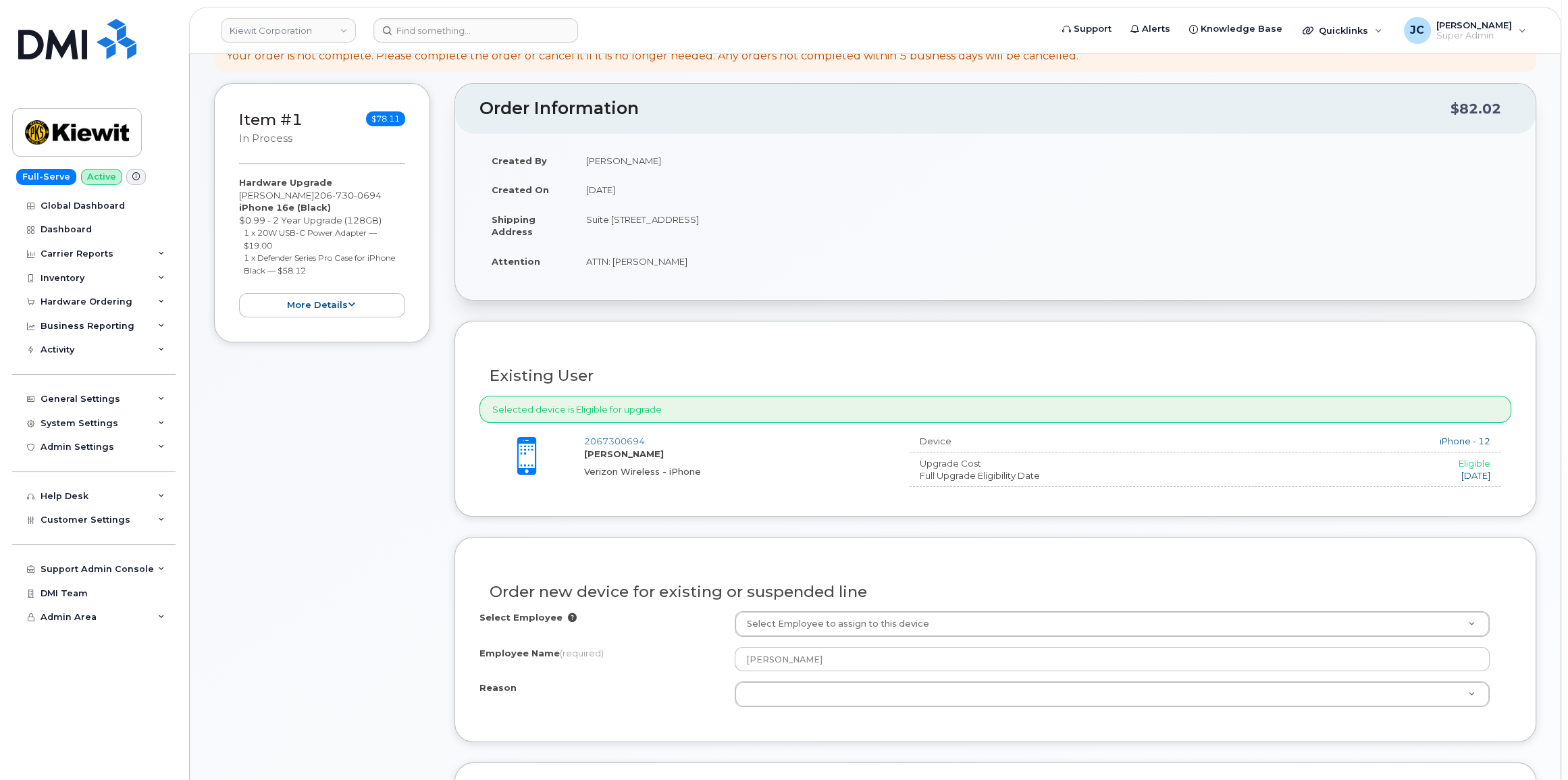
scroll to position [184, 0]
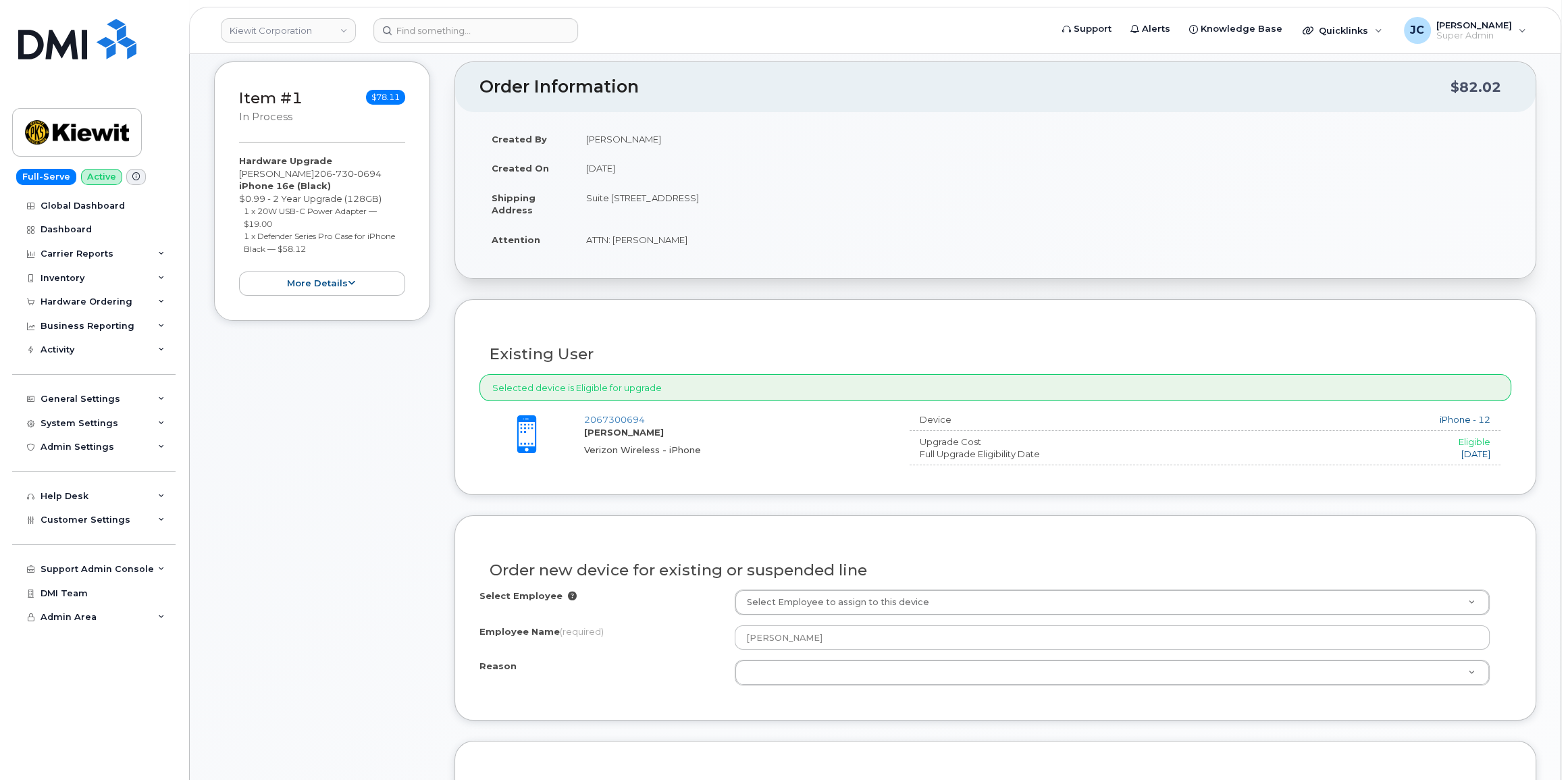
click at [942, 419] on div "Device" at bounding box center [1032, 419] width 246 height 12
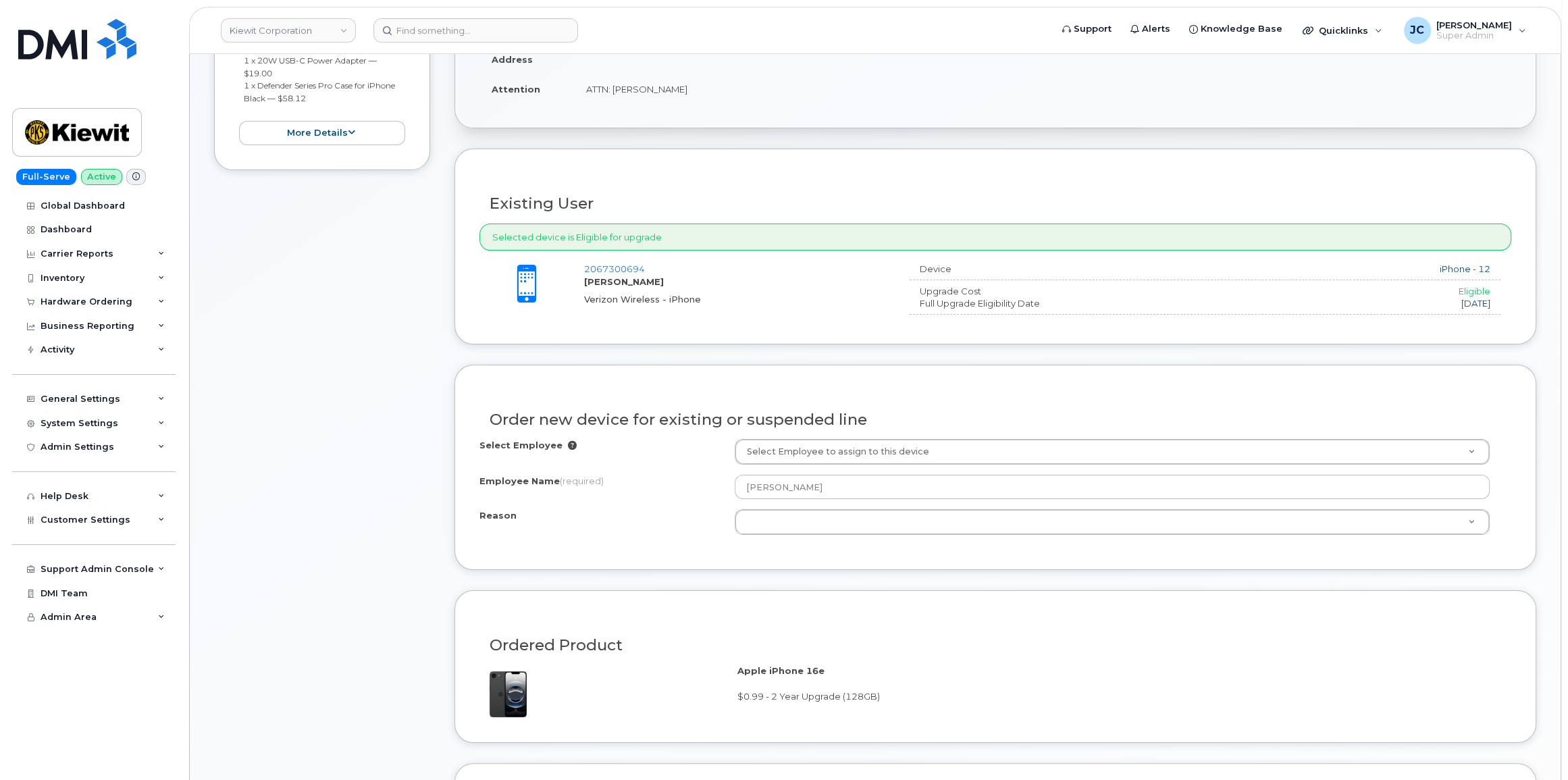
scroll to position [368, 0]
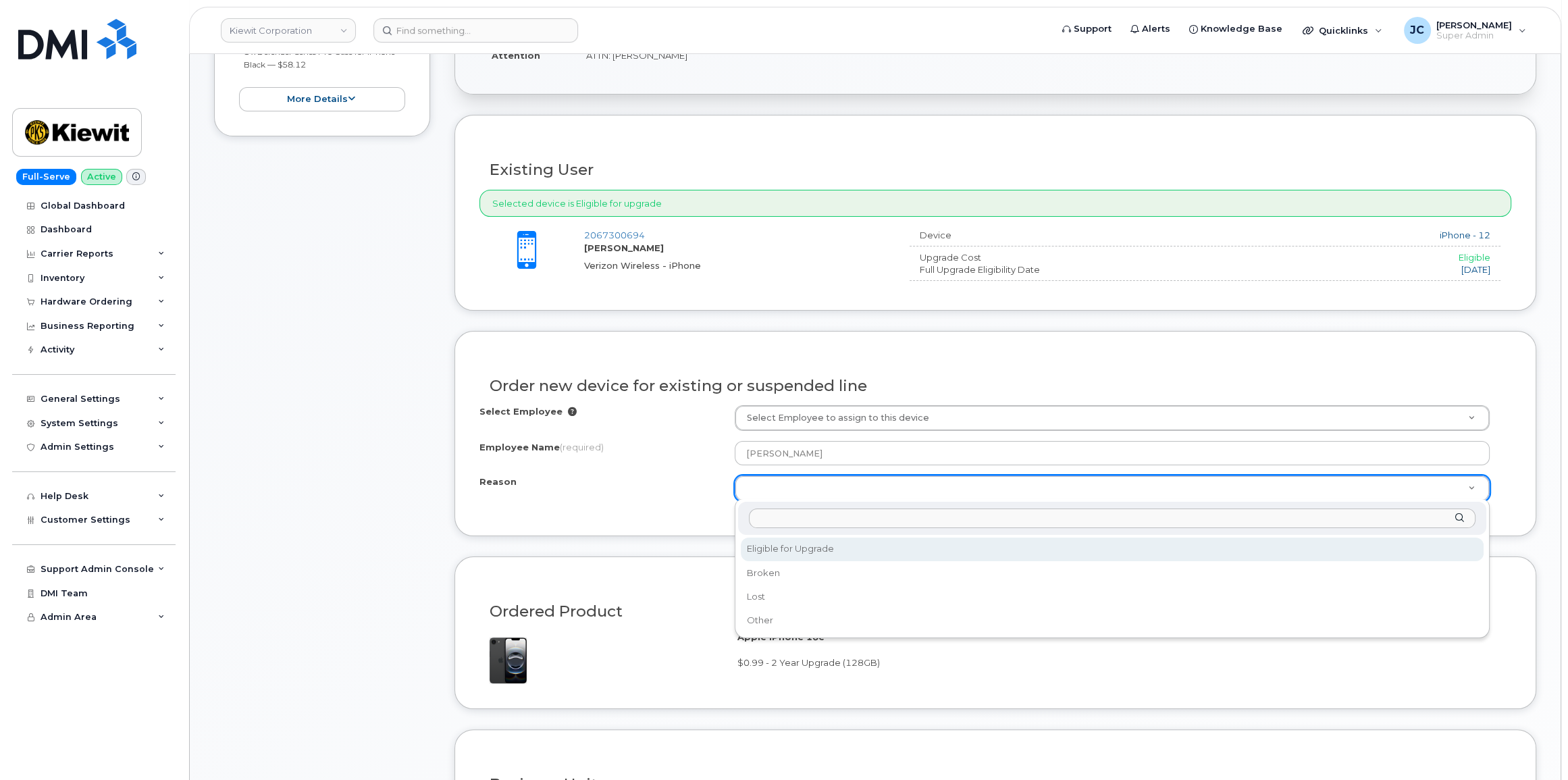
select select "eligible_for_upgrade"
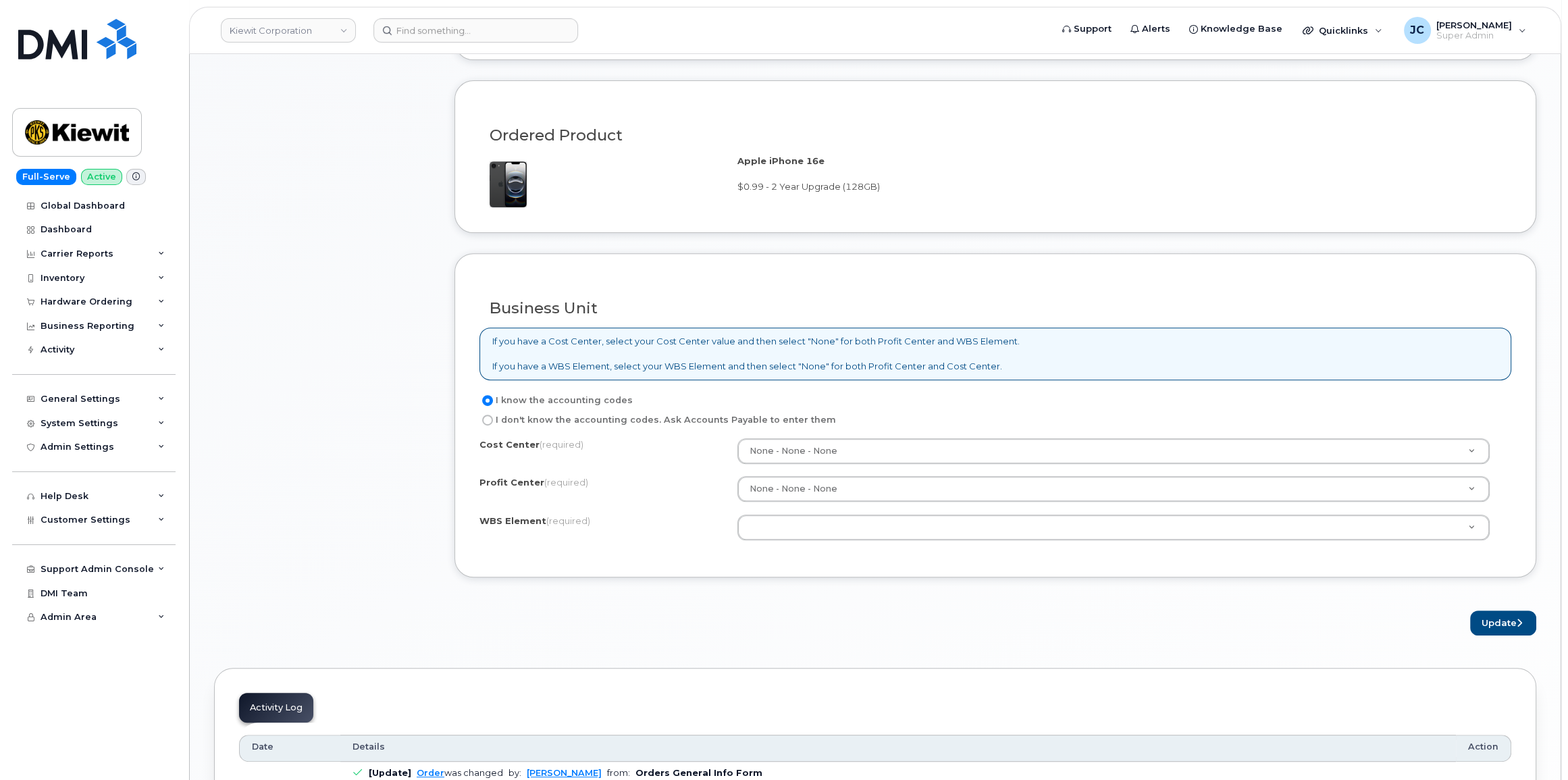
scroll to position [858, 0]
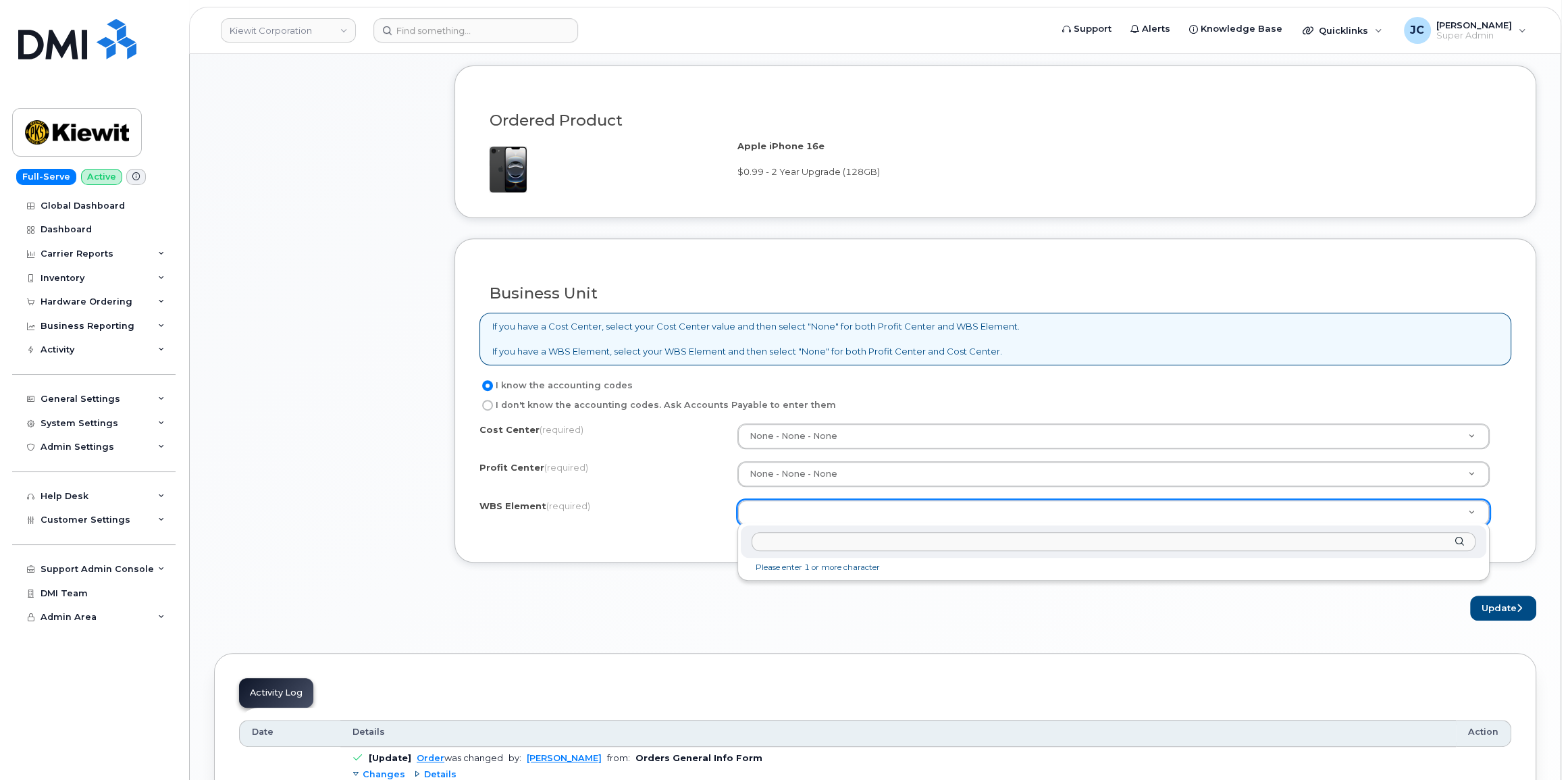
click at [768, 545] on input "text" at bounding box center [1114, 541] width 724 height 19
paste input "103440.1626"
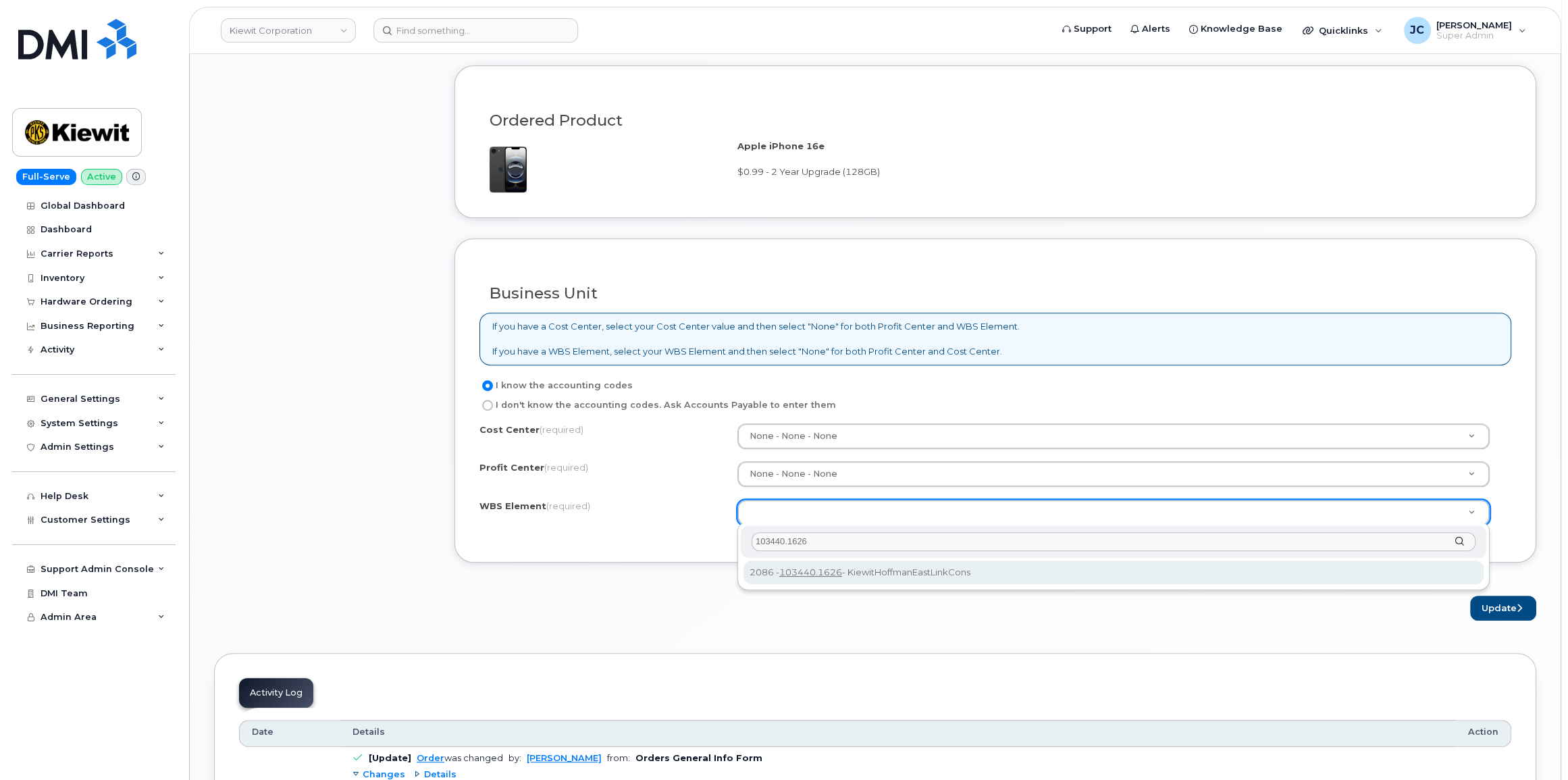
type input "103440.1626"
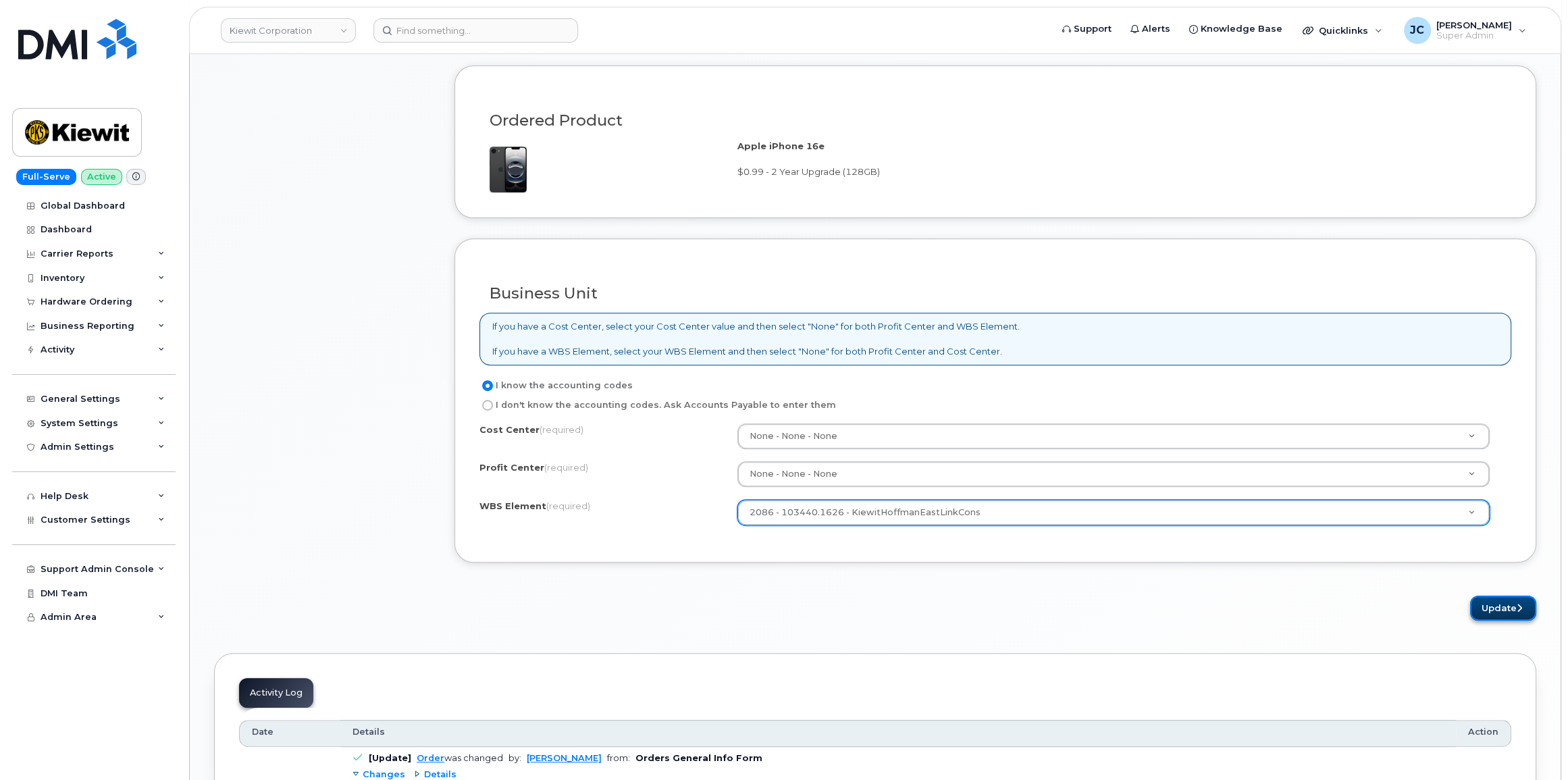
click at [1497, 601] on button "Update" at bounding box center [1503, 608] width 66 height 25
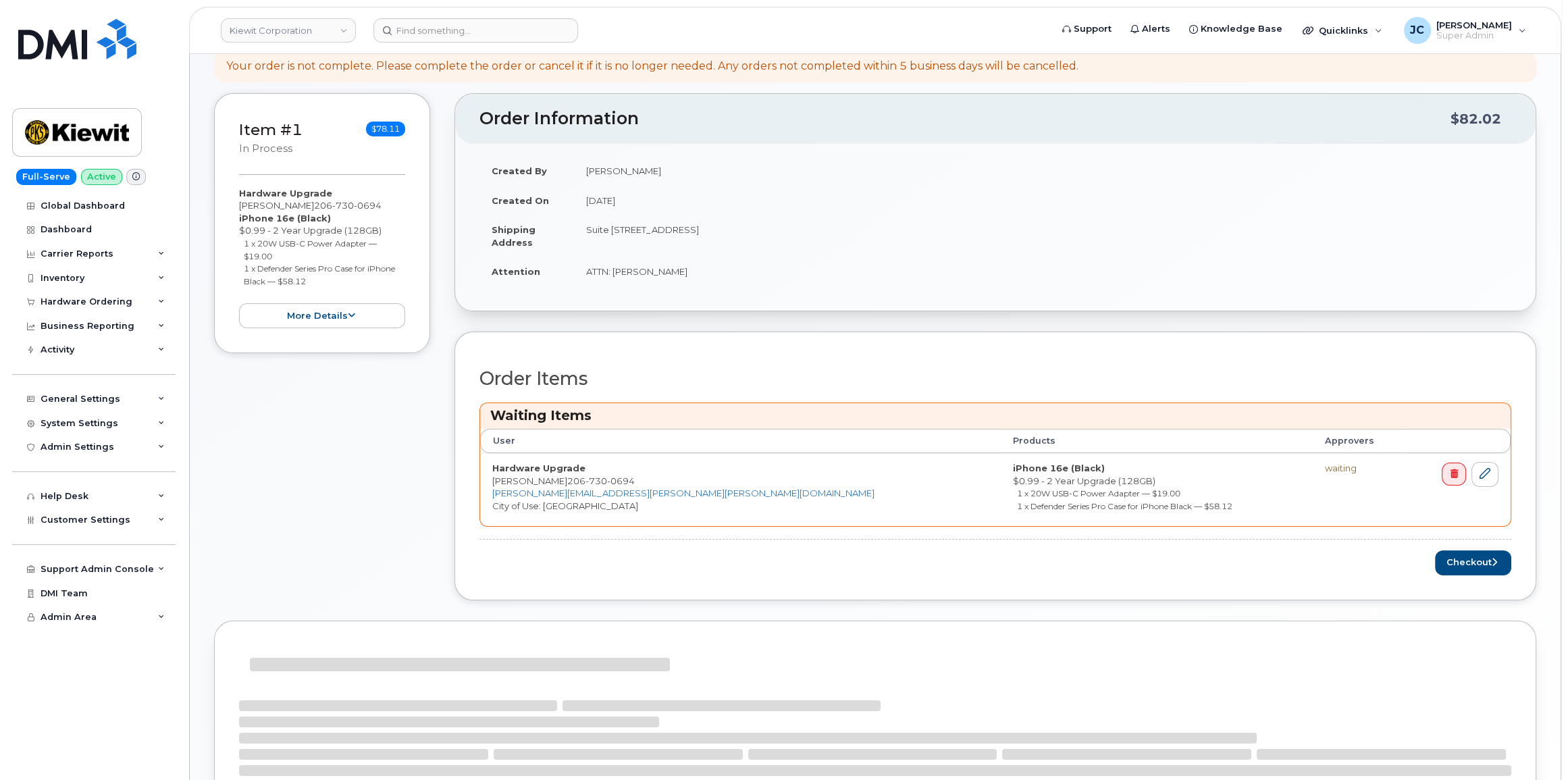
scroll to position [245, 0]
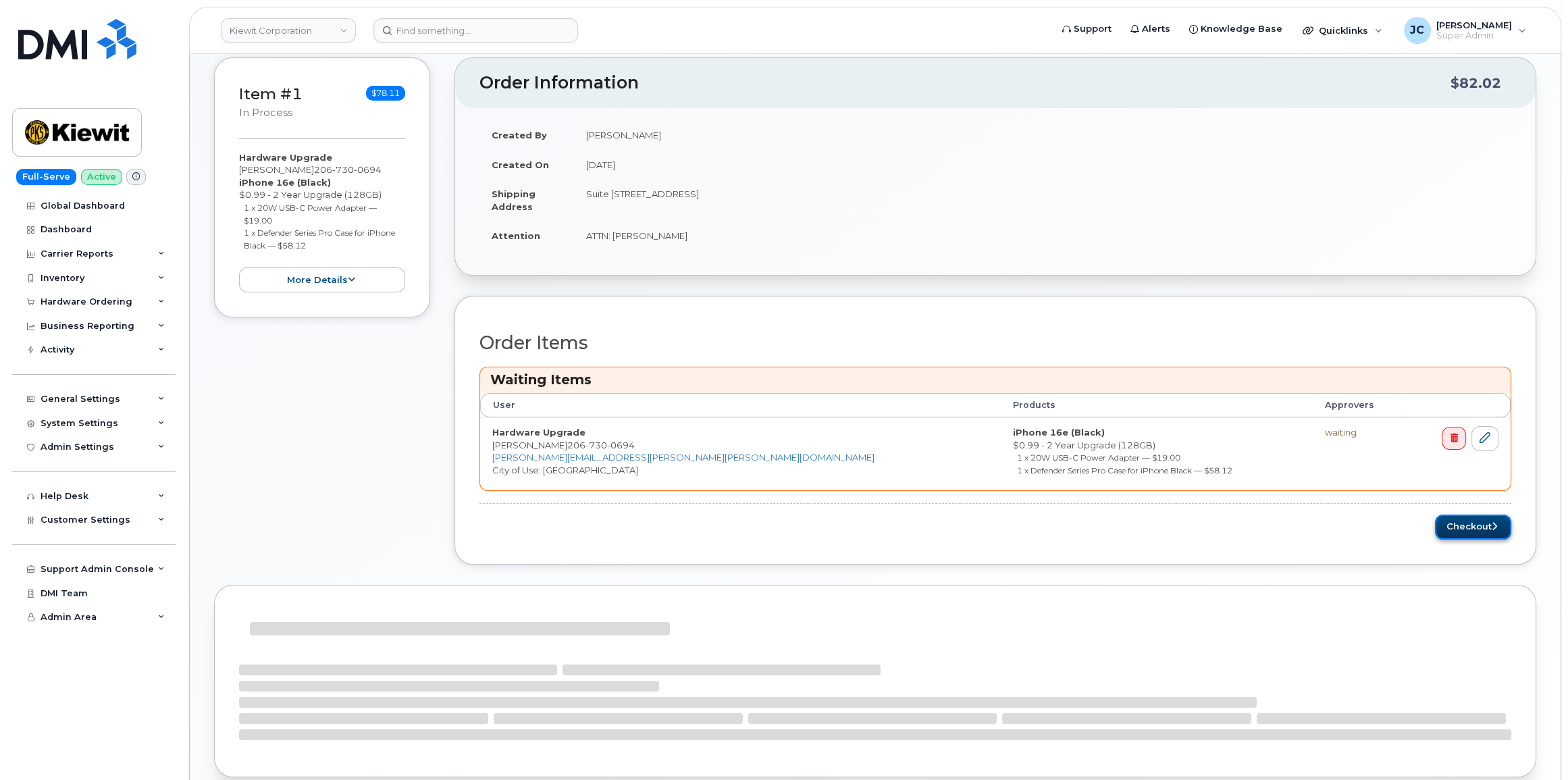
click at [1476, 526] on button "Checkout" at bounding box center [1473, 527] width 76 height 25
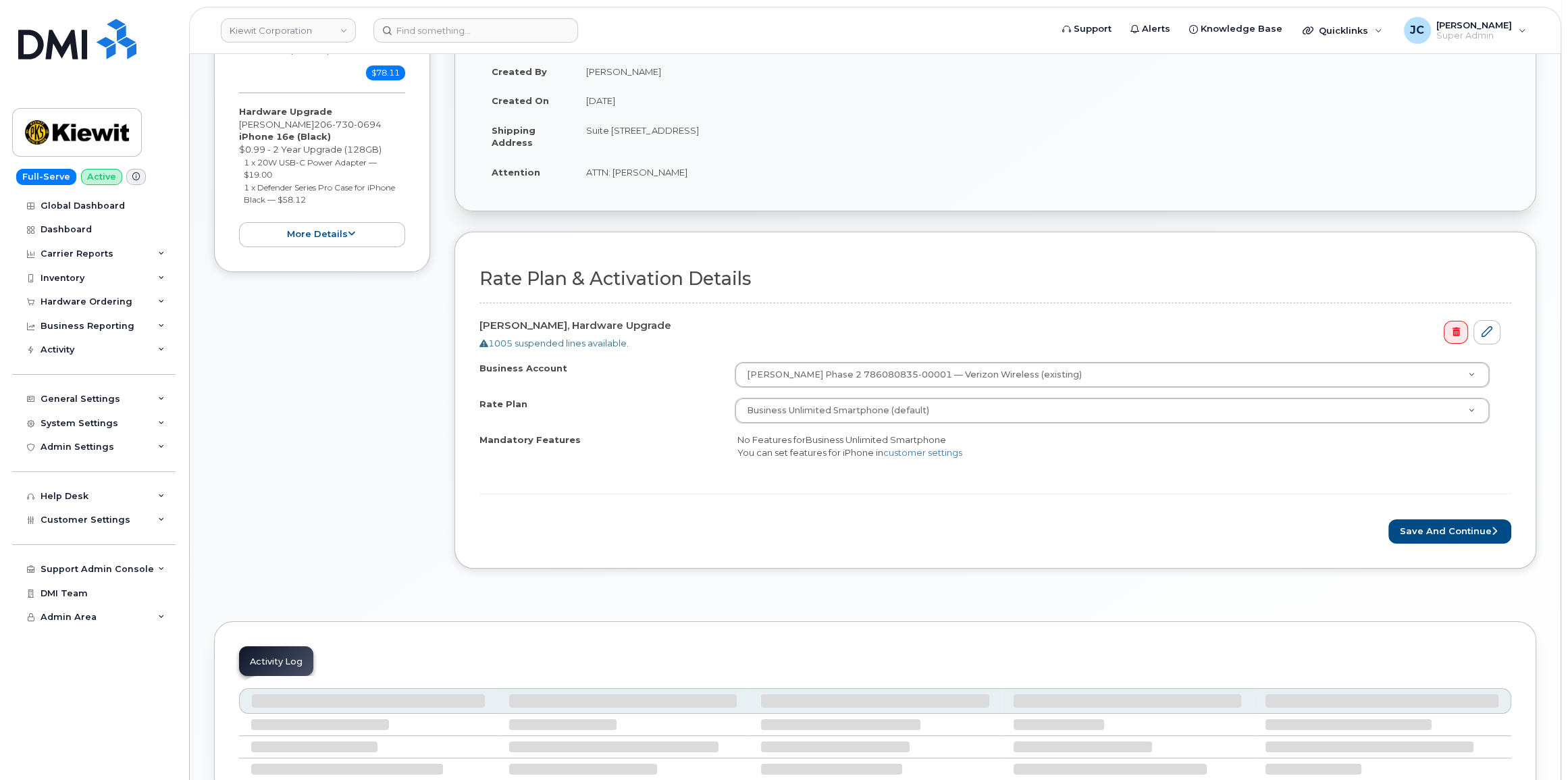
scroll to position [245, 0]
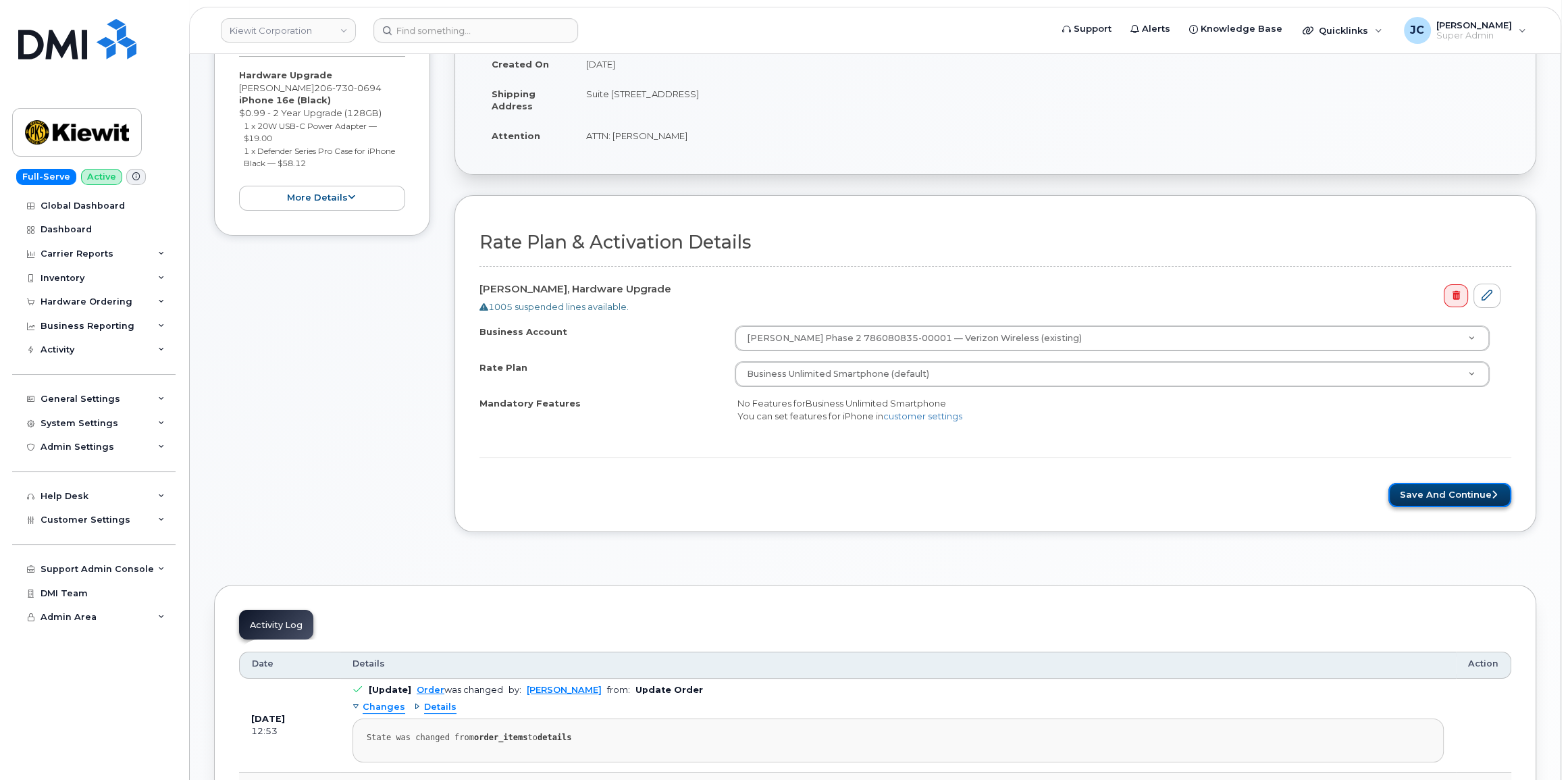
click at [1454, 494] on button "Save and Continue" at bounding box center [1449, 495] width 123 height 25
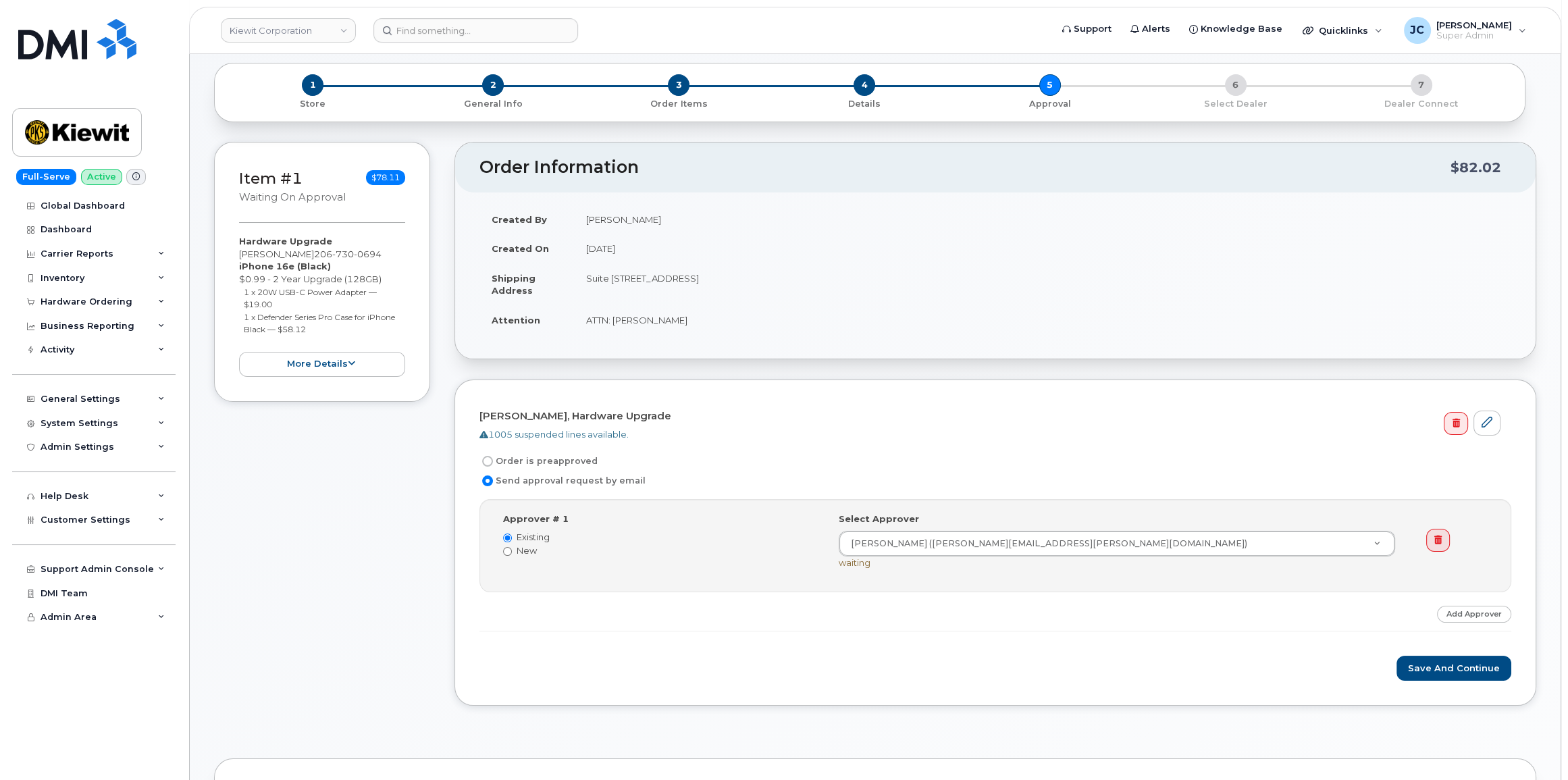
scroll to position [61, 0]
click at [531, 458] on label "Order is preapproved" at bounding box center [538, 460] width 118 height 16
click at [493, 458] on input "Order is preapproved" at bounding box center [488, 461] width 11 height 11
radio input "true"
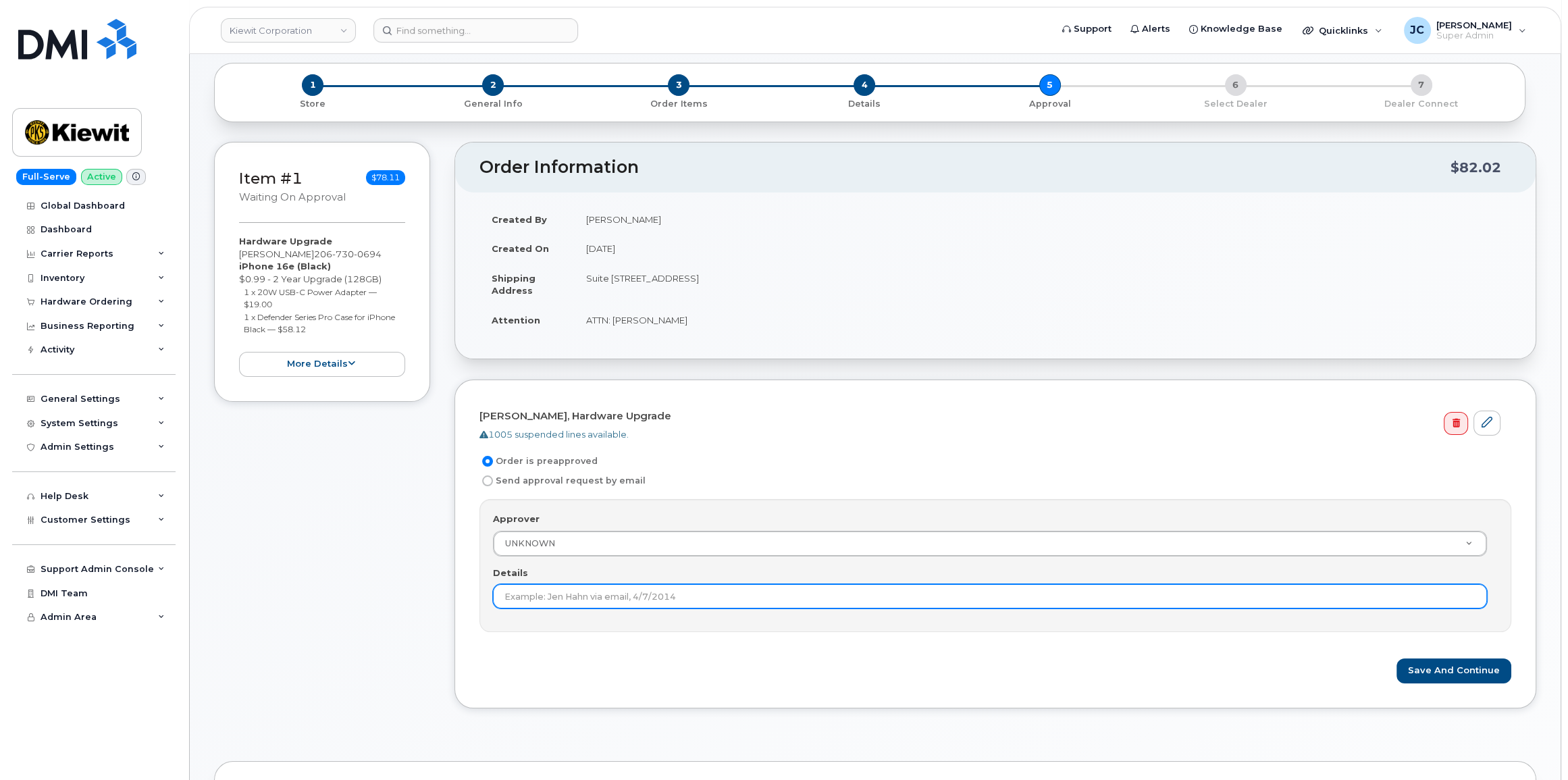
click at [688, 589] on input "Details" at bounding box center [990, 596] width 994 height 24
type input "This order is pre-approved as it is within approved cost range."
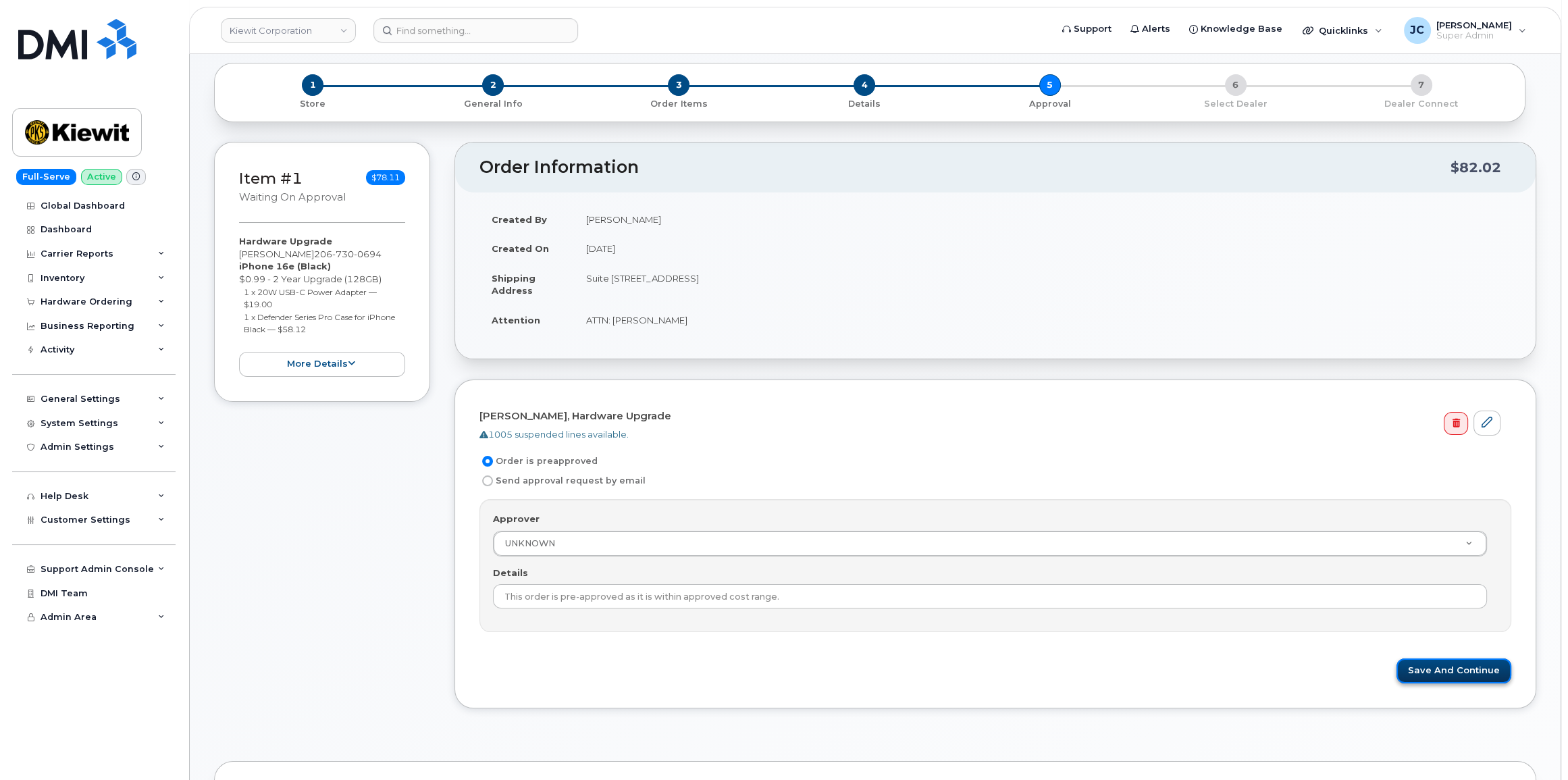
click at [1446, 672] on button "Save and Continue" at bounding box center [1454, 670] width 115 height 25
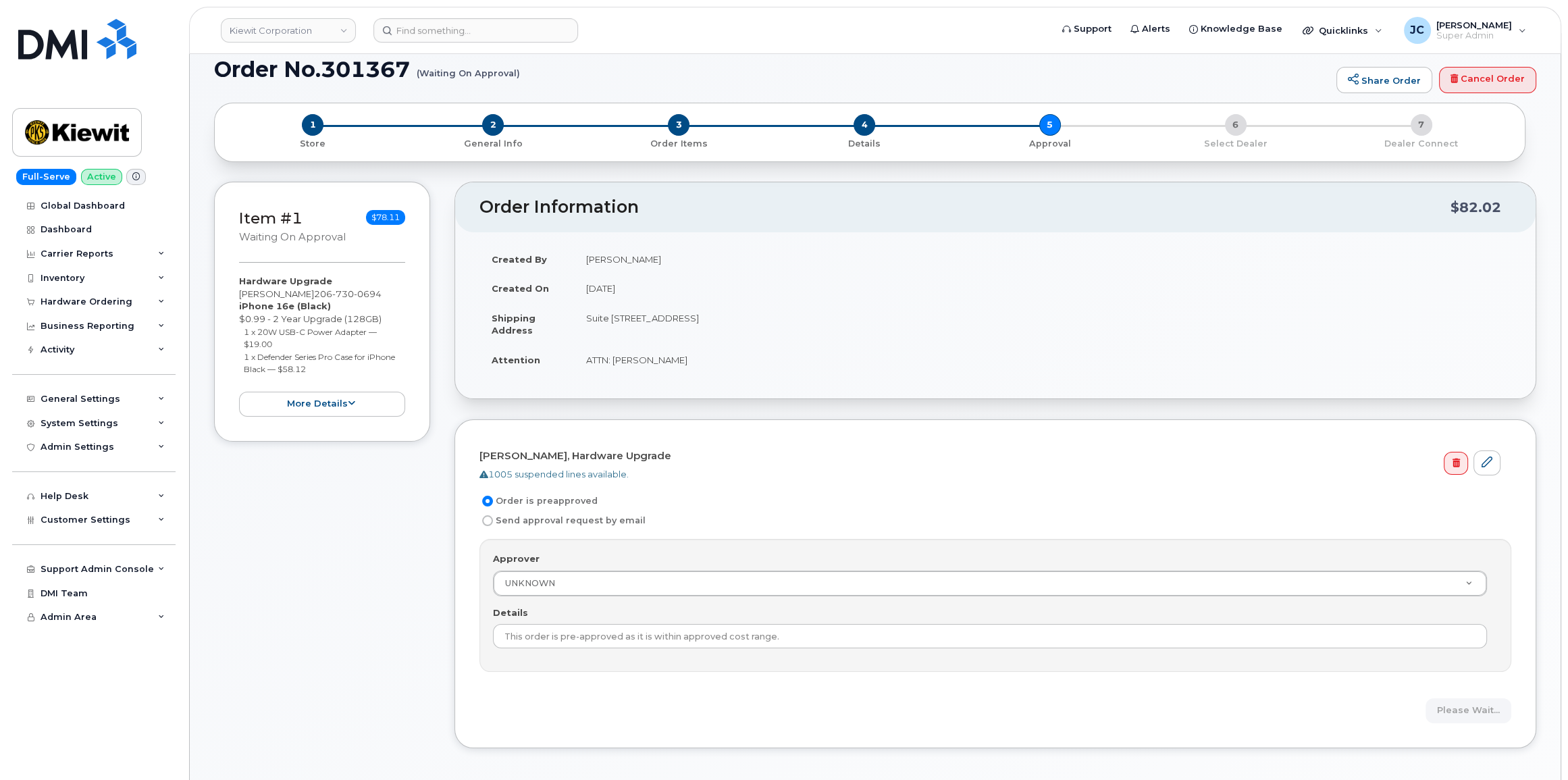
scroll to position [0, 0]
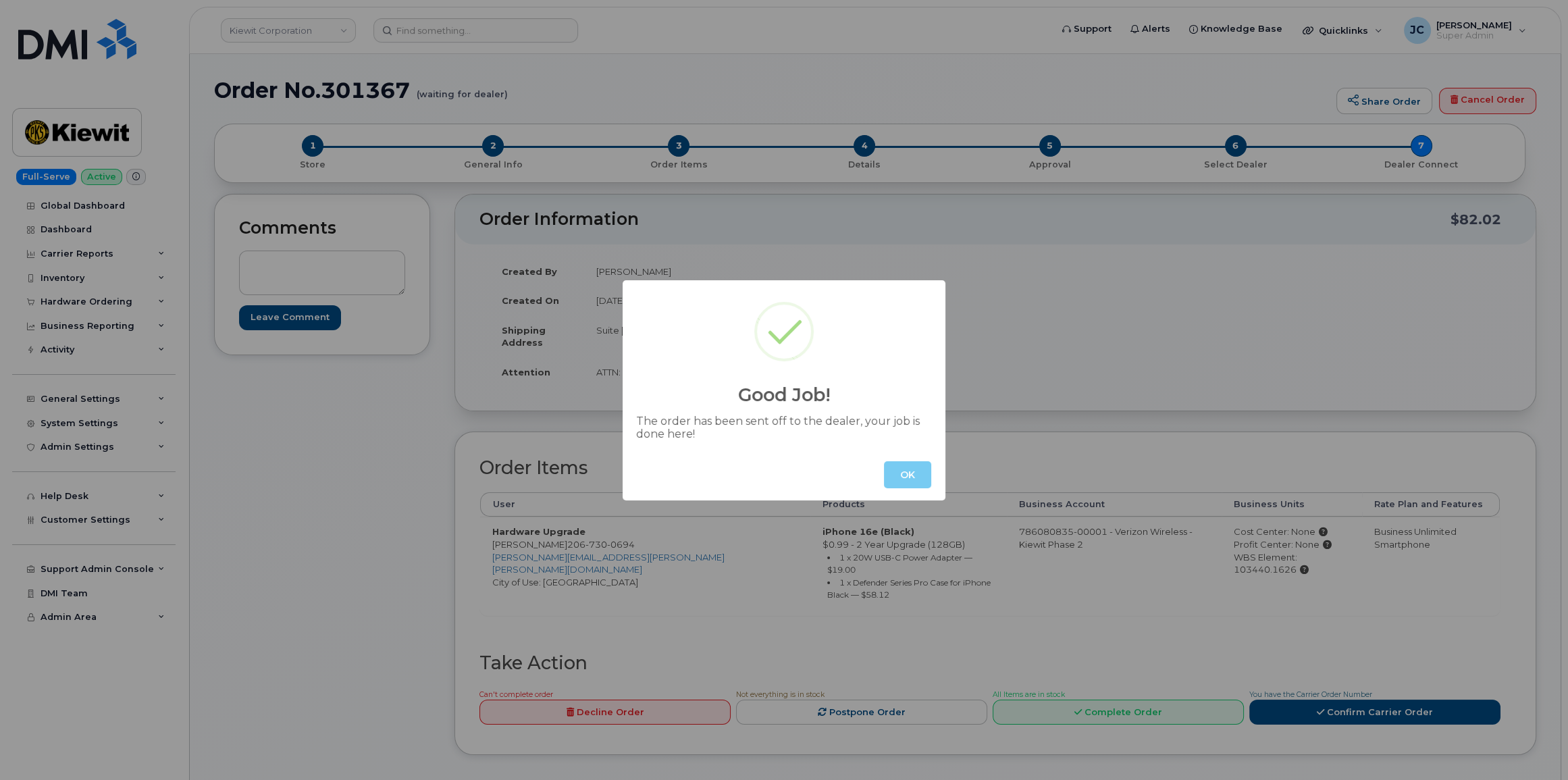
click at [915, 475] on button "OK" at bounding box center [907, 474] width 47 height 27
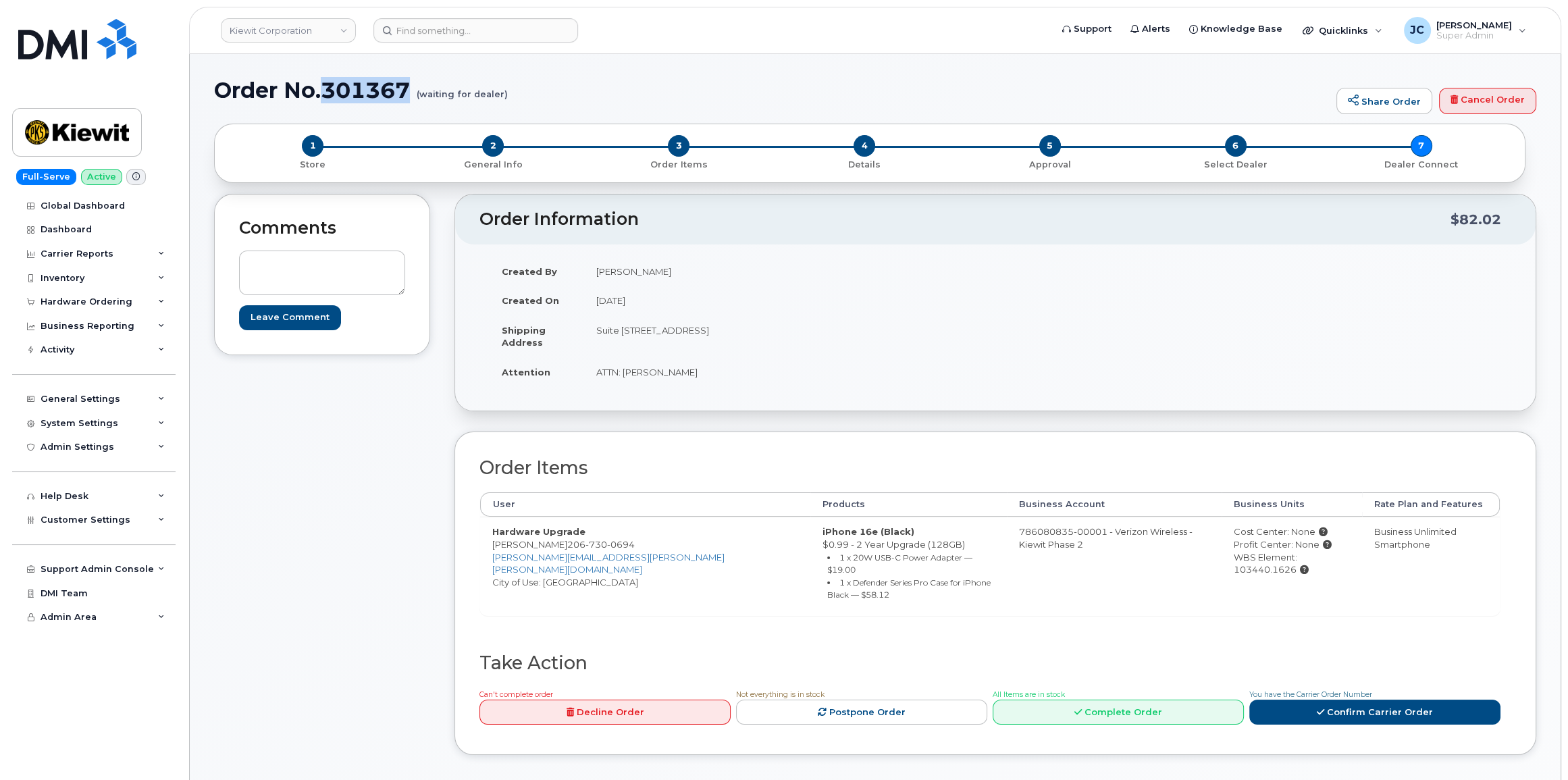
drag, startPoint x: 408, startPoint y: 89, endPoint x: 337, endPoint y: 86, distance: 71.1
click at [329, 83] on h1 "Order No.301367 (waiting for dealer)" at bounding box center [772, 90] width 1115 height 24
copy h1 "301367"
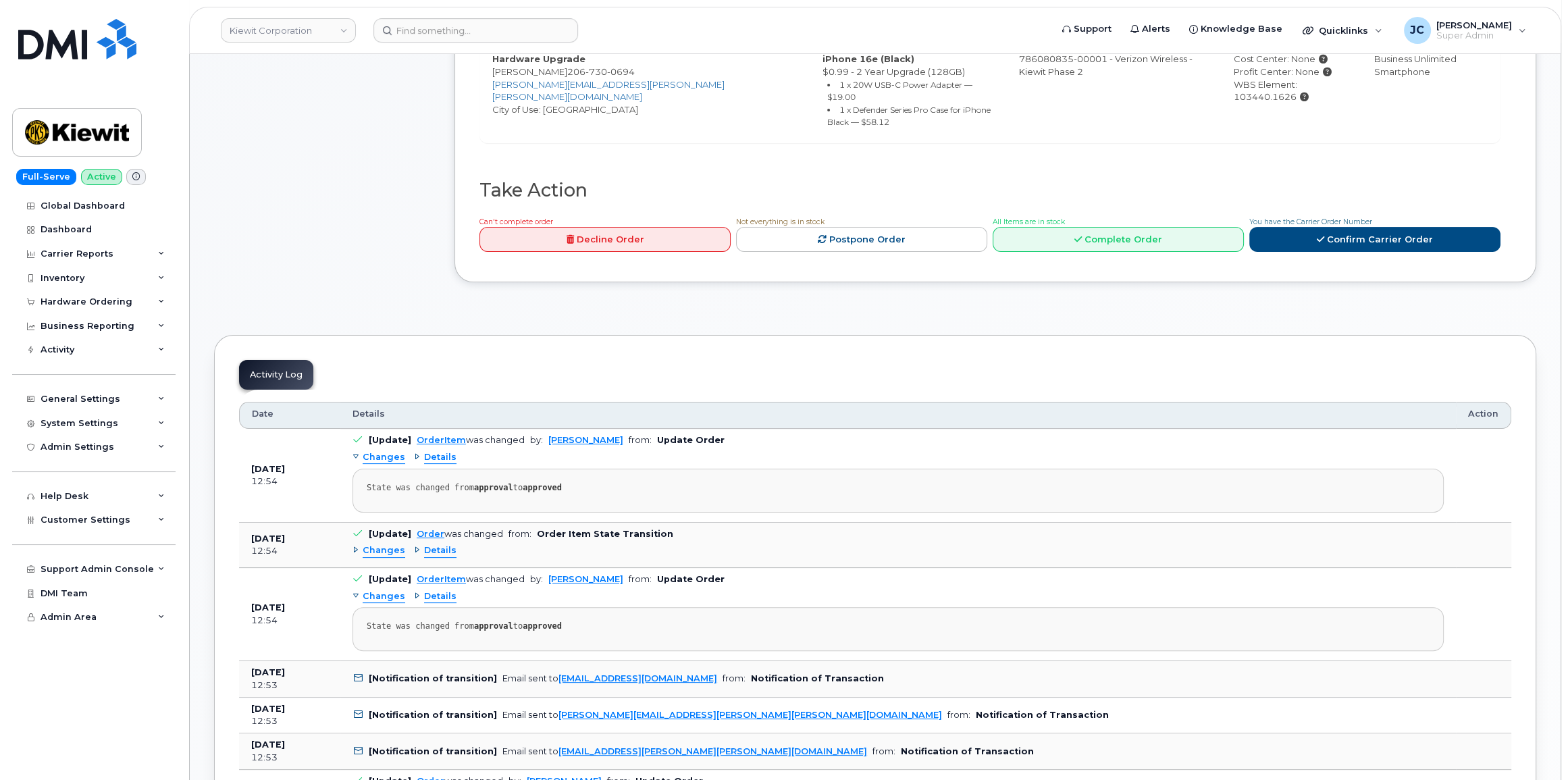
scroll to position [552, 0]
